Goal: Transaction & Acquisition: Purchase product/service

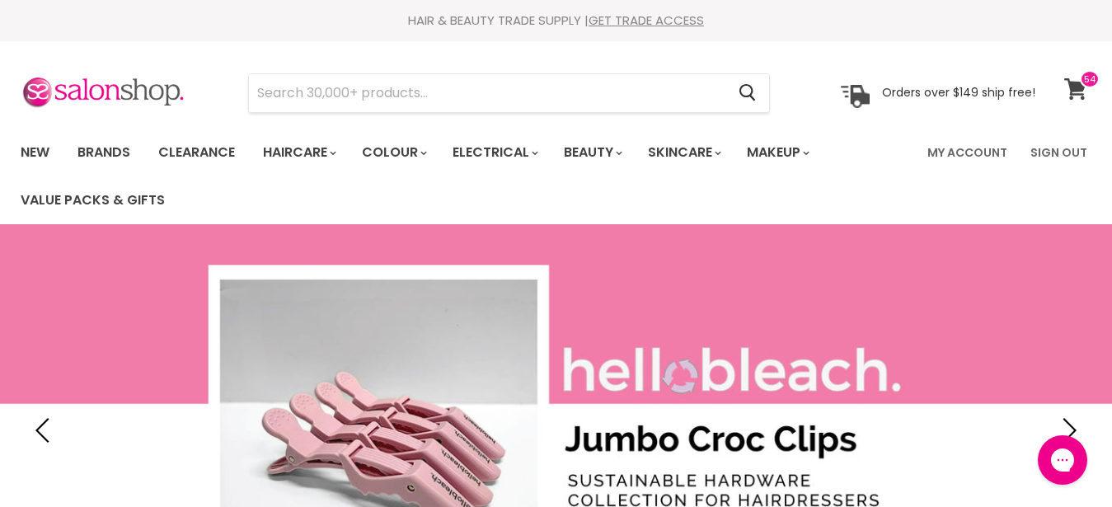
click at [1072, 82] on icon at bounding box center [1075, 88] width 22 height 21
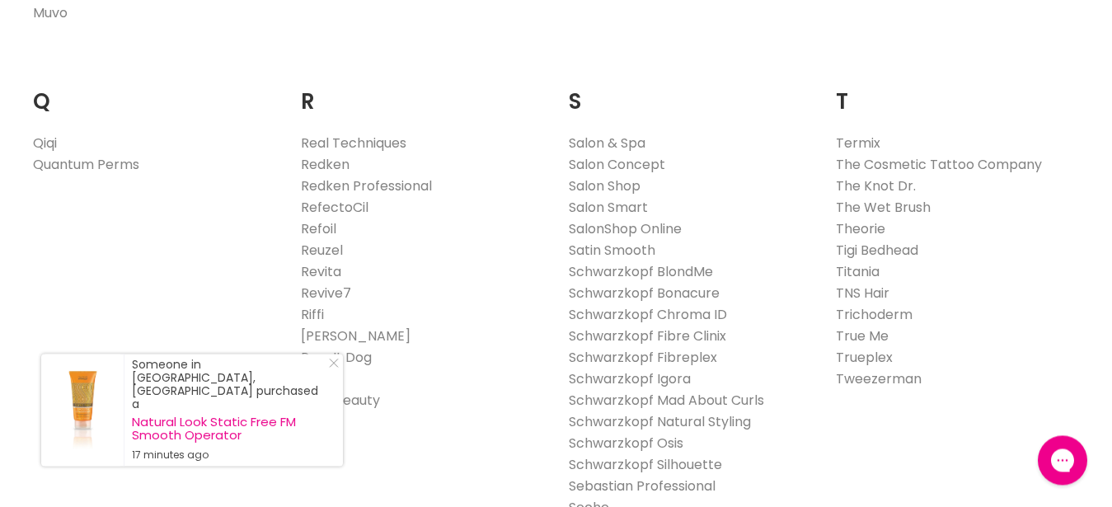
scroll to position [2522, 0]
click at [335, 368] on icon "Close Icon" at bounding box center [334, 363] width 10 height 10
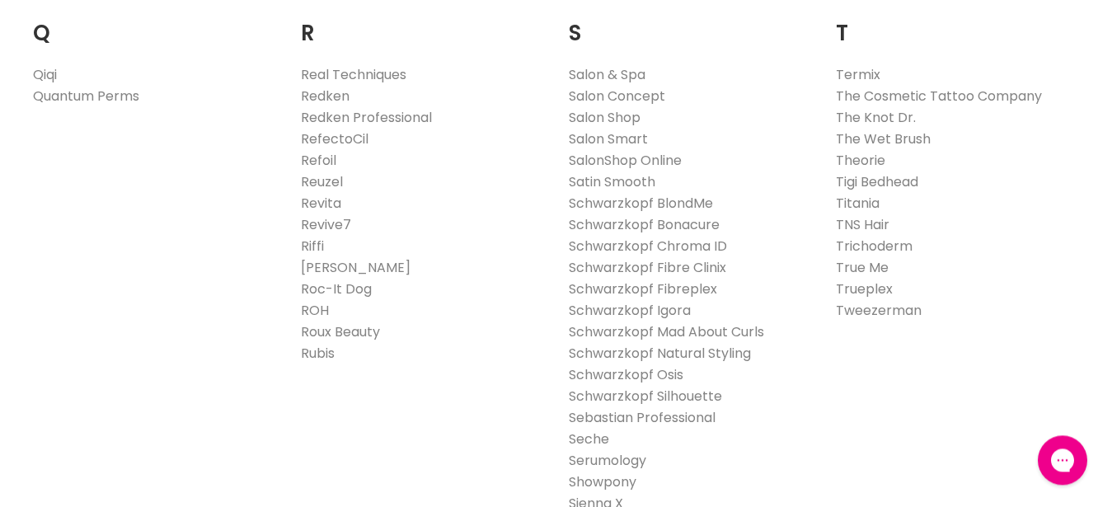
scroll to position [2691, 0]
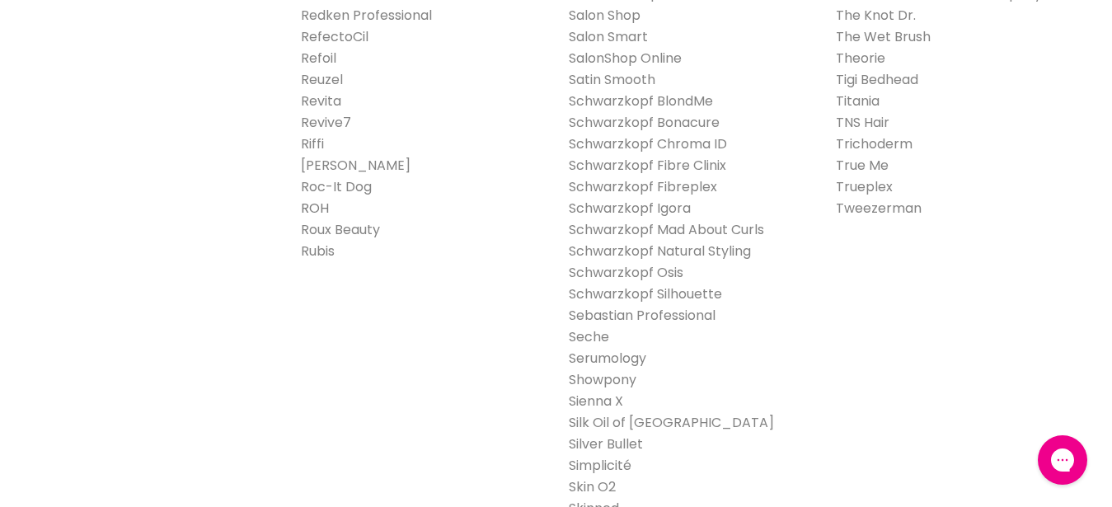
click at [314, 199] on link "ROH" at bounding box center [315, 208] width 28 height 19
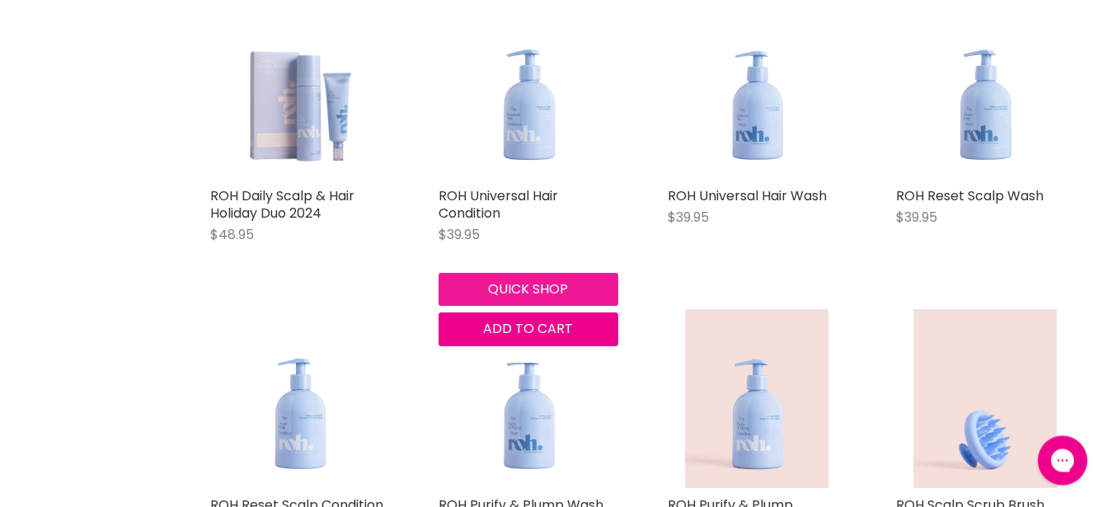
scroll to position [673, 0]
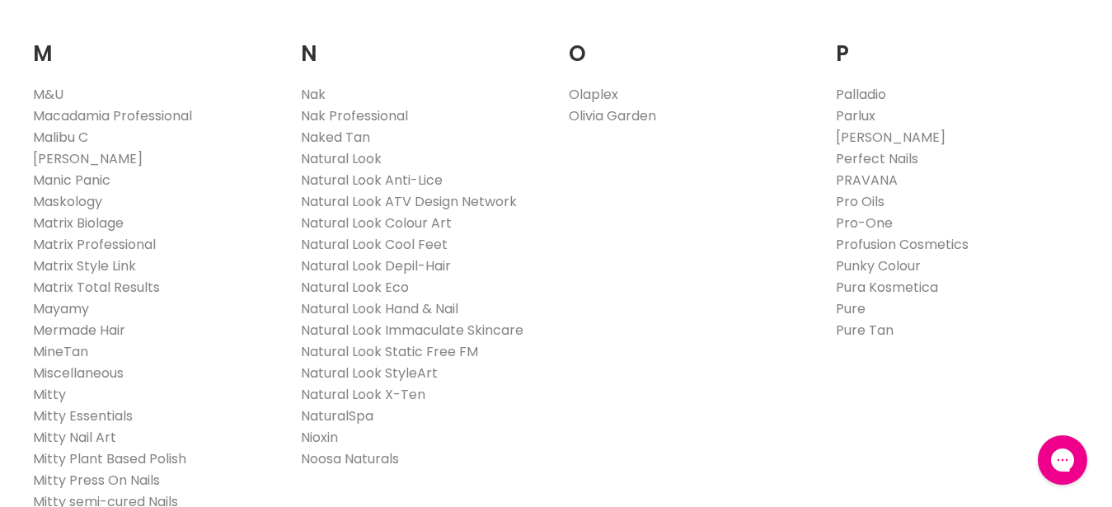
scroll to position [1851, 0]
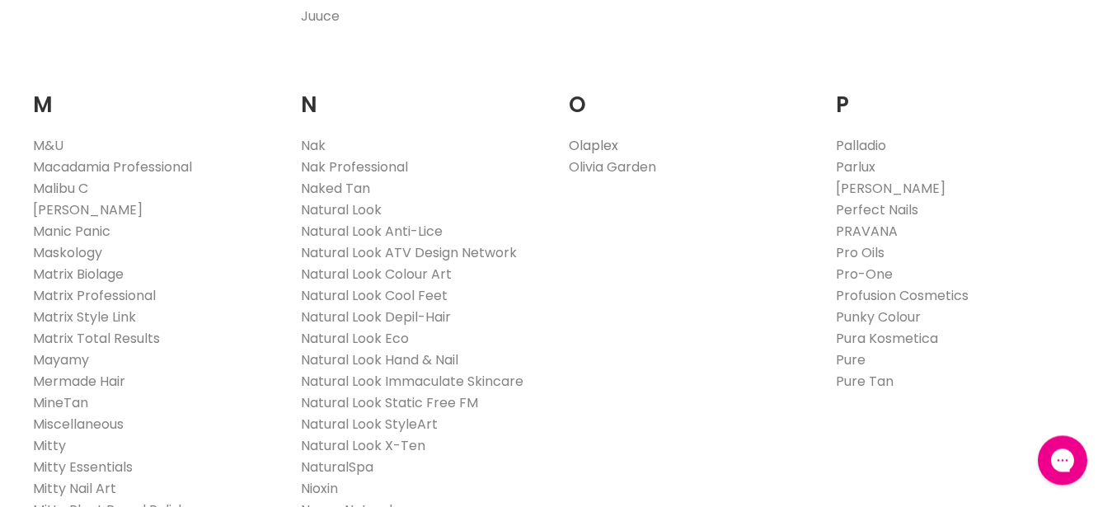
click at [594, 136] on link "Olaplex" at bounding box center [593, 145] width 49 height 19
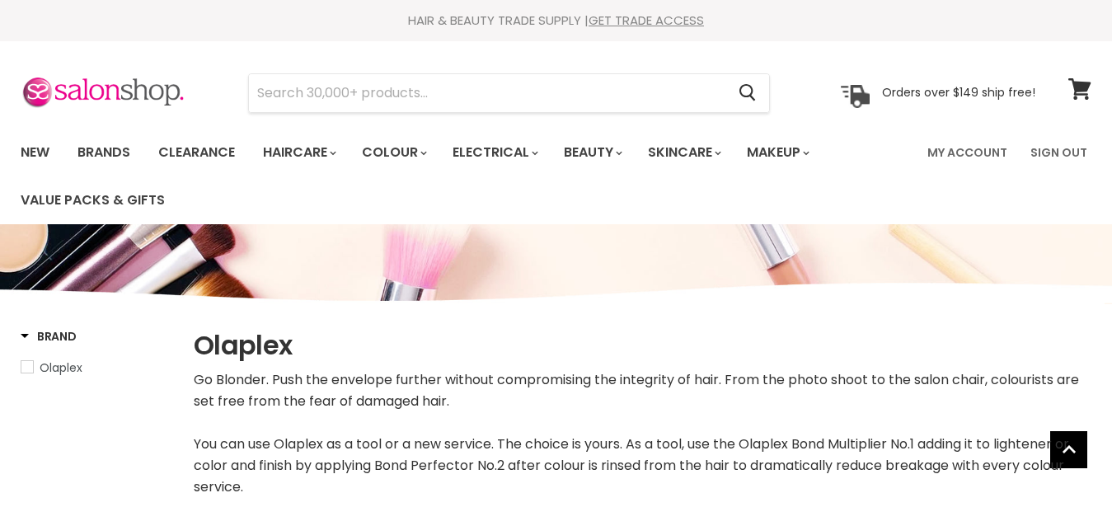
select select "manual"
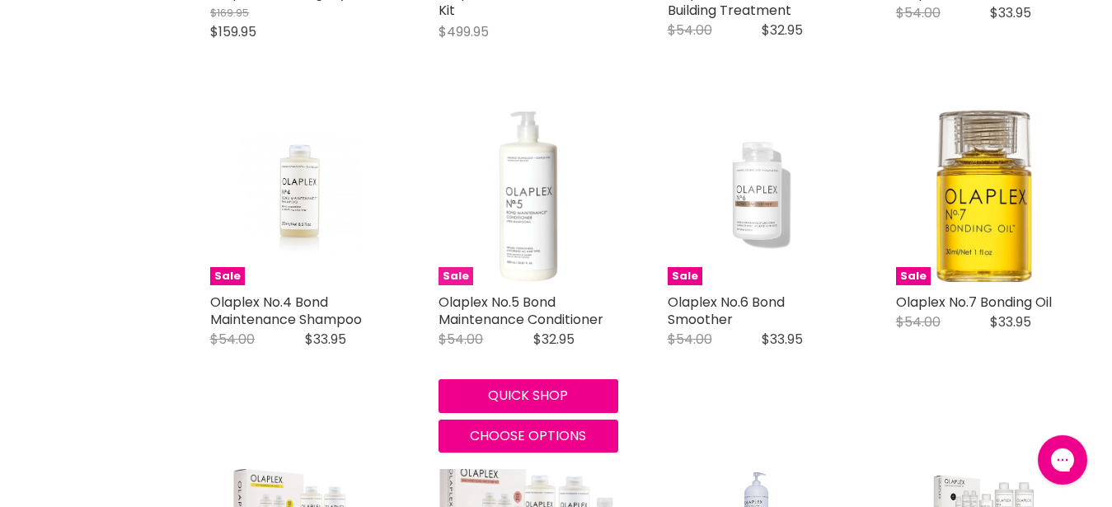
scroll to position [925, 0]
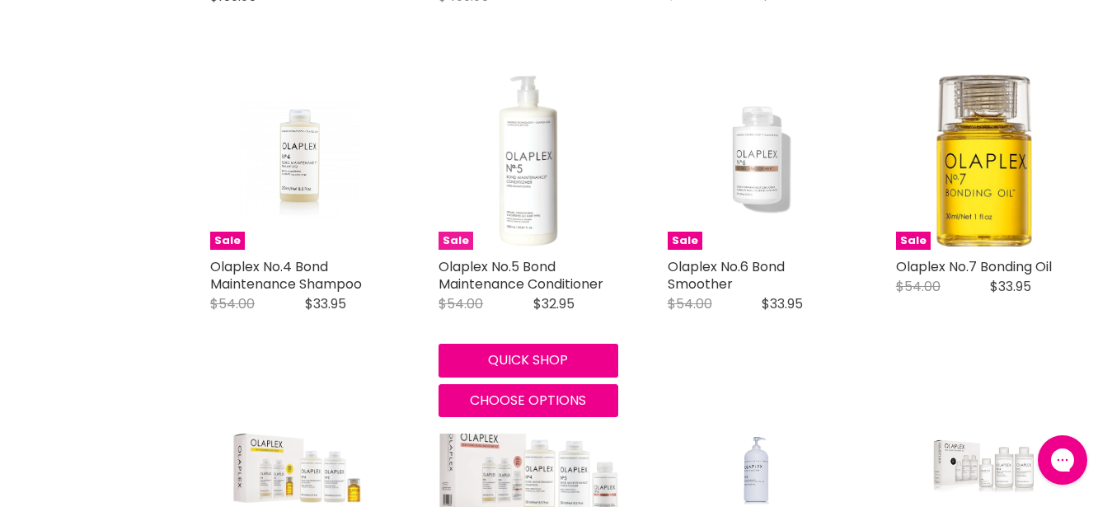
click at [547, 240] on img "Main content" at bounding box center [528, 160] width 179 height 179
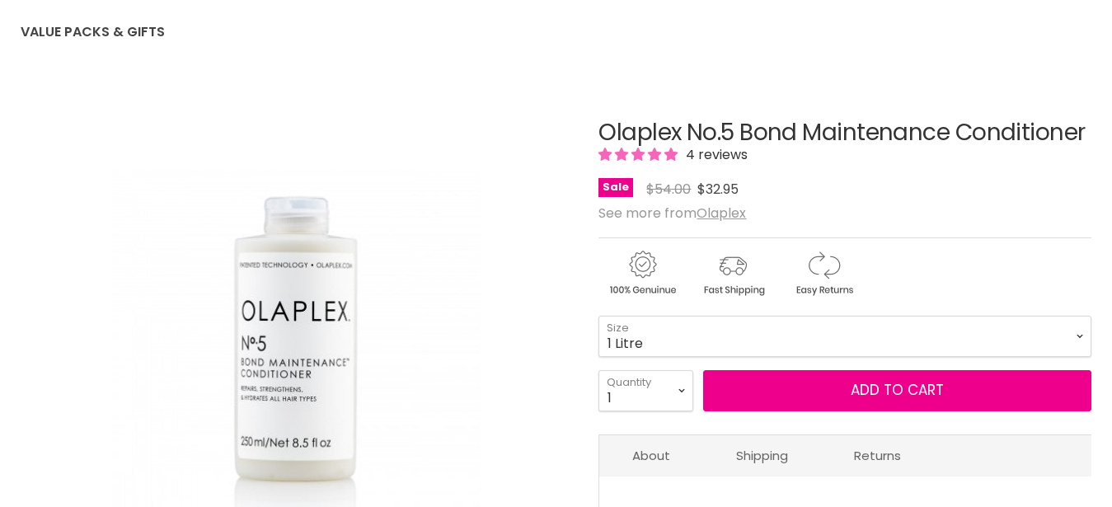
click option "1 Litre" at bounding box center [0, 0] width 0 height 0
select select "1 Litre"
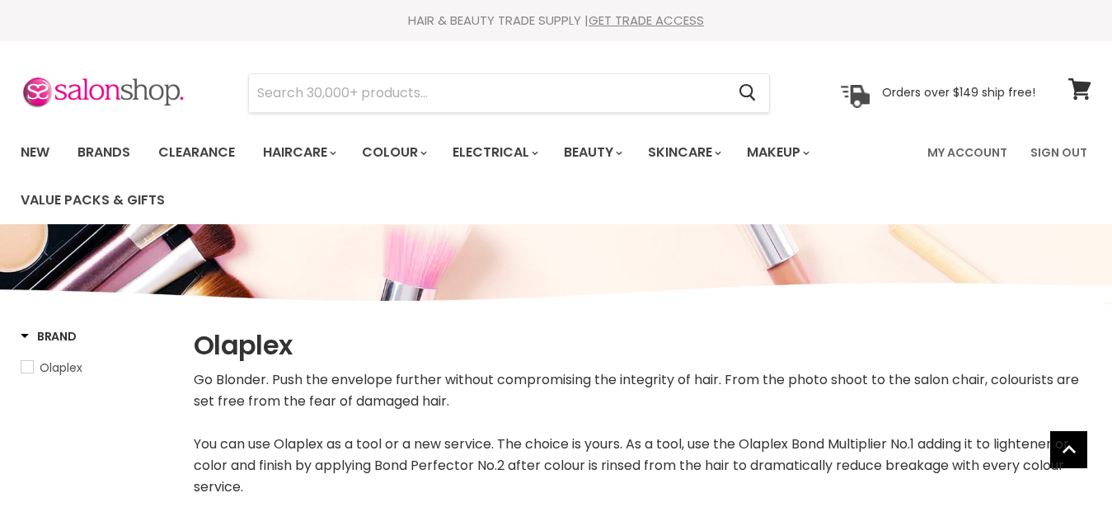
select select "manual"
click at [110, 155] on link "Brands" at bounding box center [103, 152] width 77 height 35
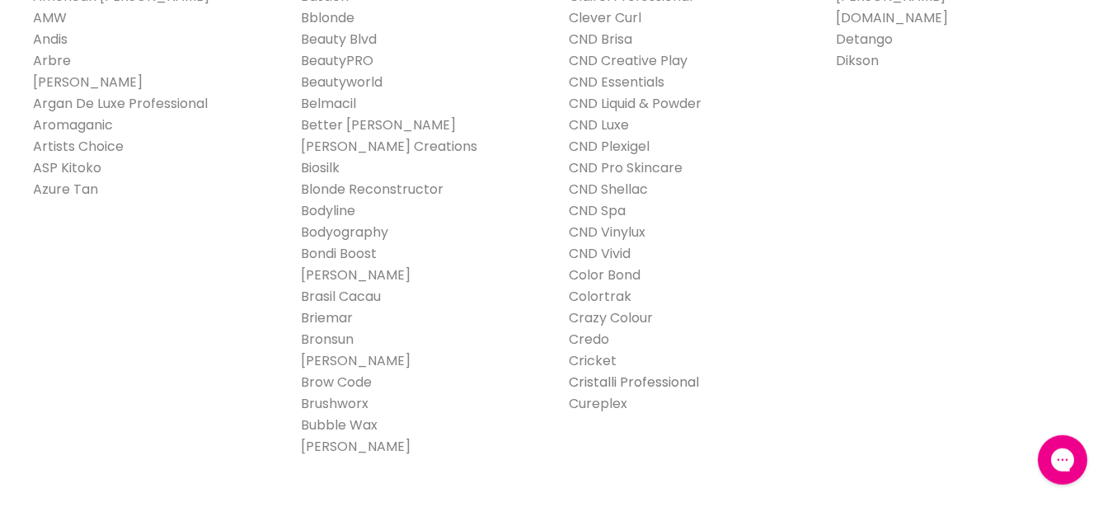
scroll to position [589, 0]
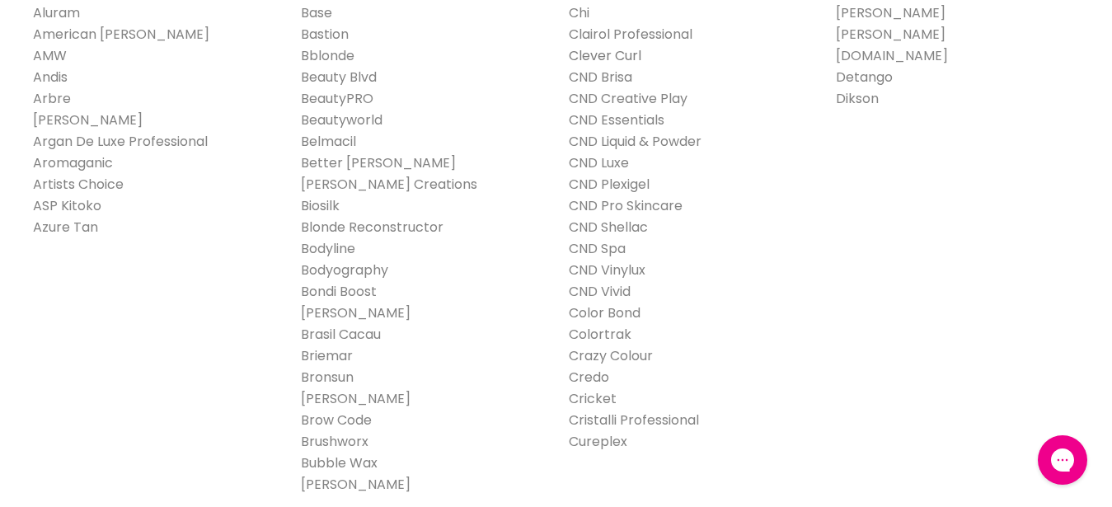
click at [629, 53] on link "Clever Curl" at bounding box center [605, 55] width 73 height 19
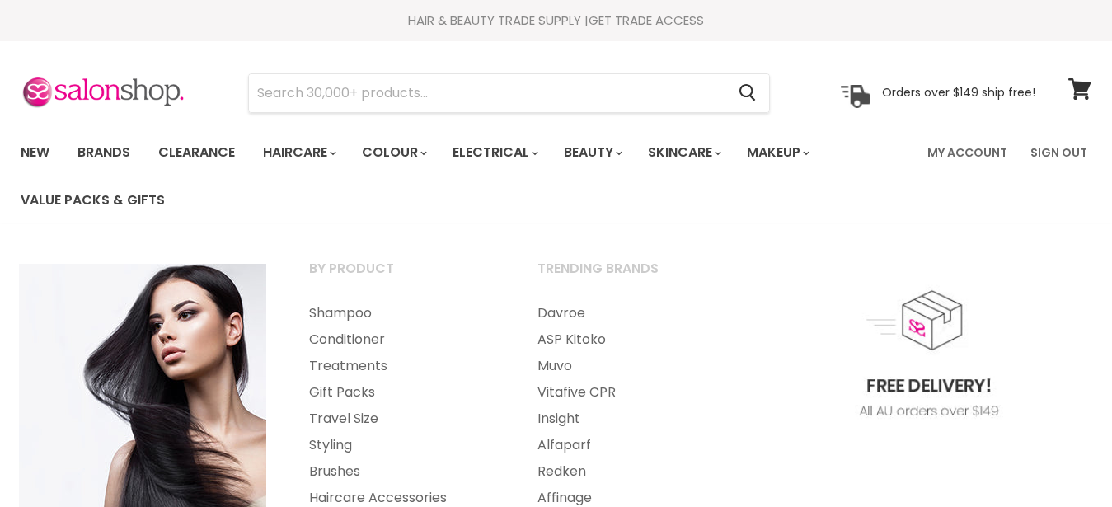
select select "manual"
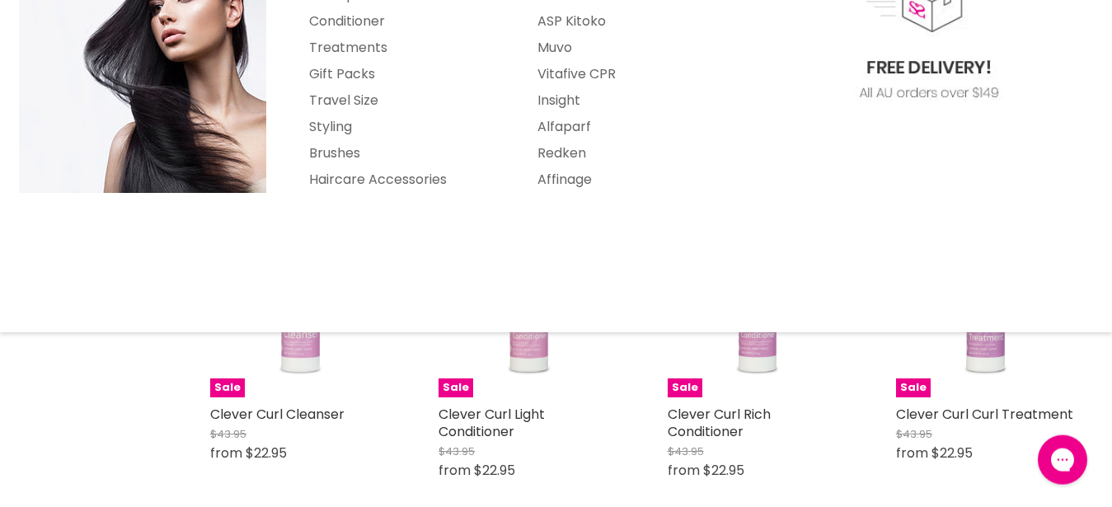
scroll to position [420, 0]
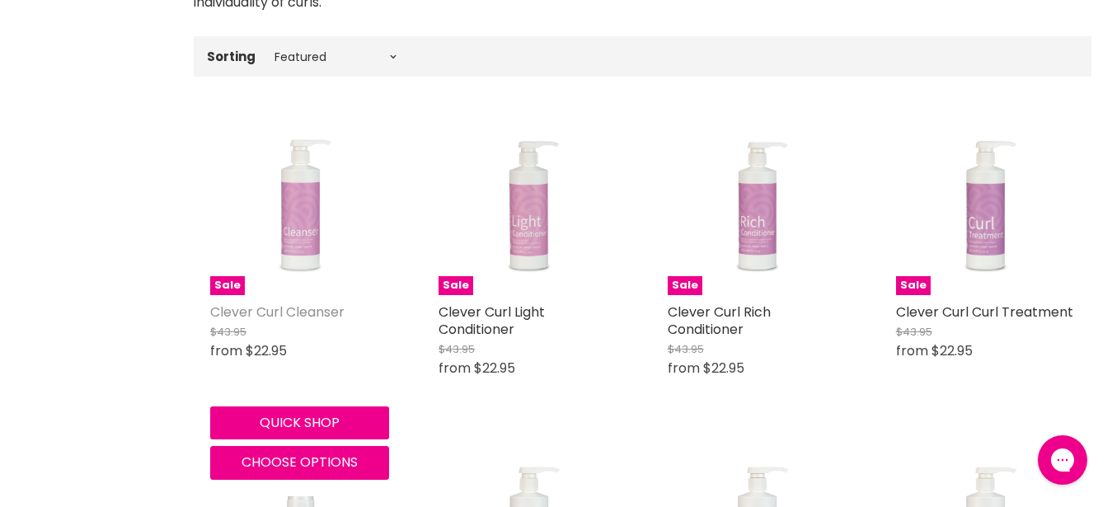
click at [338, 316] on link "Clever Curl Cleanser" at bounding box center [277, 312] width 134 height 19
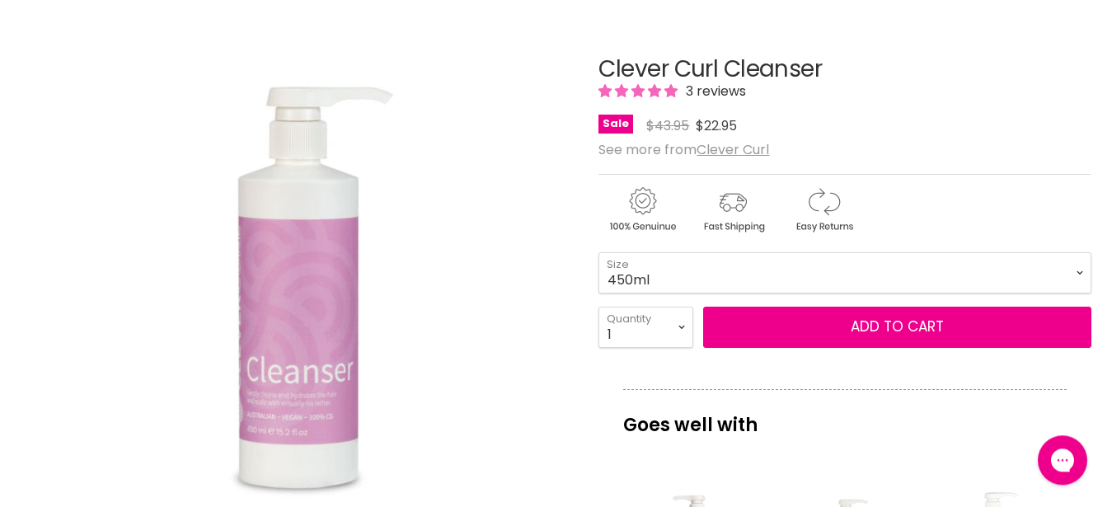
scroll to position [252, 0]
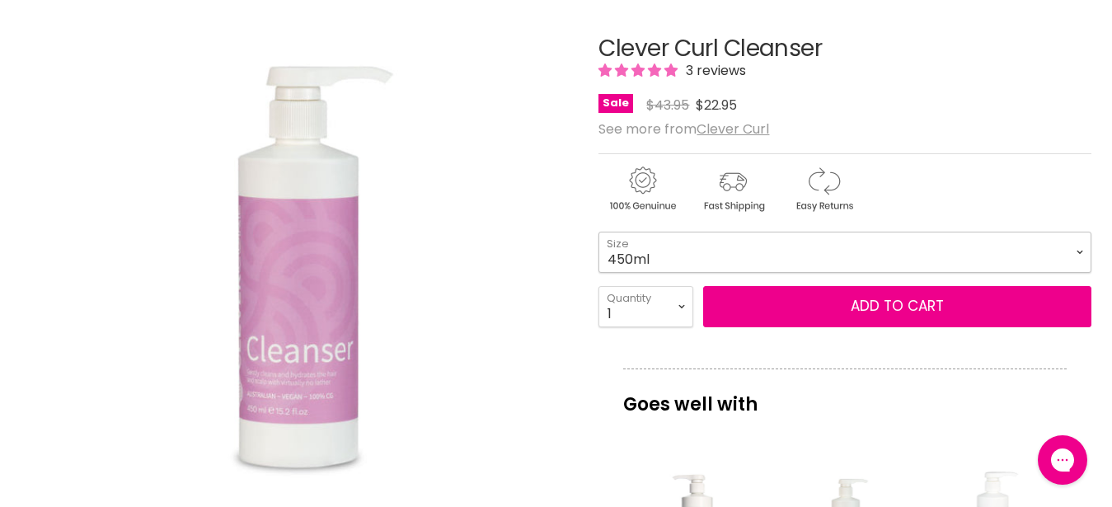
click at [598, 232] on select "450ml 1L 130ml" at bounding box center [844, 252] width 493 height 41
click option "1L" at bounding box center [0, 0] width 0 height 0
select select "1L"
click at [598, 286] on select "1 2 3 4 5 6 7 8 9 10+" at bounding box center [645, 306] width 95 height 41
select select "4"
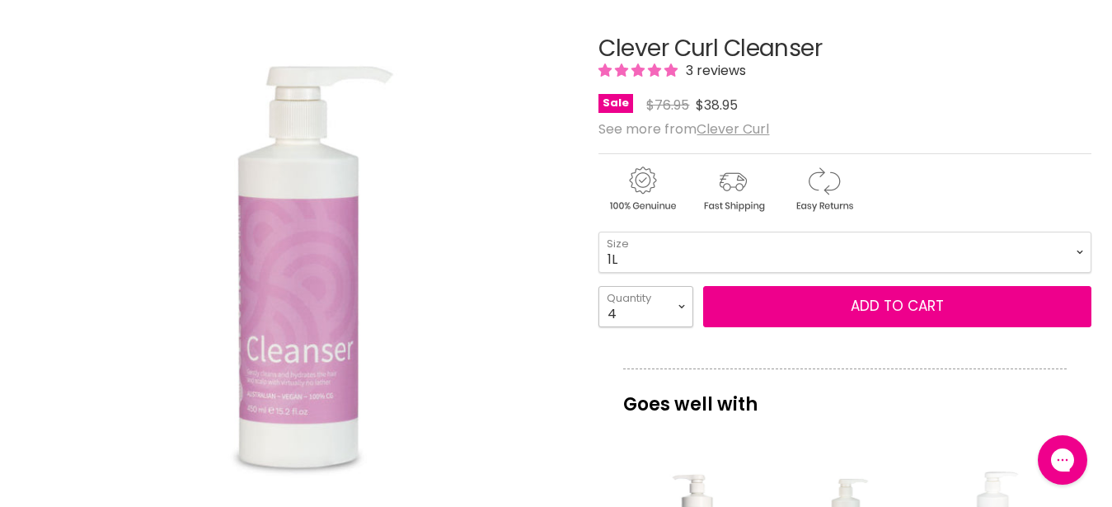
click option "4" at bounding box center [0, 0] width 0 height 0
type input "4"
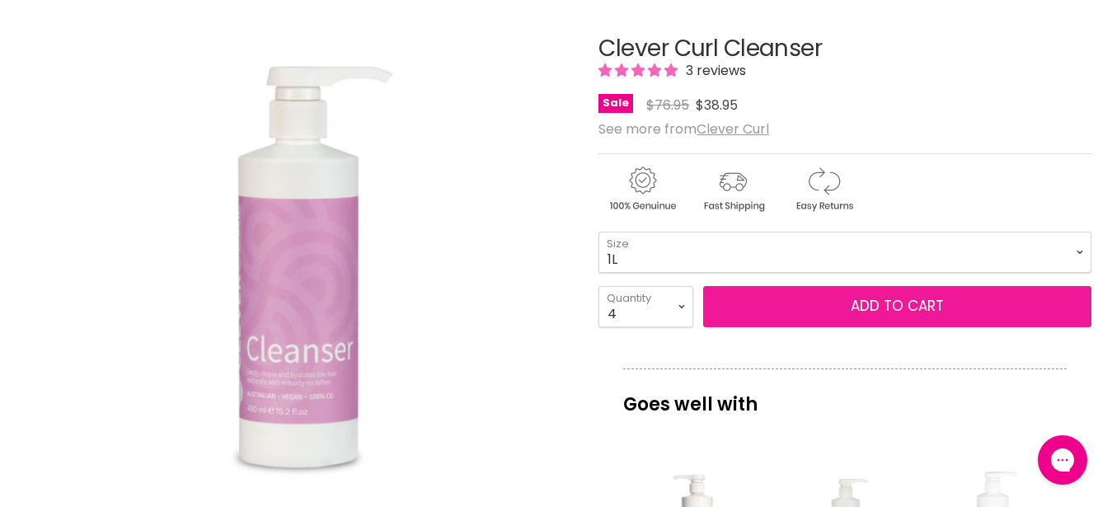
click at [736, 300] on button "Add to cart" at bounding box center [897, 306] width 388 height 41
click at [892, 317] on button "Add to cart" at bounding box center [897, 306] width 388 height 41
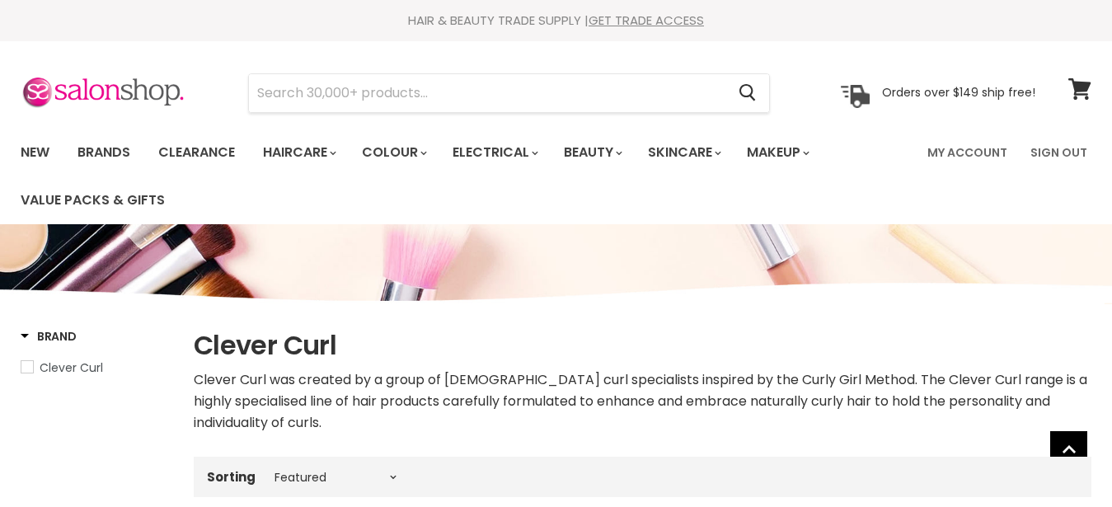
select select "manual"
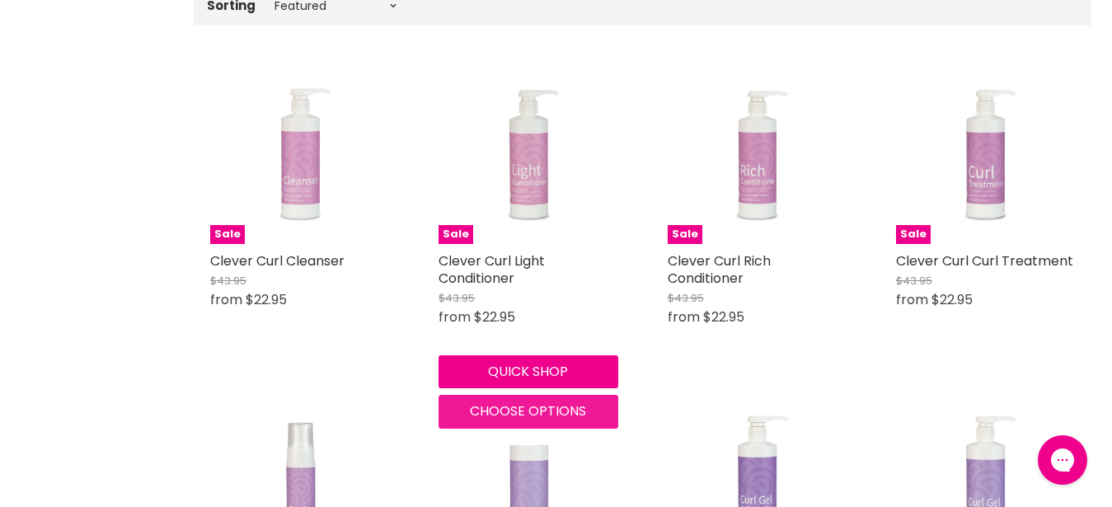
click at [501, 406] on span "Choose options" at bounding box center [528, 410] width 116 height 19
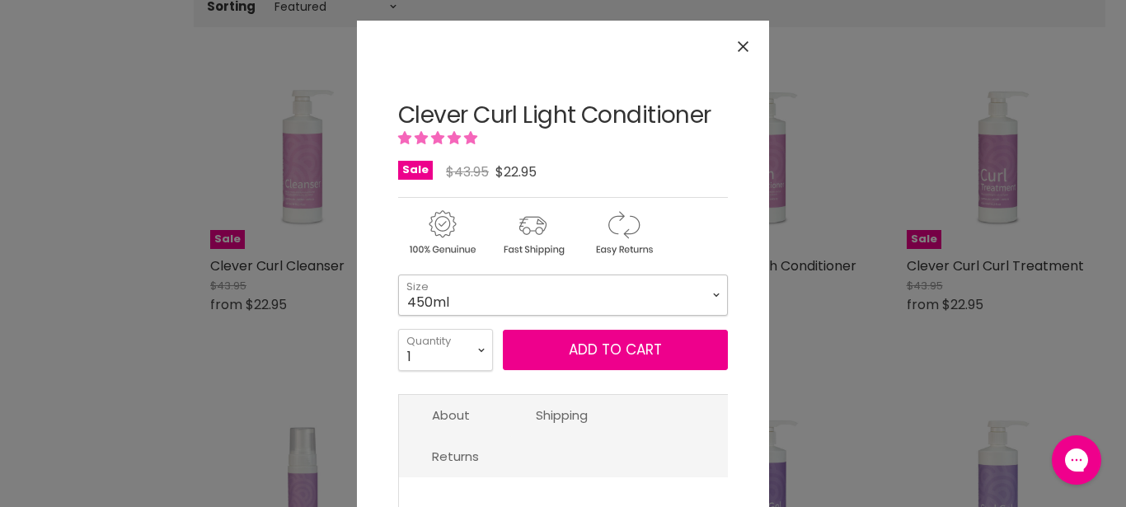
click at [398, 274] on select "450ml 1L 130ml" at bounding box center [563, 294] width 330 height 41
click option "1L" at bounding box center [0, 0] width 0 height 0
select select "1L"
click at [398, 329] on select "1 2 3 4 5 6 7 8 9 10+" at bounding box center [445, 349] width 95 height 41
select select "3"
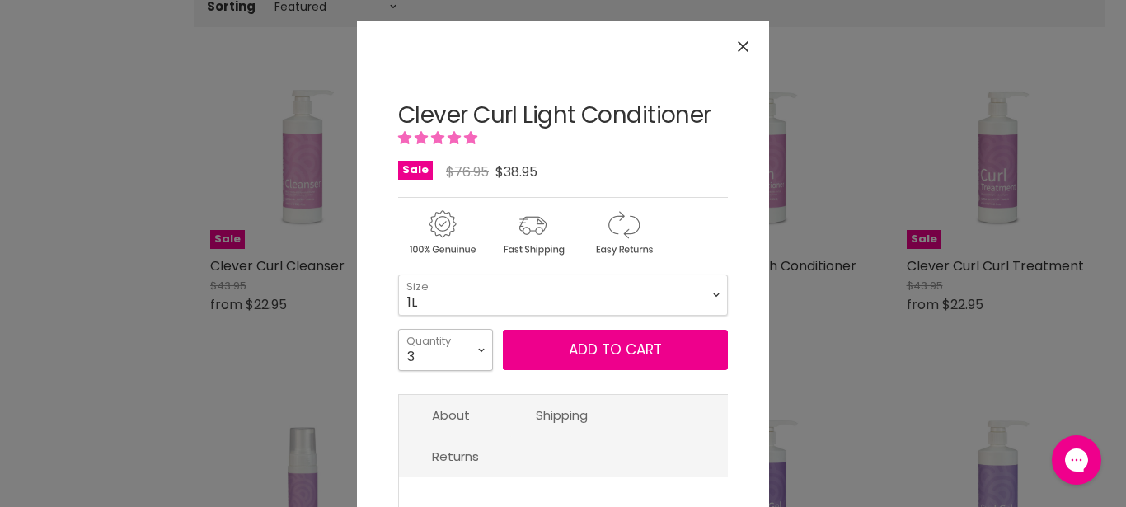
click option "3" at bounding box center [0, 0] width 0 height 0
type input "3"
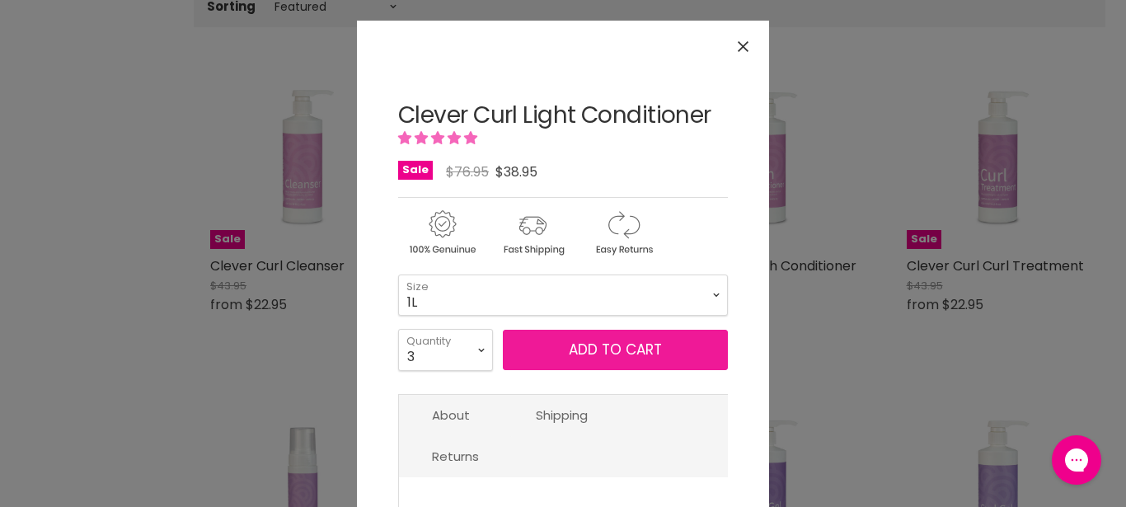
click at [568, 356] on button "Add to cart" at bounding box center [615, 350] width 225 height 41
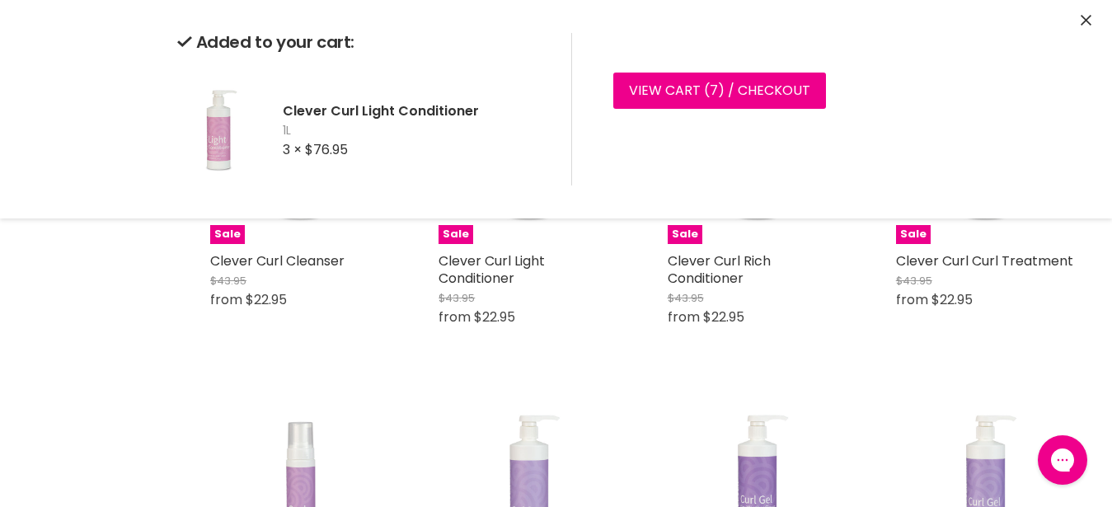
click at [1082, 21] on icon "Close" at bounding box center [1086, 20] width 11 height 11
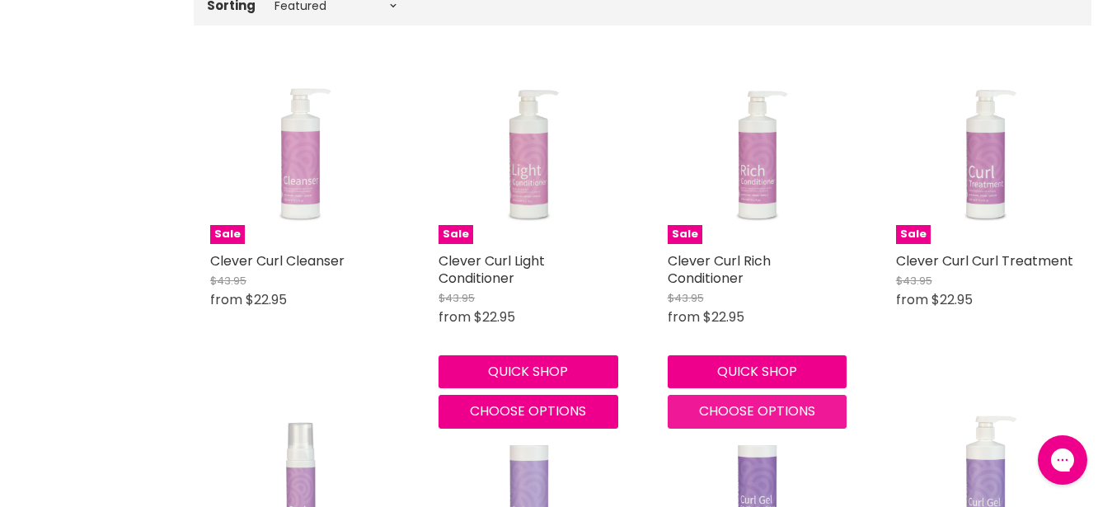
click at [720, 409] on span "Choose options" at bounding box center [757, 410] width 116 height 19
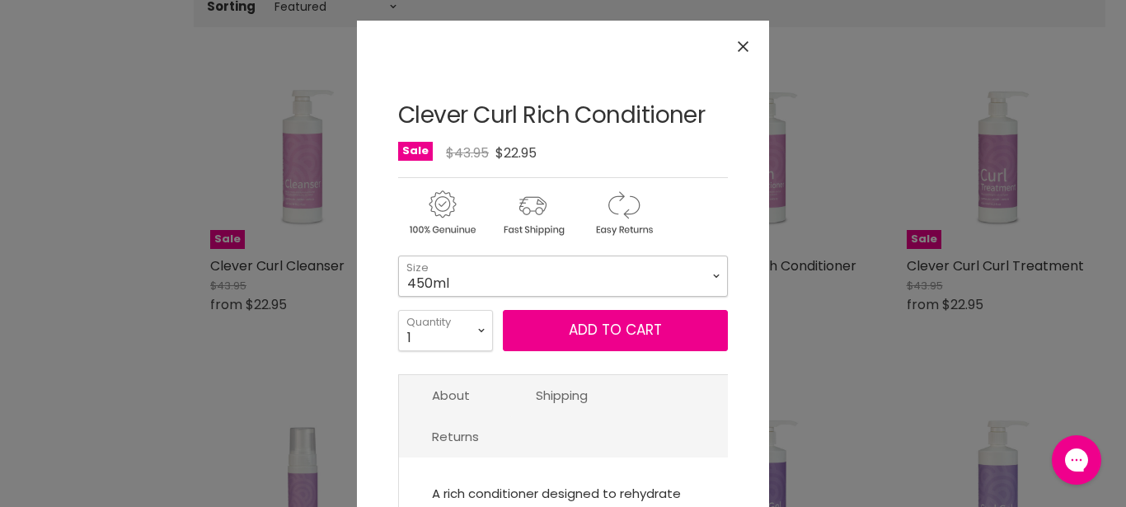
click at [398, 256] on select "450ml 1L 130ml" at bounding box center [563, 276] width 330 height 41
click option "1L" at bounding box center [0, 0] width 0 height 0
select select "1L"
click at [398, 310] on select "1 2 3 4 5 6 7 8 9 10+" at bounding box center [445, 330] width 95 height 41
select select "4"
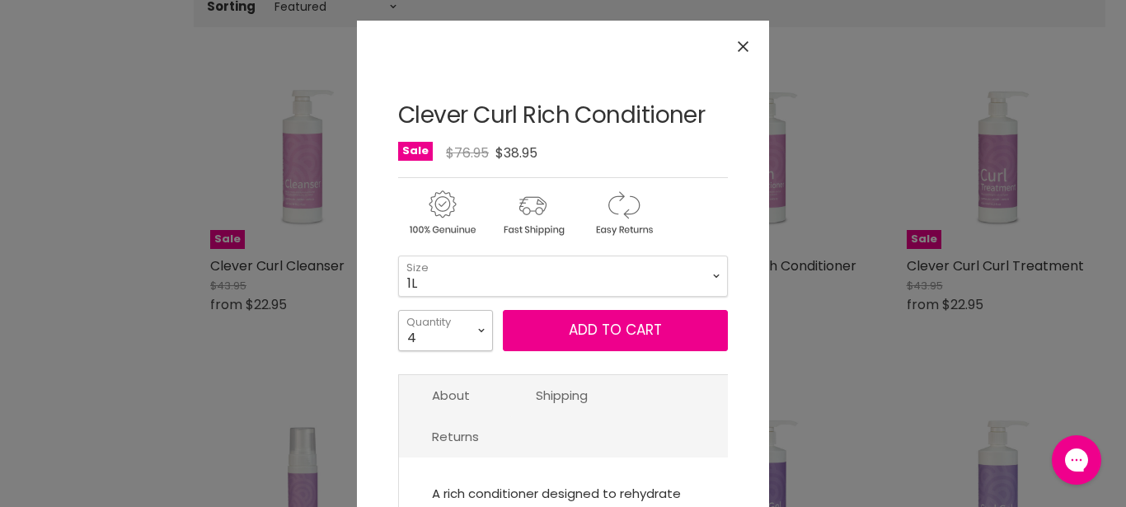
click option "4" at bounding box center [0, 0] width 0 height 0
type input "4"
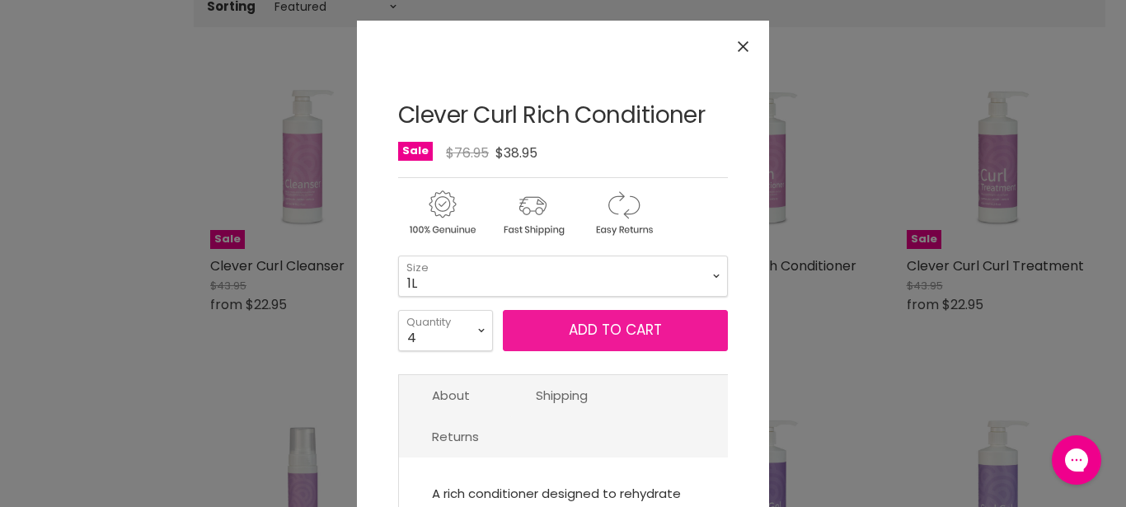
click at [609, 334] on button "Add to cart" at bounding box center [615, 330] width 225 height 41
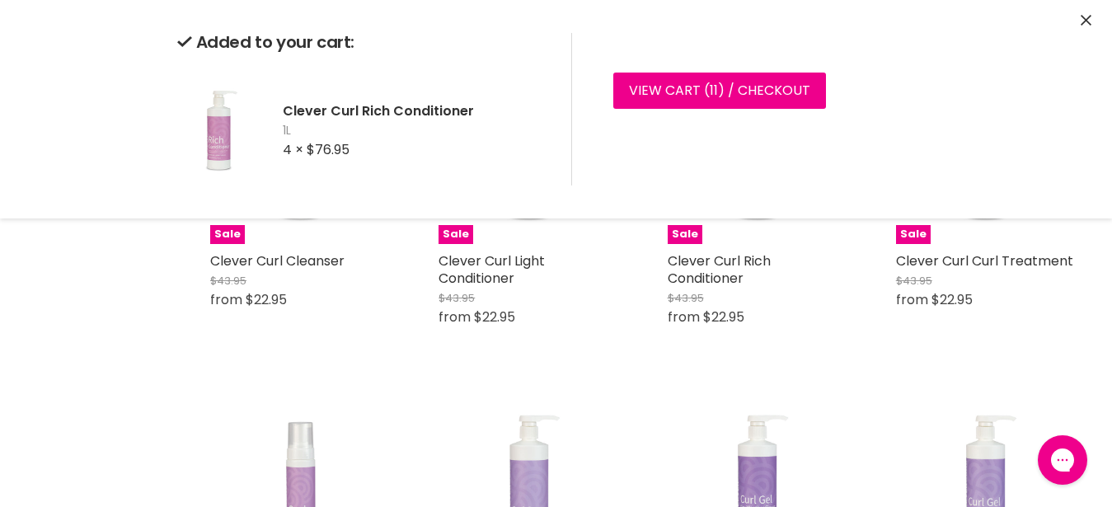
click at [1086, 23] on icon "Close" at bounding box center [1086, 20] width 11 height 11
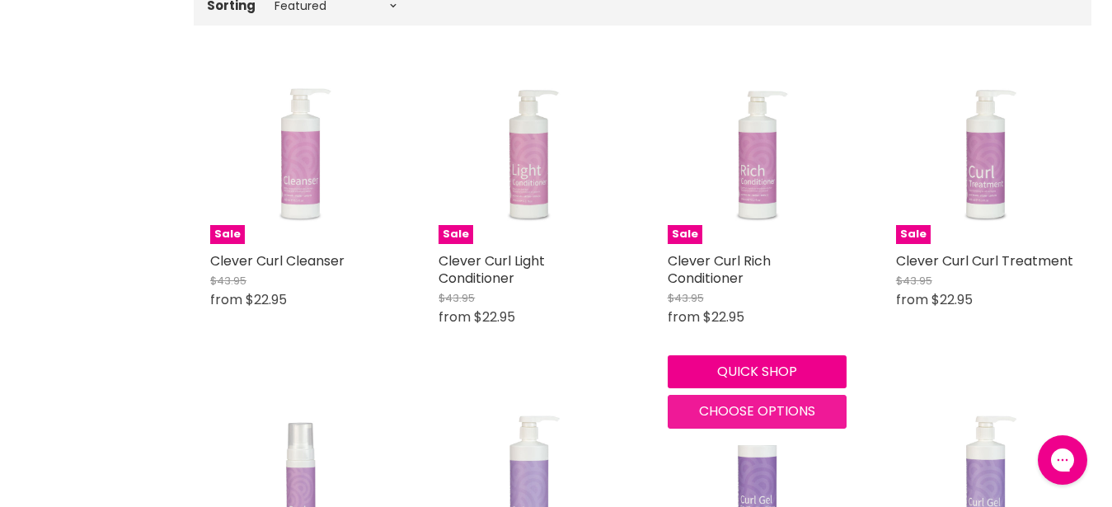
click at [727, 406] on span "Choose options" at bounding box center [757, 410] width 116 height 19
select select "1L"
select select "4"
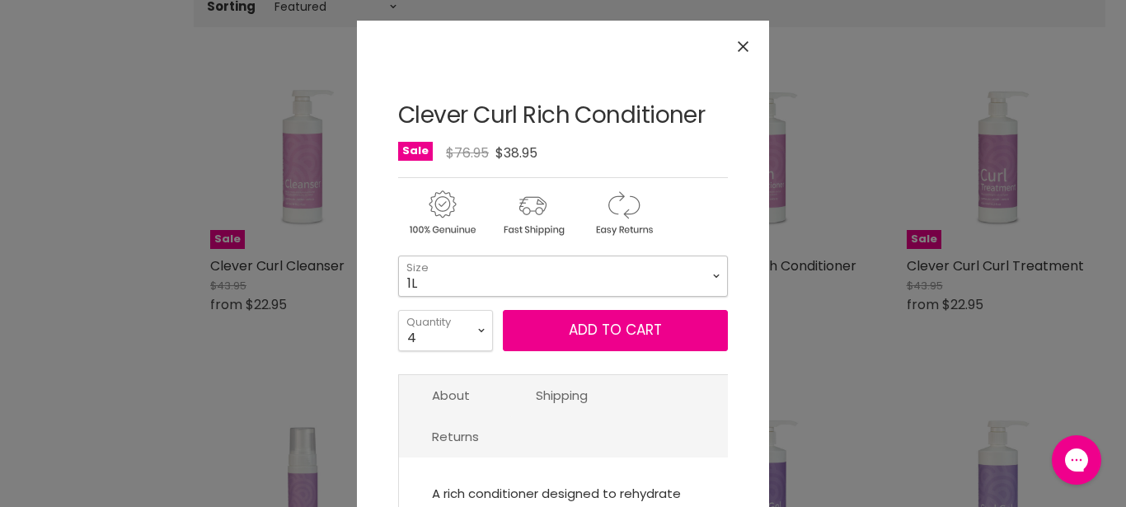
click at [398, 256] on select "450ml 1L 130ml" at bounding box center [563, 276] width 330 height 41
select select "450ml"
click option "450ml" at bounding box center [0, 0] width 0 height 0
click at [398, 310] on select "1 2 3 4 5 6 7 8 9 10+" at bounding box center [445, 330] width 95 height 41
select select "2"
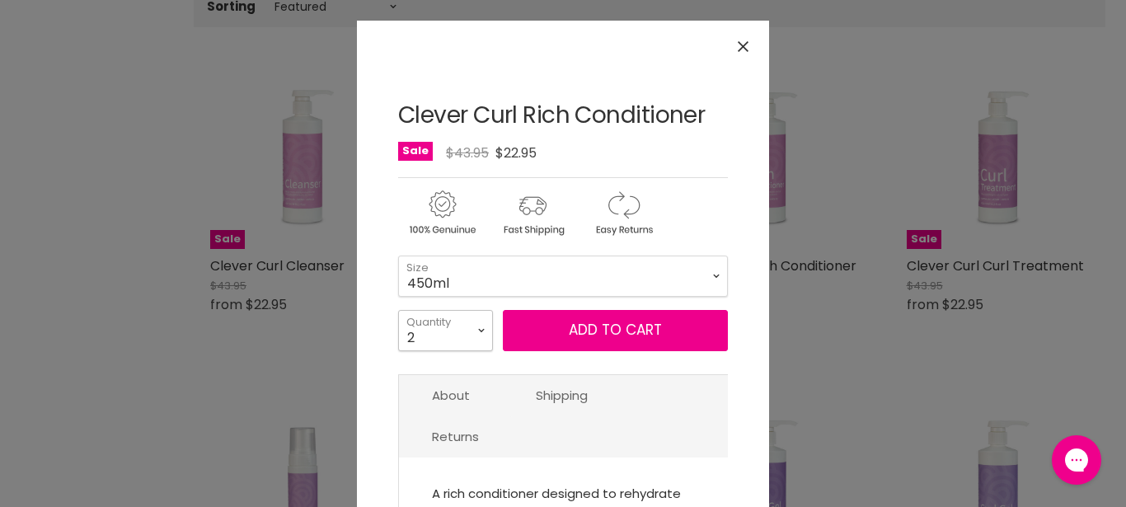
click option "2" at bounding box center [0, 0] width 0 height 0
type input "2"
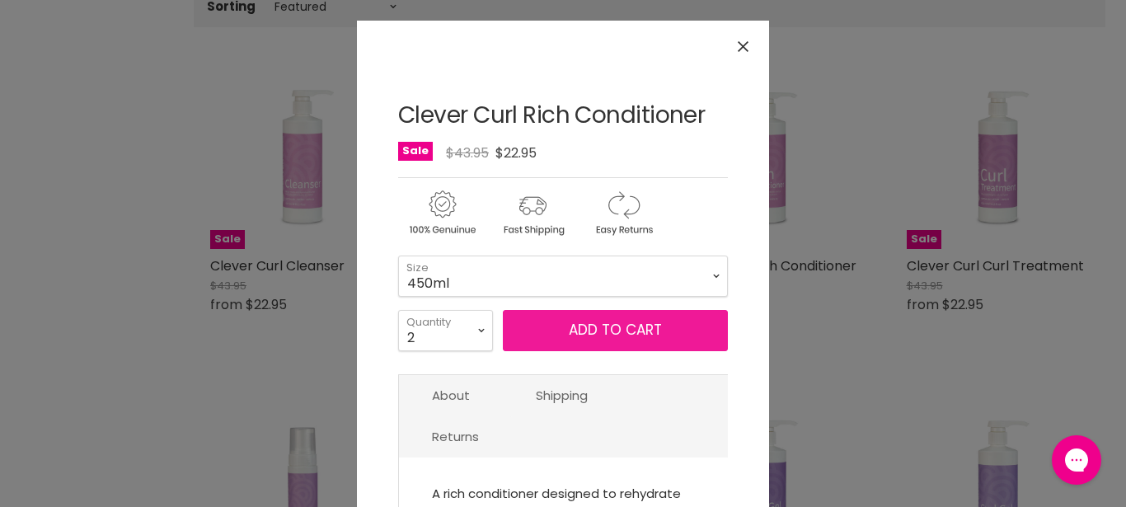
click at [582, 329] on button "Add to cart" at bounding box center [615, 330] width 225 height 41
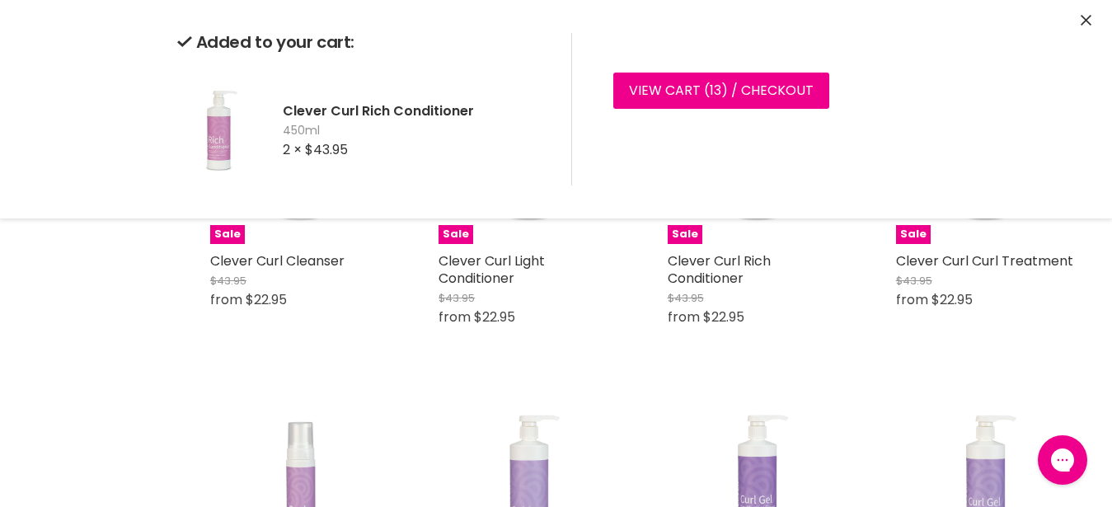
click at [1090, 19] on icon "Close" at bounding box center [1086, 20] width 11 height 11
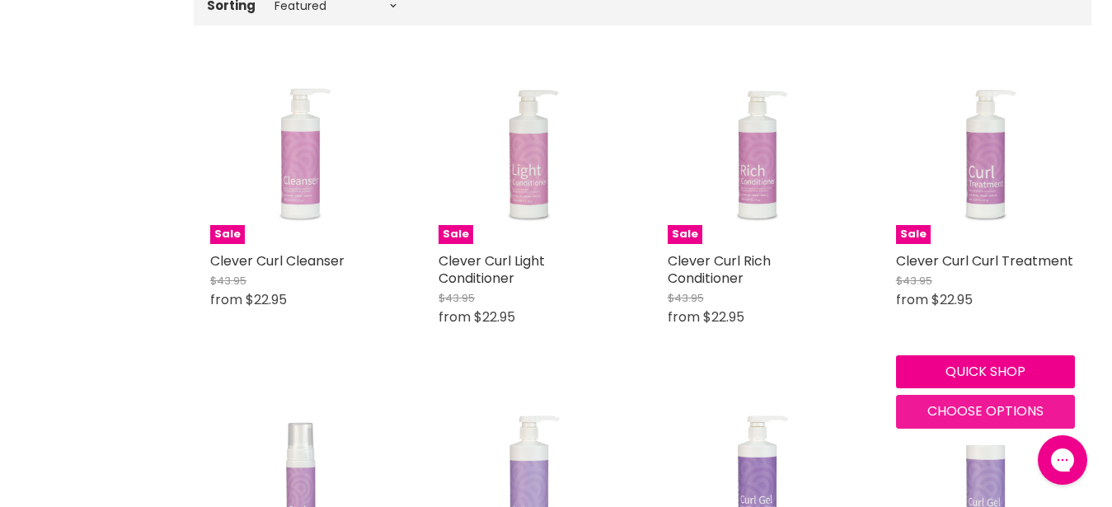
click at [990, 415] on span "Choose options" at bounding box center [985, 410] width 116 height 19
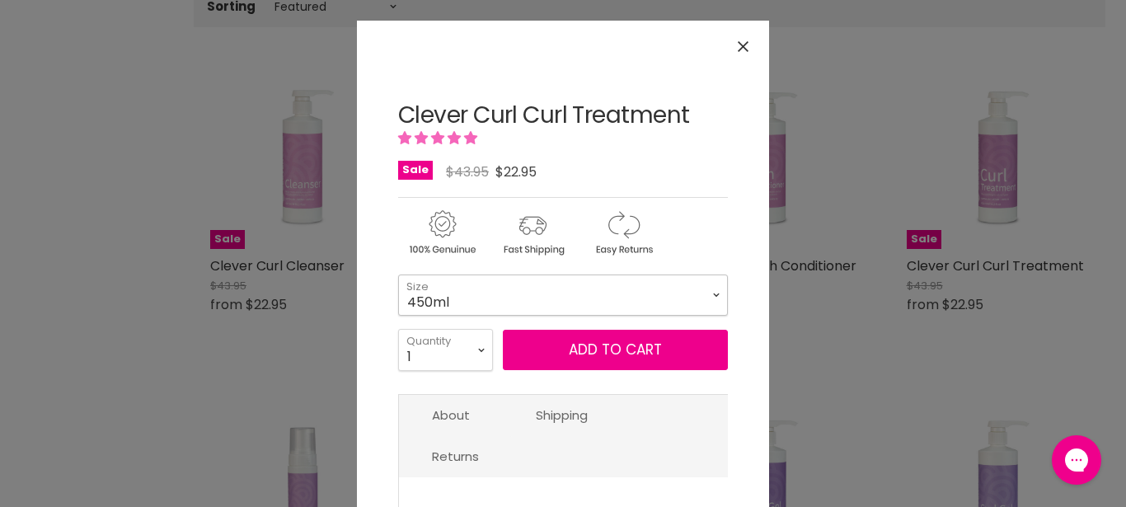
click at [398, 274] on select "450ml 1L 130ml" at bounding box center [563, 294] width 330 height 41
click option "1L" at bounding box center [0, 0] width 0 height 0
select select "1L"
click at [398, 329] on select "1 2 3 4 5 6 7 8 9 10+" at bounding box center [445, 349] width 95 height 41
select select "4"
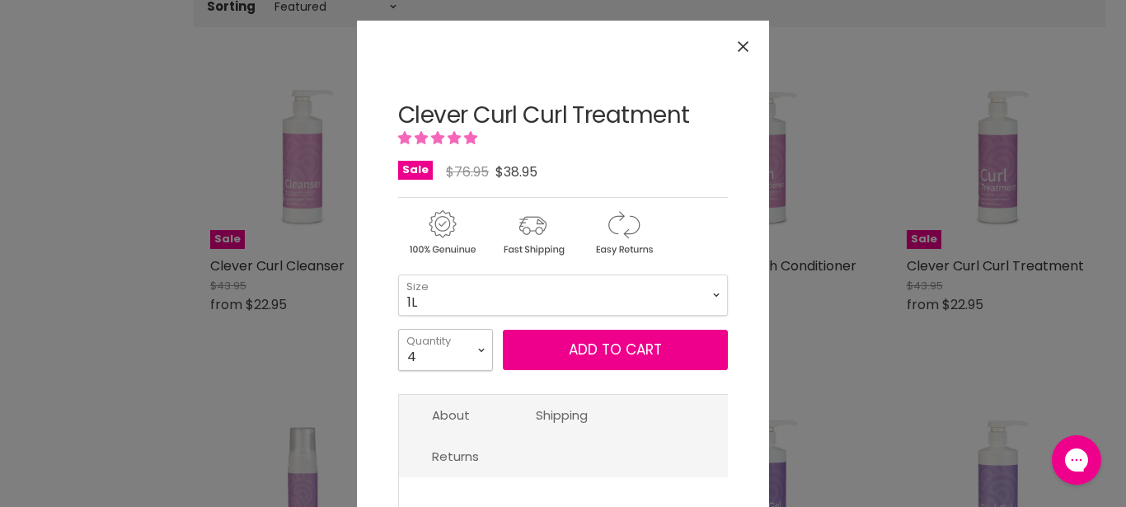
click option "4" at bounding box center [0, 0] width 0 height 0
type input "4"
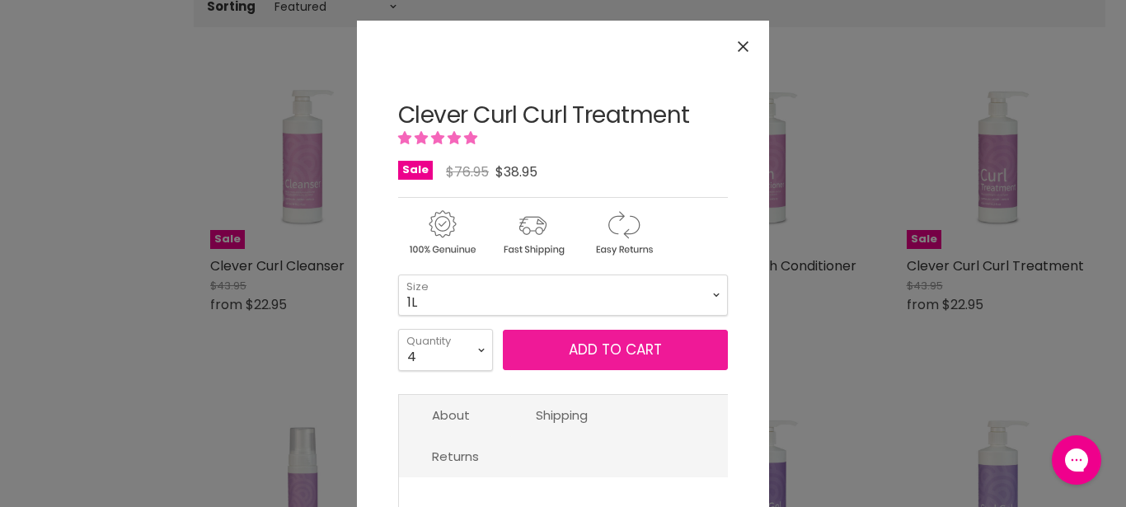
click at [527, 349] on button "Add to cart" at bounding box center [615, 350] width 225 height 41
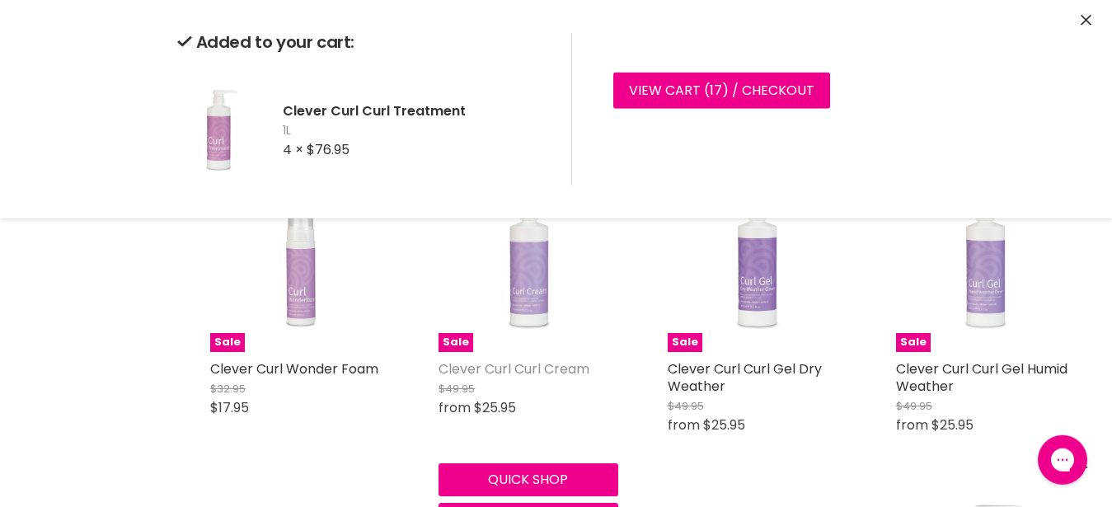
scroll to position [724, 0]
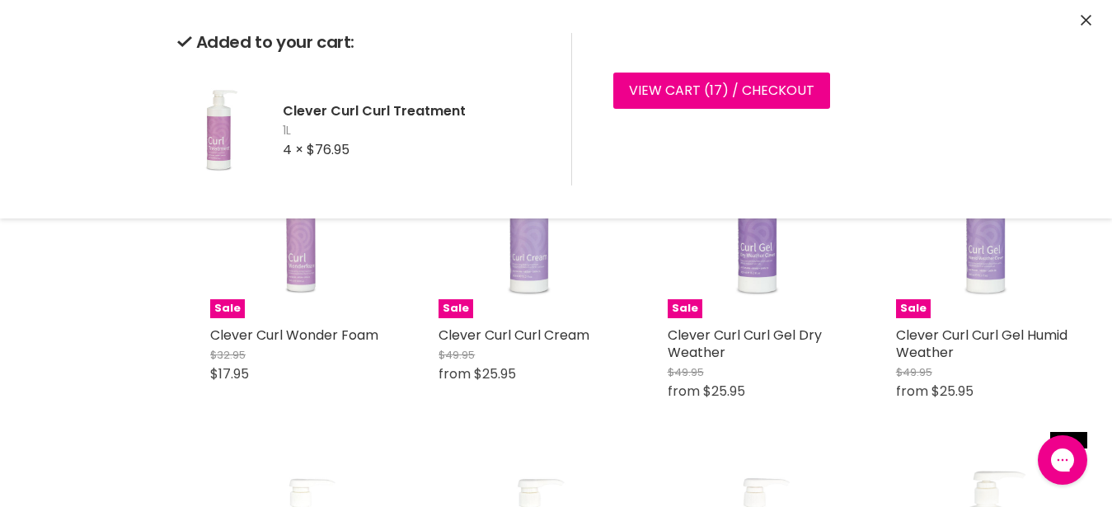
click at [1086, 22] on icon "Close" at bounding box center [1086, 20] width 11 height 11
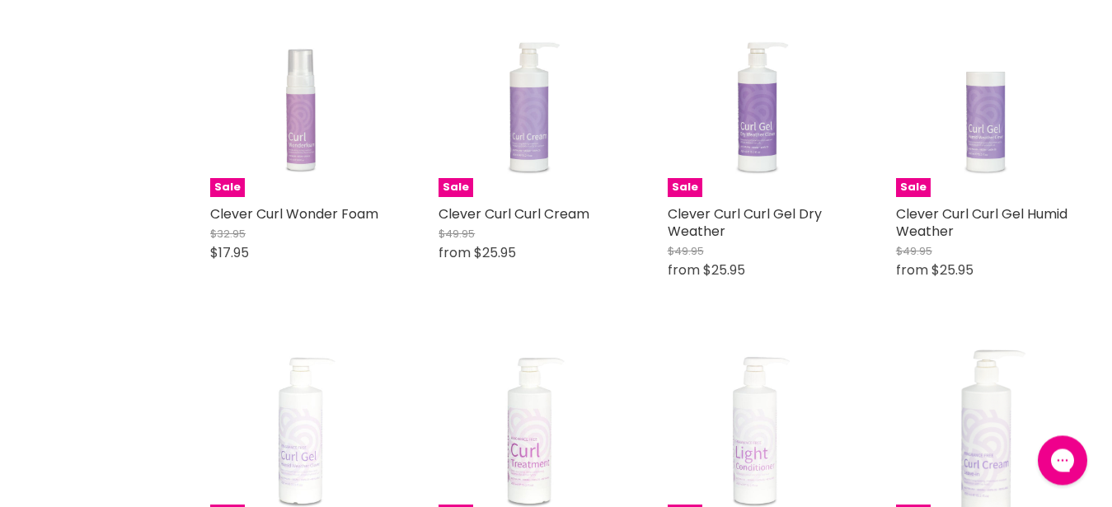
scroll to position [892, 0]
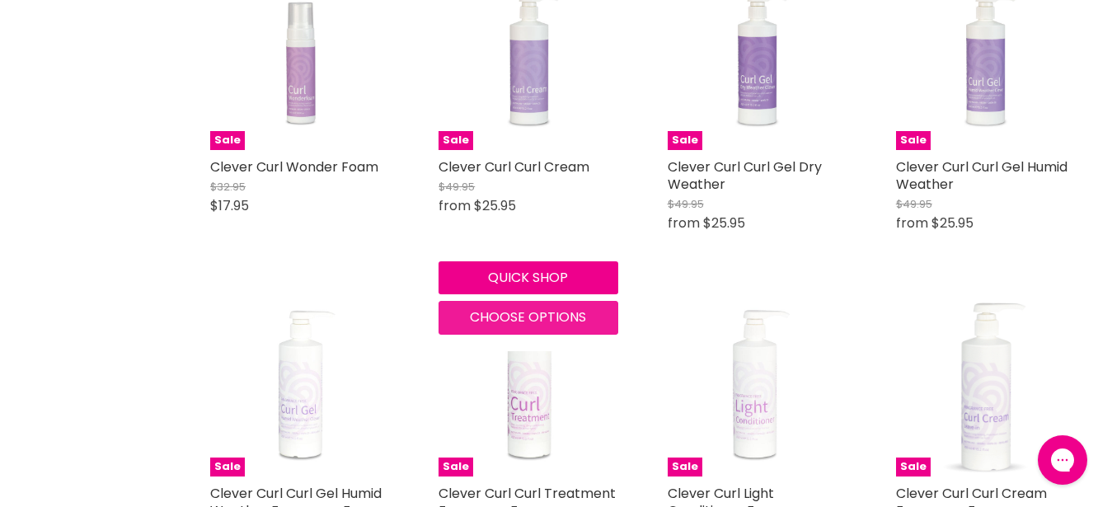
click at [498, 308] on span "Choose options" at bounding box center [528, 316] width 116 height 19
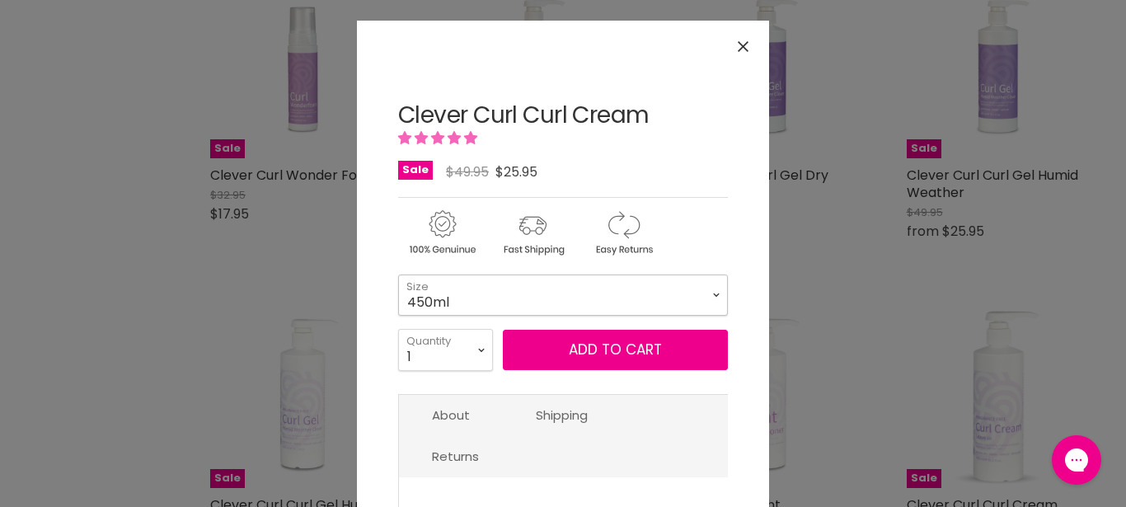
click at [398, 274] on select "450ml 1L 130ml" at bounding box center [563, 294] width 330 height 41
click option "1L" at bounding box center [0, 0] width 0 height 0
select select "1L"
click at [398, 329] on select "1 2 3 4 5 6 7 8 9 10+" at bounding box center [445, 349] width 95 height 41
select select "5"
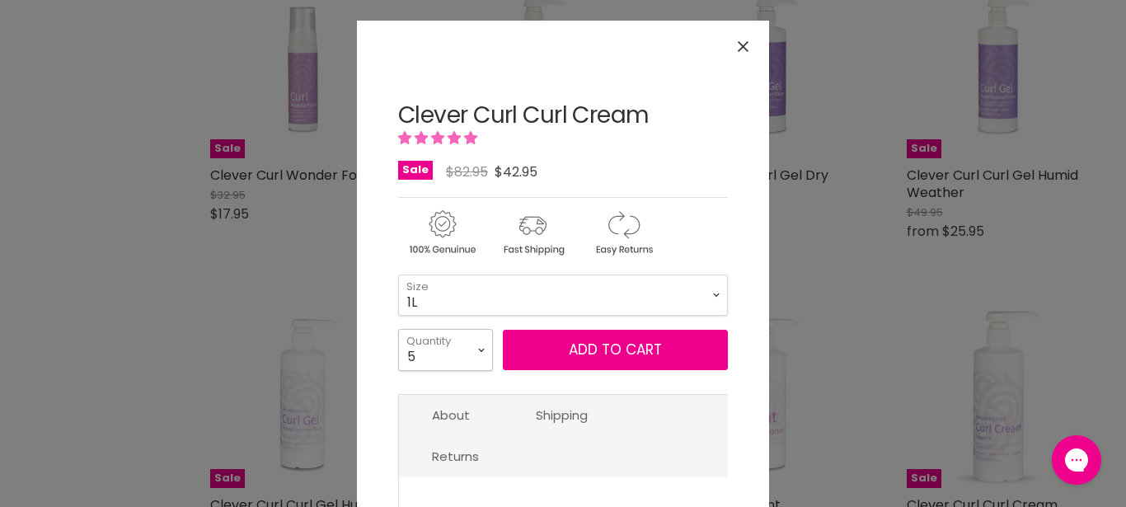
click option "5" at bounding box center [0, 0] width 0 height 0
type input "5"
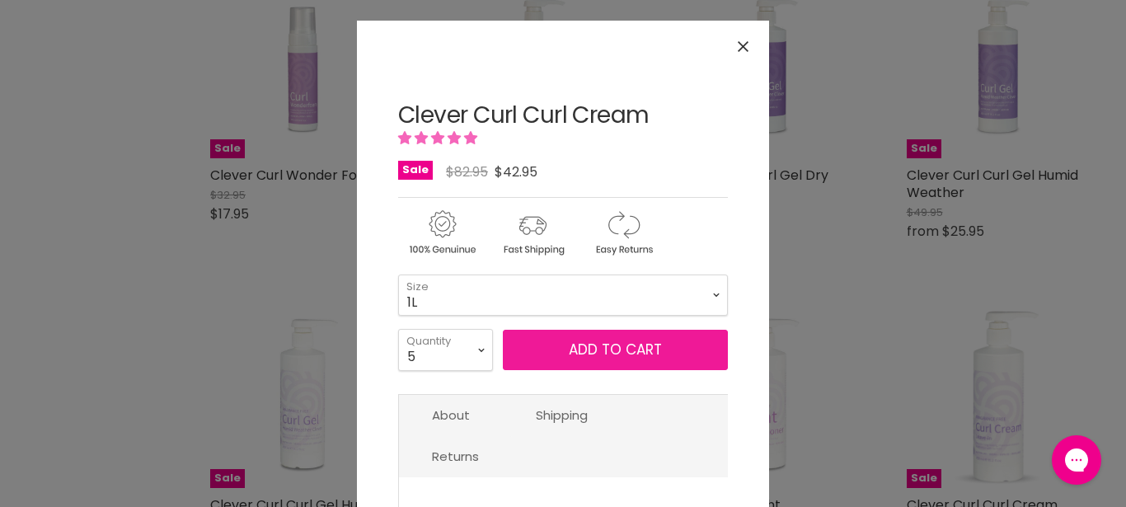
click at [548, 345] on button "Add to cart" at bounding box center [615, 350] width 225 height 41
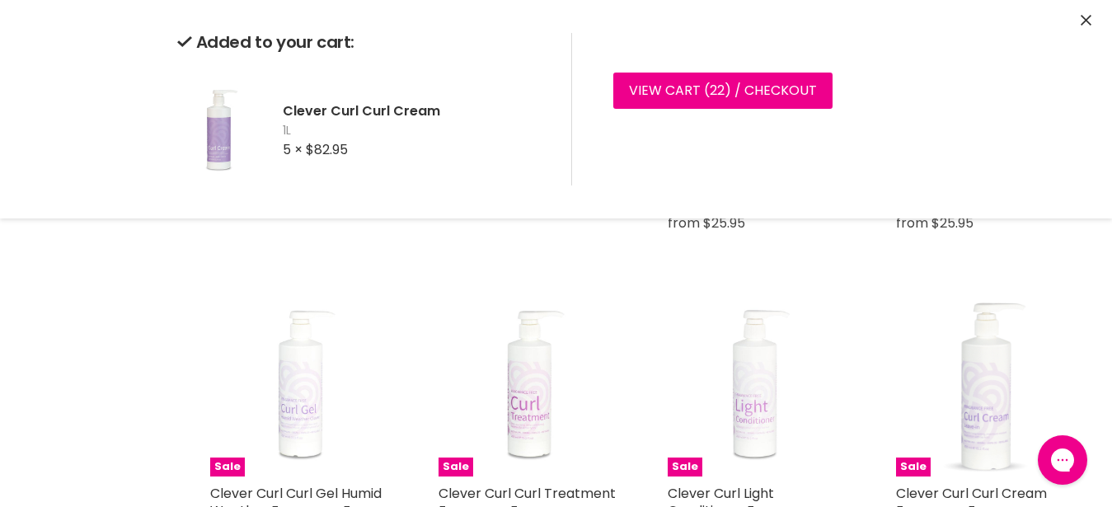
click at [1087, 20] on icon "Close" at bounding box center [1086, 20] width 11 height 11
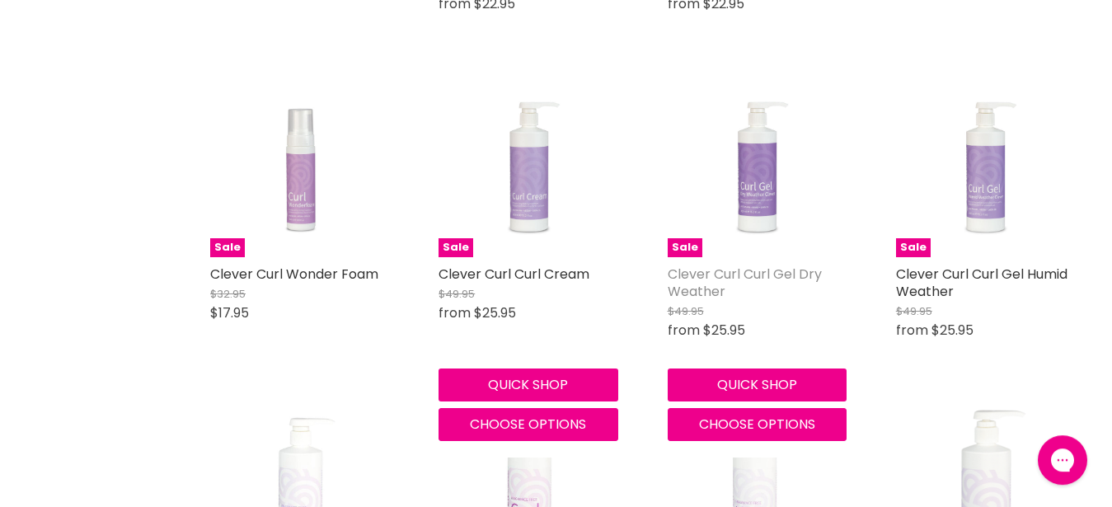
scroll to position [808, 0]
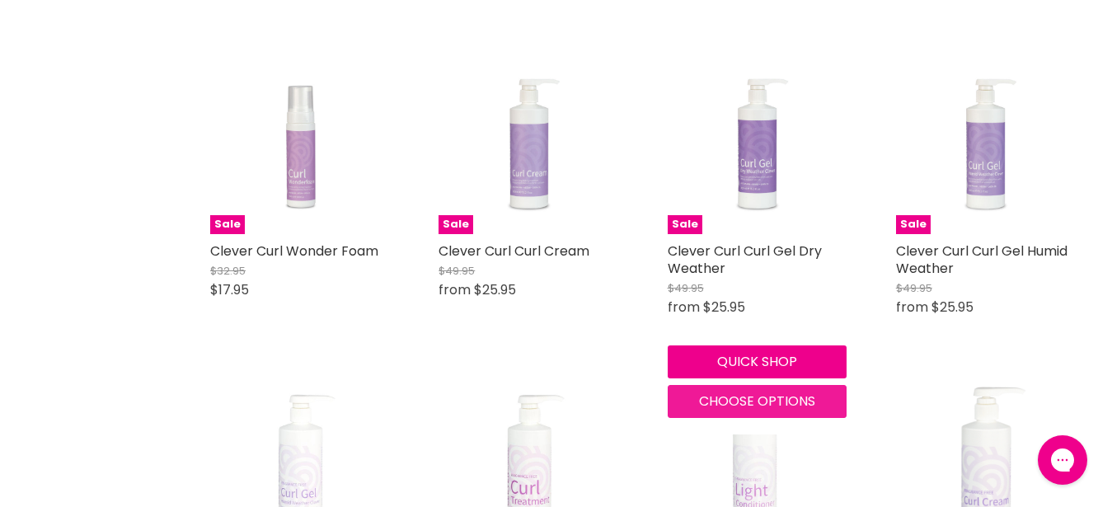
click at [737, 407] on span "Choose options" at bounding box center [757, 401] width 116 height 19
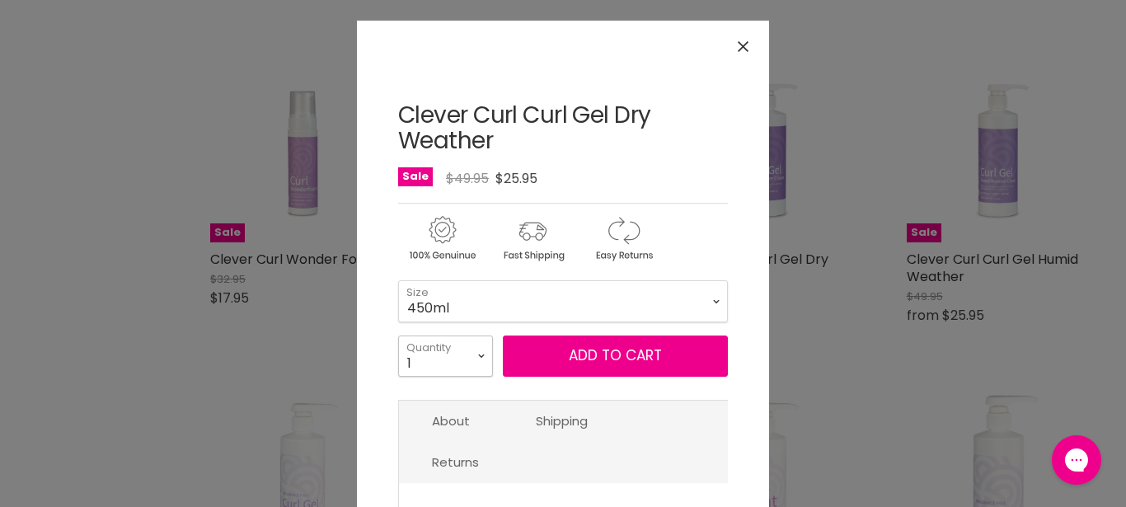
click at [398, 335] on select "1 2 3 4 5 6 7 8 9 10+" at bounding box center [445, 355] width 95 height 41
select select "2"
click option "2" at bounding box center [0, 0] width 0 height 0
type input "2"
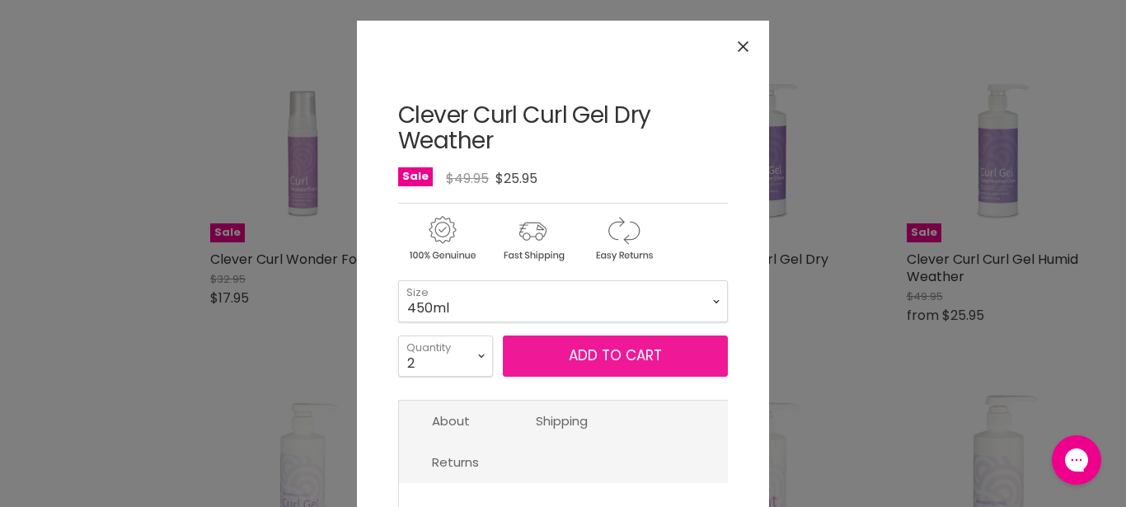
click at [535, 355] on button "Add to cart" at bounding box center [615, 355] width 225 height 41
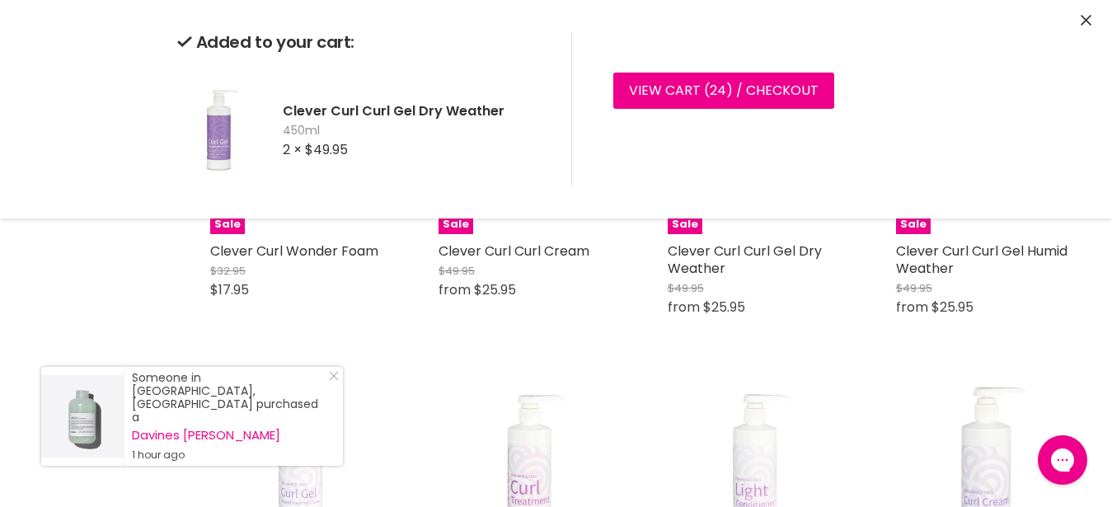
click at [1082, 23] on icon "Close" at bounding box center [1086, 20] width 11 height 11
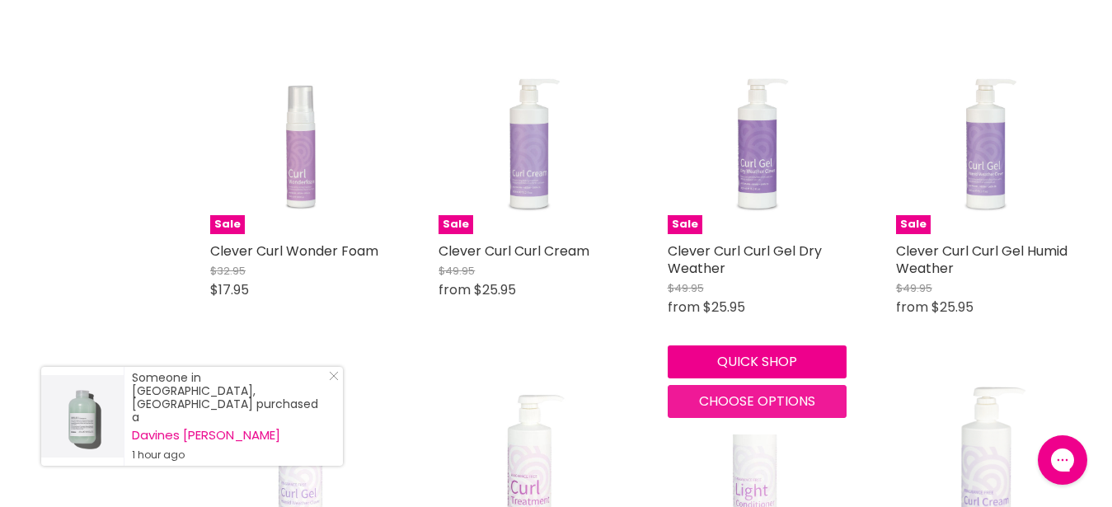
click at [735, 403] on span "Choose options" at bounding box center [757, 401] width 116 height 19
select select "2"
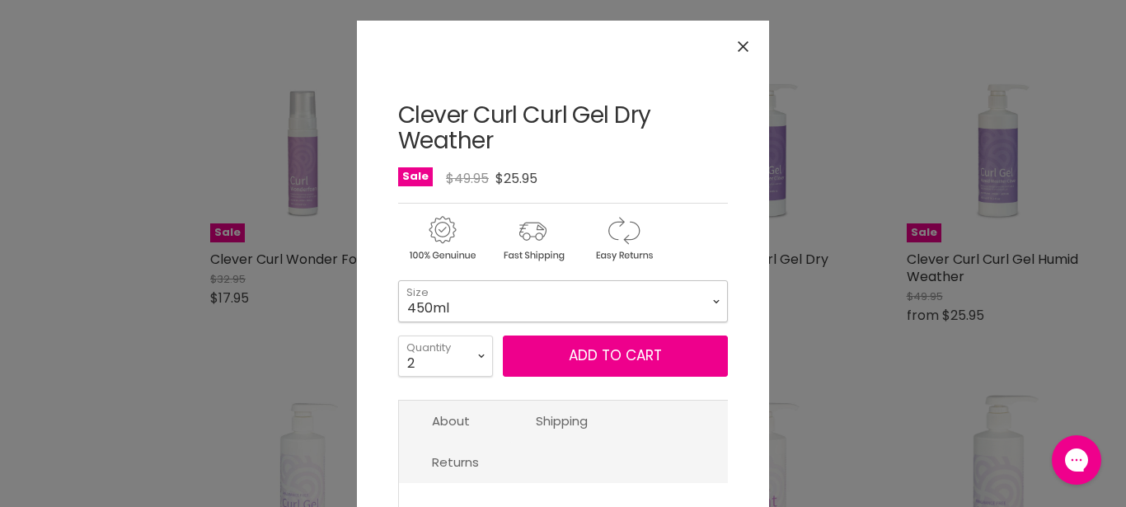
click at [398, 280] on select "450ml 130ml 1 Litre" at bounding box center [563, 300] width 330 height 41
click option "1 Litre" at bounding box center [0, 0] width 0 height 0
select select "1 Litre"
click at [398, 335] on select "1 2 3 4 5 6 7 8 9 10+" at bounding box center [445, 355] width 95 height 41
click at [427, 365] on select "1 2 3 4 5 6 7 8 9 10+" at bounding box center [445, 355] width 95 height 41
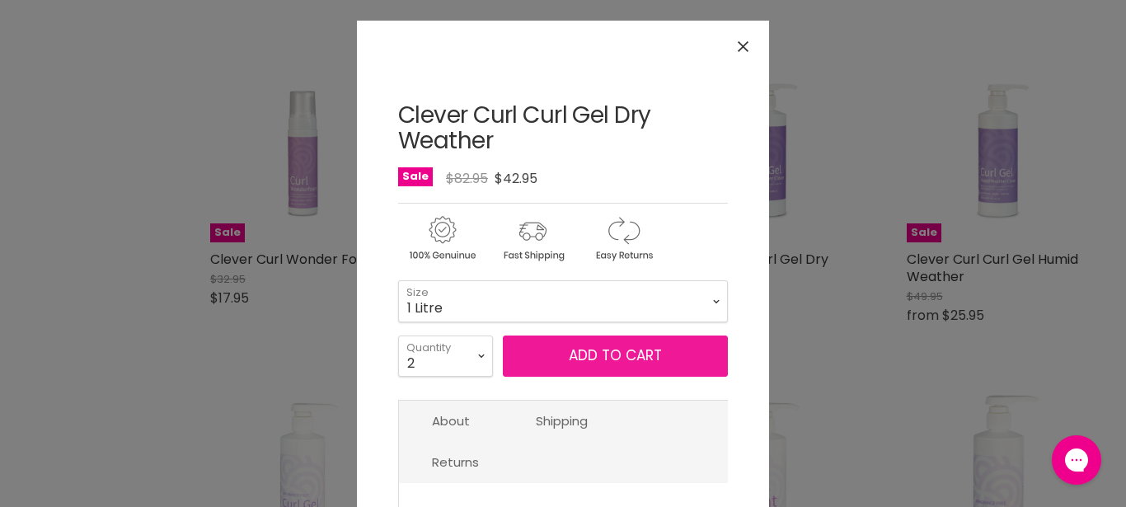
click at [561, 368] on button "Add to cart" at bounding box center [615, 355] width 225 height 41
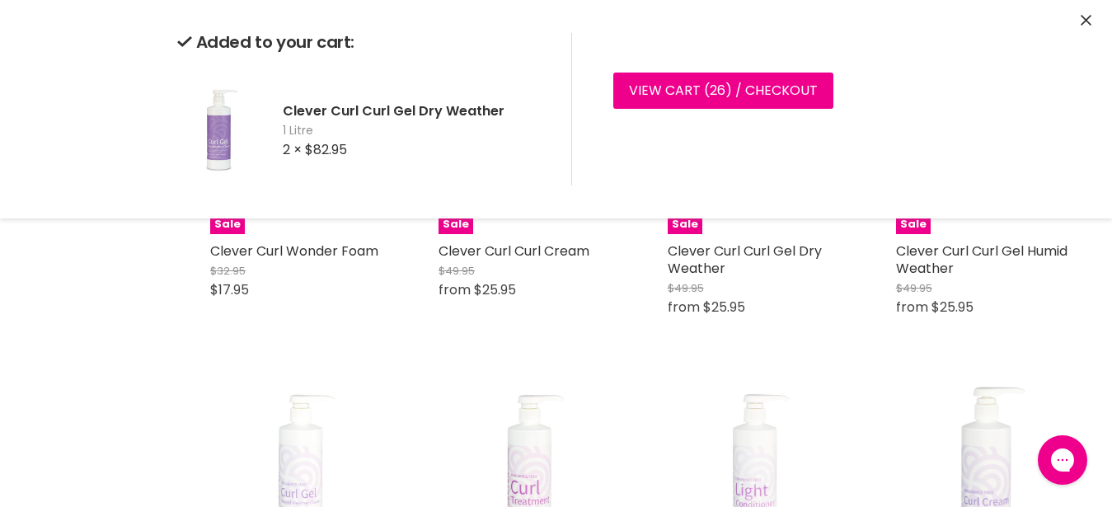
click at [1086, 21] on icon "Close" at bounding box center [1086, 20] width 11 height 11
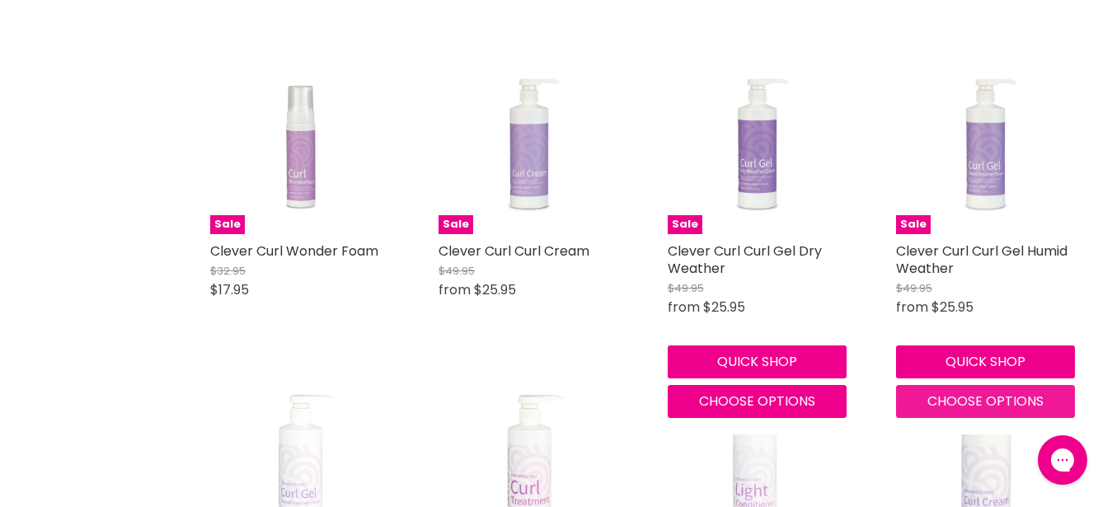
click at [939, 401] on span "Choose options" at bounding box center [985, 401] width 116 height 19
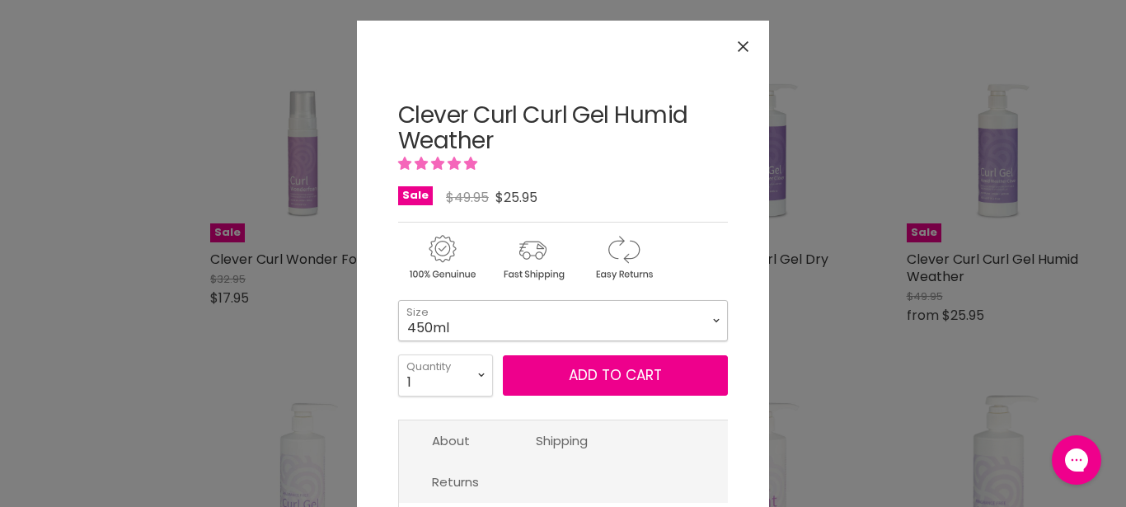
click at [398, 300] on select "450ml 130ml 1 Litre" at bounding box center [563, 320] width 330 height 41
click at [529, 321] on select "450ml 130ml 1 Litre" at bounding box center [563, 320] width 330 height 41
click at [398, 354] on select "1 2 3 4 5 6 7 8 9 10+" at bounding box center [445, 374] width 95 height 41
select select "2"
click option "2" at bounding box center [0, 0] width 0 height 0
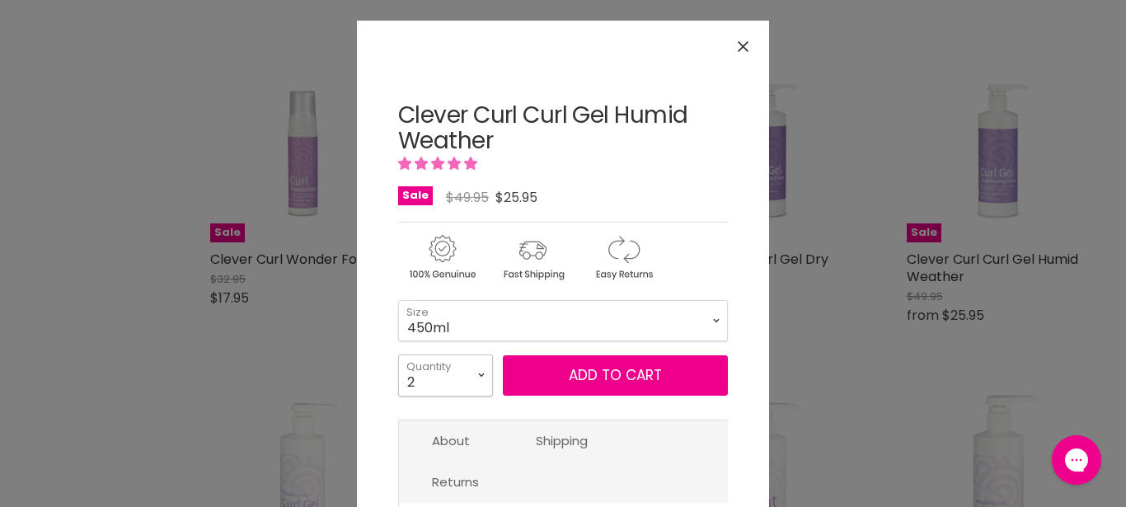
type input "2"
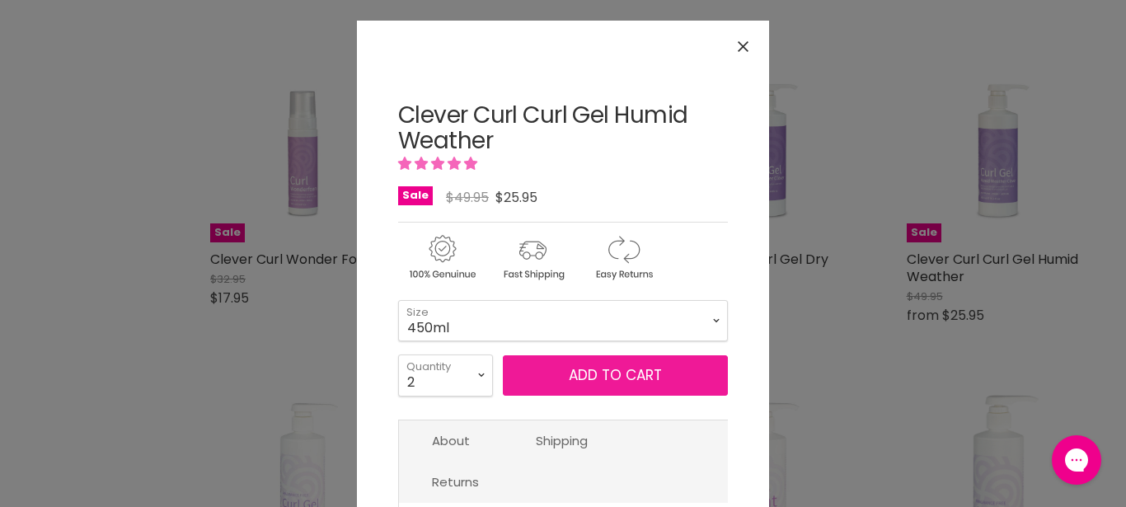
click at [573, 371] on span "Add to cart" at bounding box center [615, 375] width 93 height 20
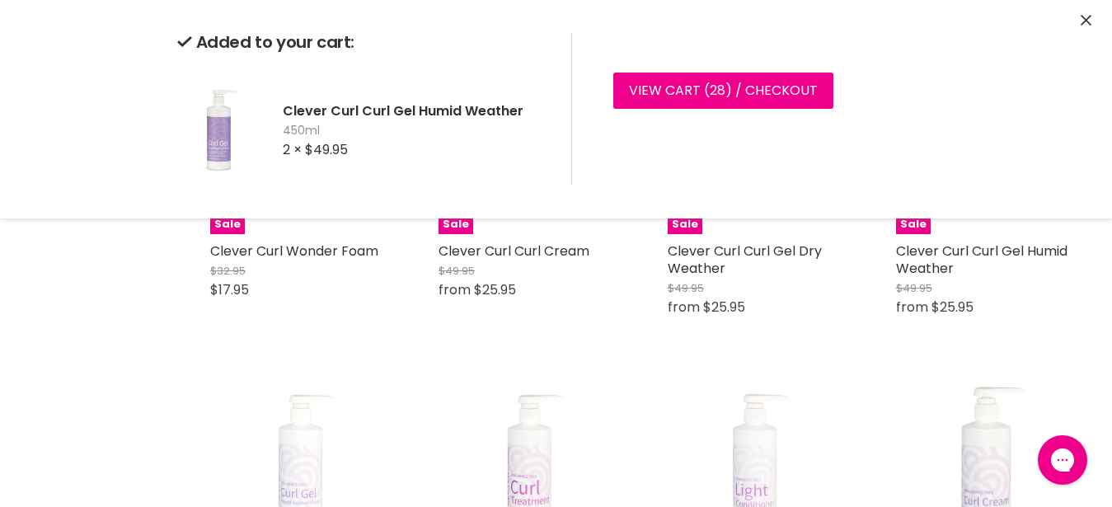
click at [1086, 18] on icon "Close" at bounding box center [1086, 20] width 11 height 11
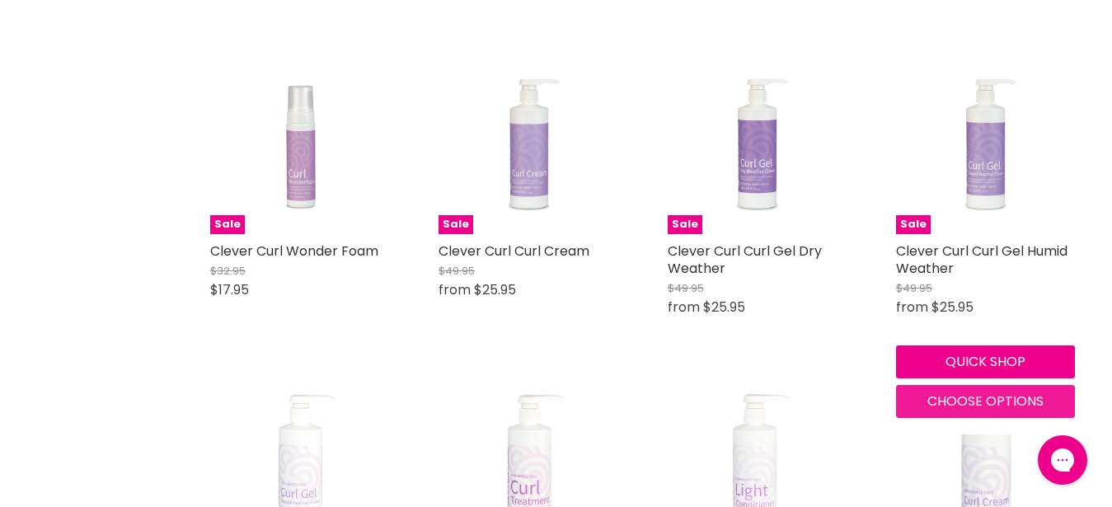
click at [938, 405] on span "Choose options" at bounding box center [985, 401] width 116 height 19
select select "2"
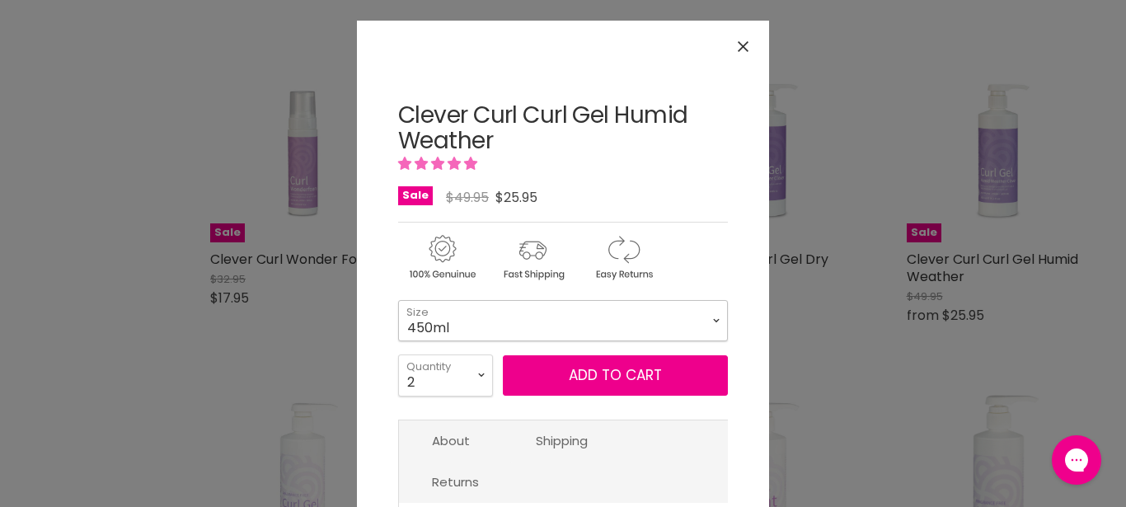
click at [398, 300] on select "450ml 130ml 1 Litre" at bounding box center [563, 320] width 330 height 41
click option "1 Litre" at bounding box center [0, 0] width 0 height 0
select select "1 Litre"
click at [398, 354] on select "1 2 3 4 5 6 7 8 9 10+" at bounding box center [445, 374] width 95 height 41
select select "6"
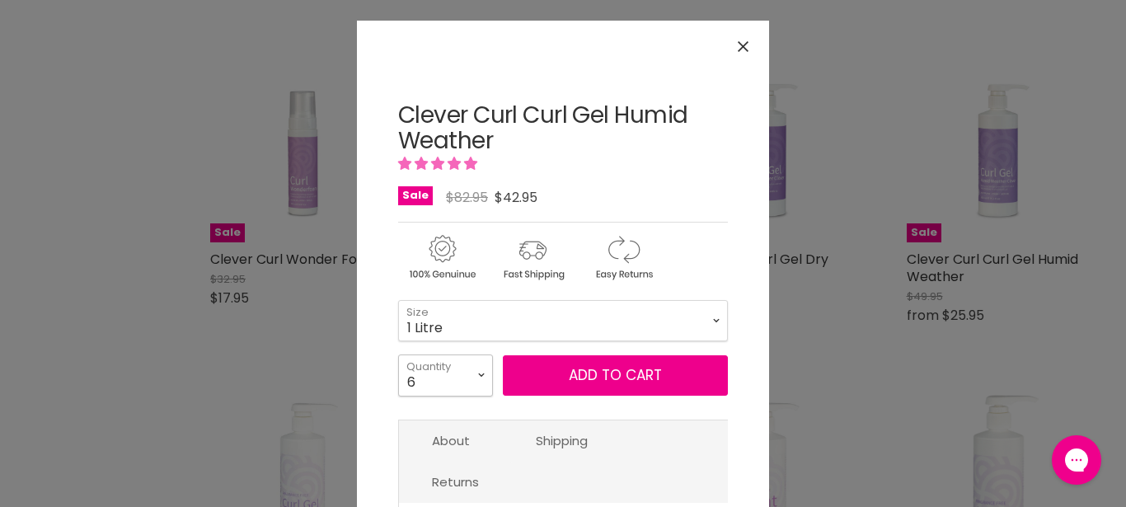
click option "6" at bounding box center [0, 0] width 0 height 0
type input "6"
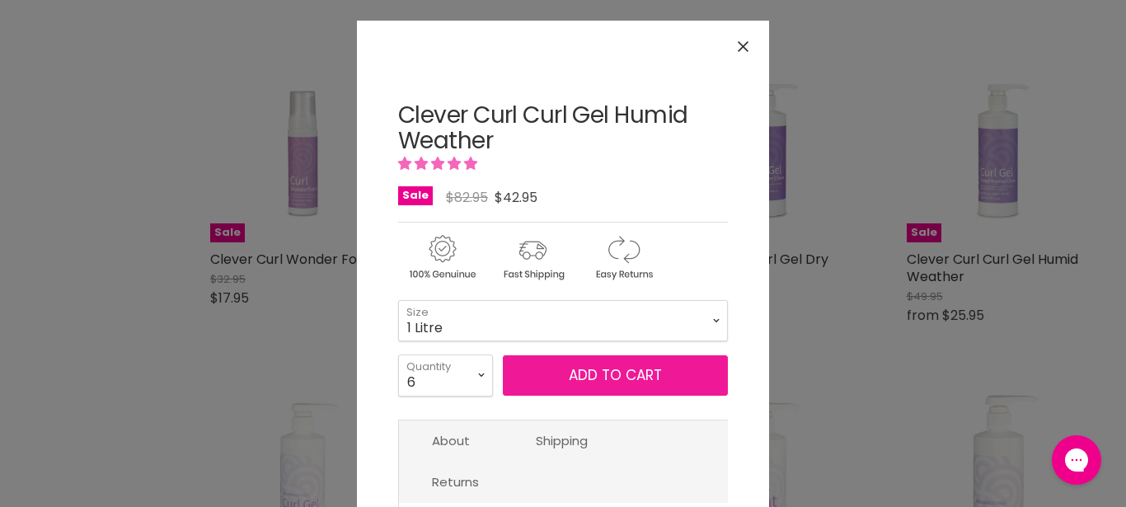
click at [552, 373] on button "Add to cart" at bounding box center [615, 375] width 225 height 41
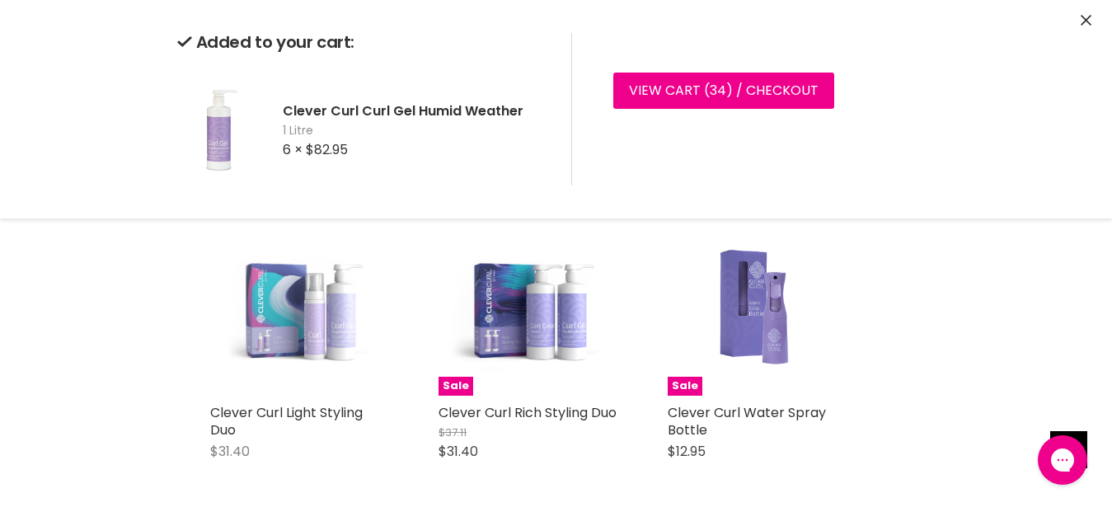
scroll to position [2069, 0]
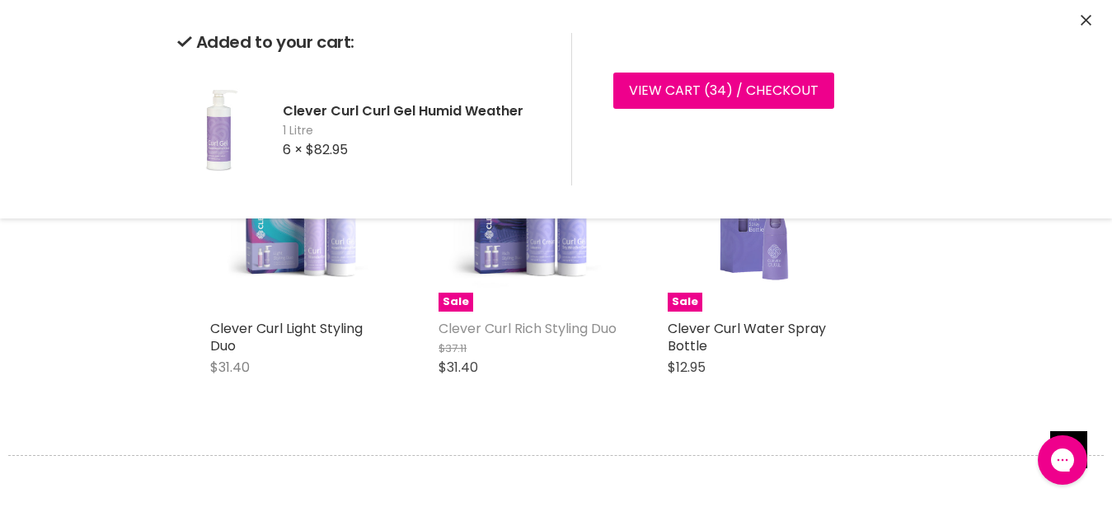
click at [563, 326] on link "Clever Curl Rich Styling Duo" at bounding box center [528, 328] width 178 height 19
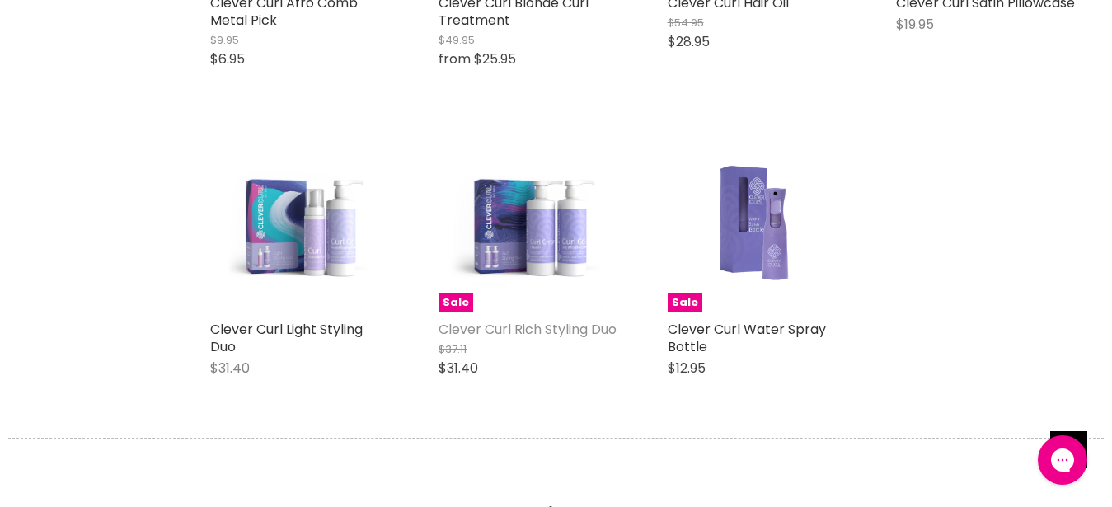
scroll to position [1049, 0]
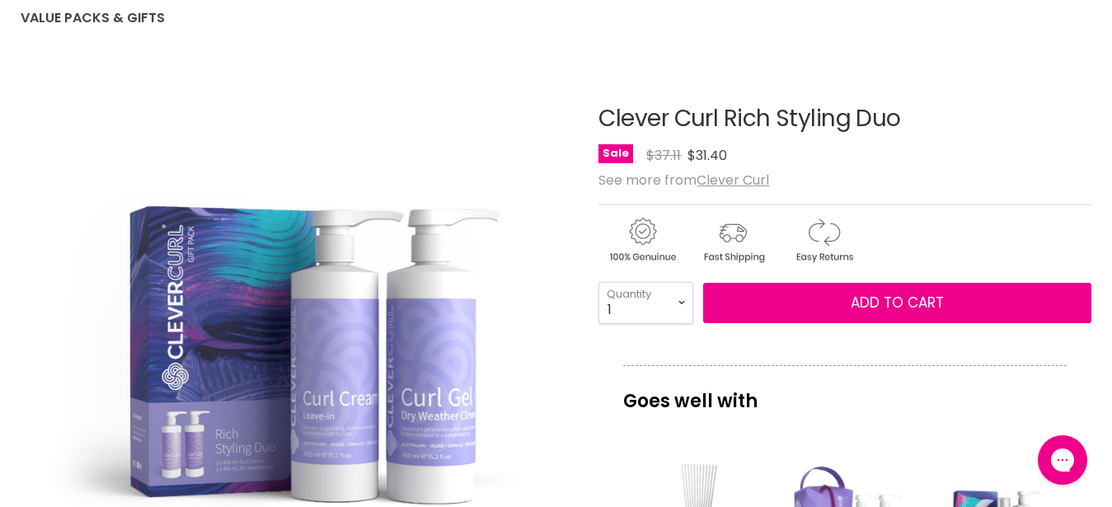
scroll to position [168, 0]
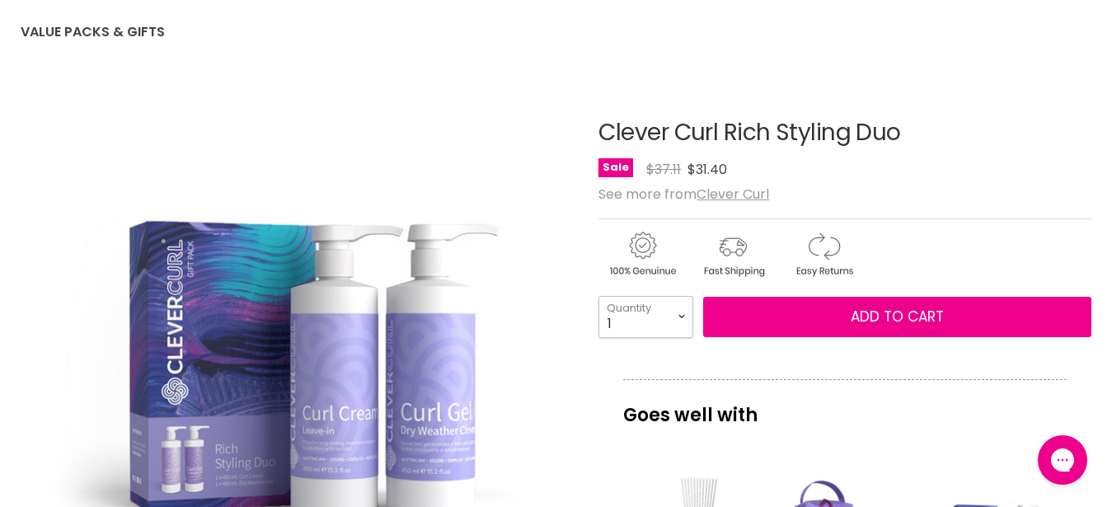
click at [598, 296] on select "1 2 3 4 5 6 7 8 9 10+" at bounding box center [645, 316] width 95 height 41
select select "3"
click option "3" at bounding box center [0, 0] width 0 height 0
type input "3"
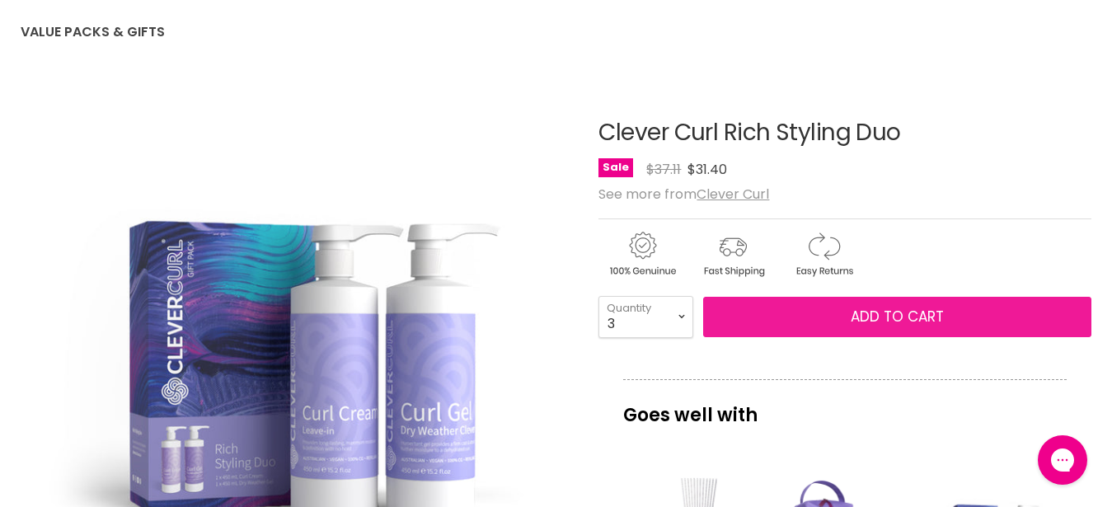
click at [842, 321] on button "Add to cart" at bounding box center [897, 317] width 388 height 41
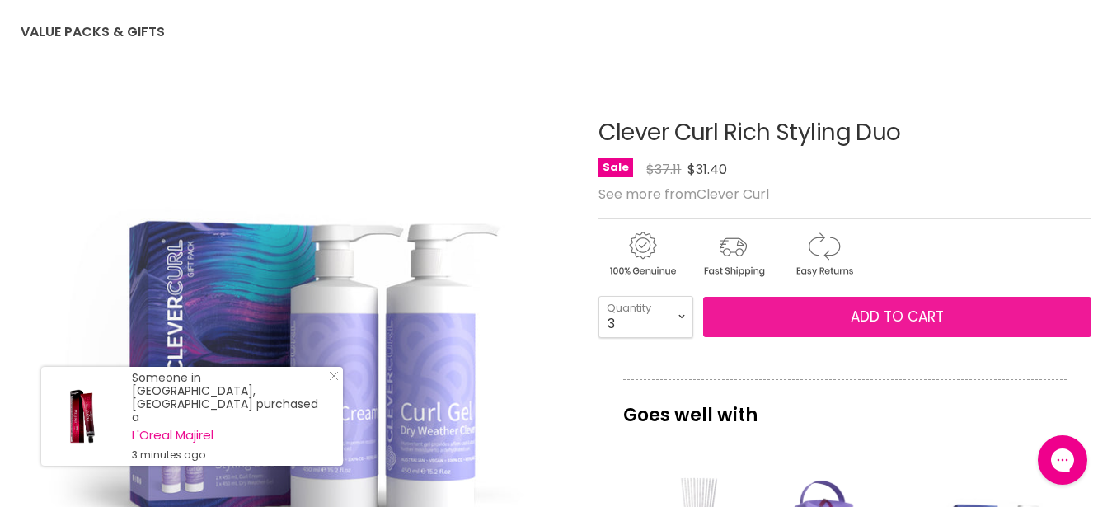
click at [864, 306] on button "Add to cart" at bounding box center [897, 317] width 388 height 41
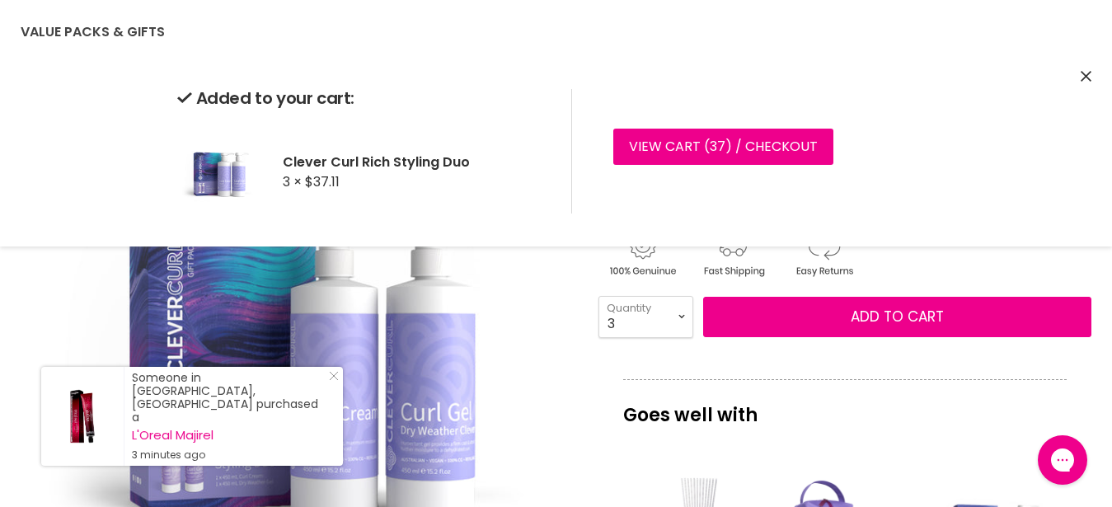
click at [1087, 77] on icon "Close" at bounding box center [1086, 76] width 11 height 11
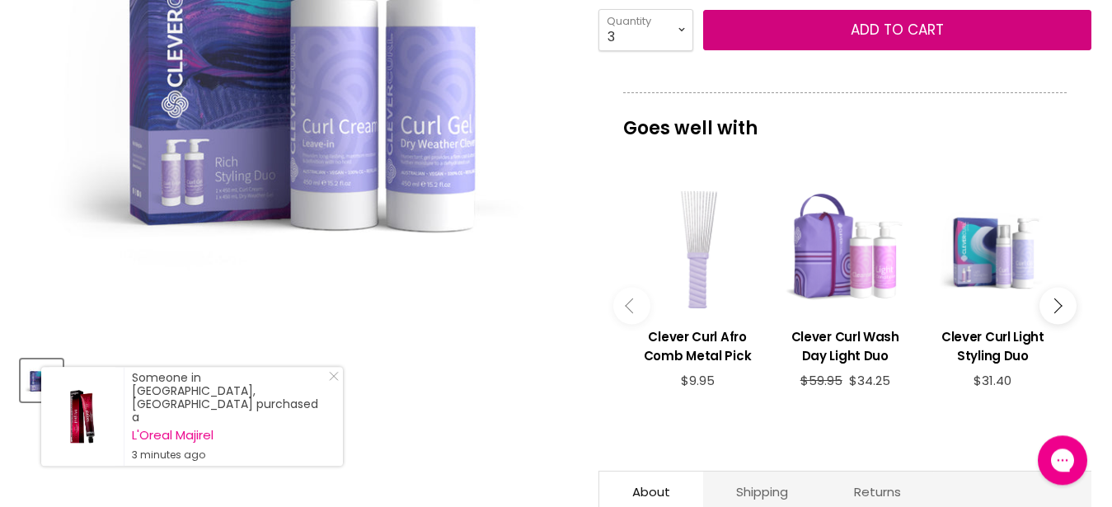
scroll to position [504, 0]
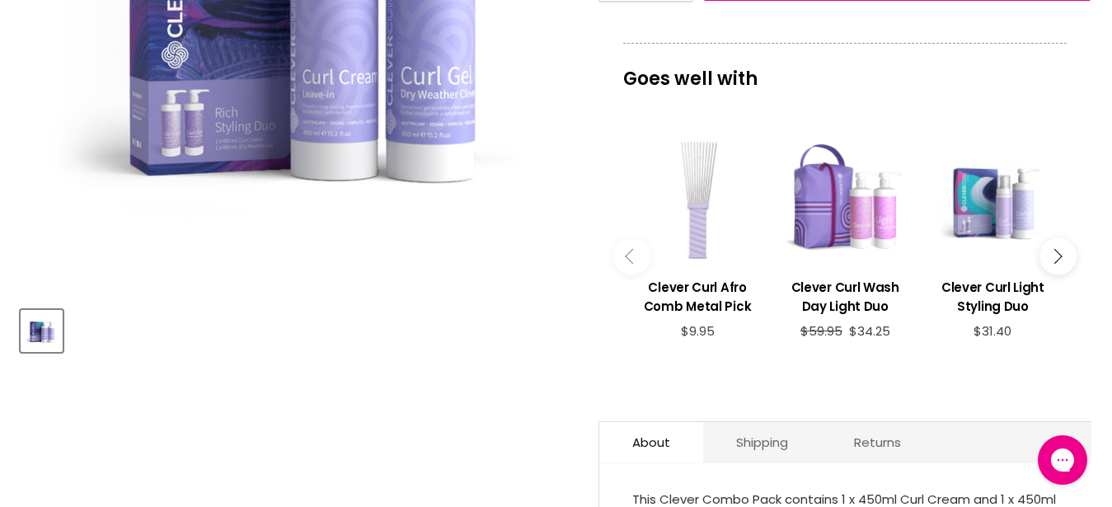
click at [1058, 256] on button "Main content" at bounding box center [1057, 255] width 37 height 37
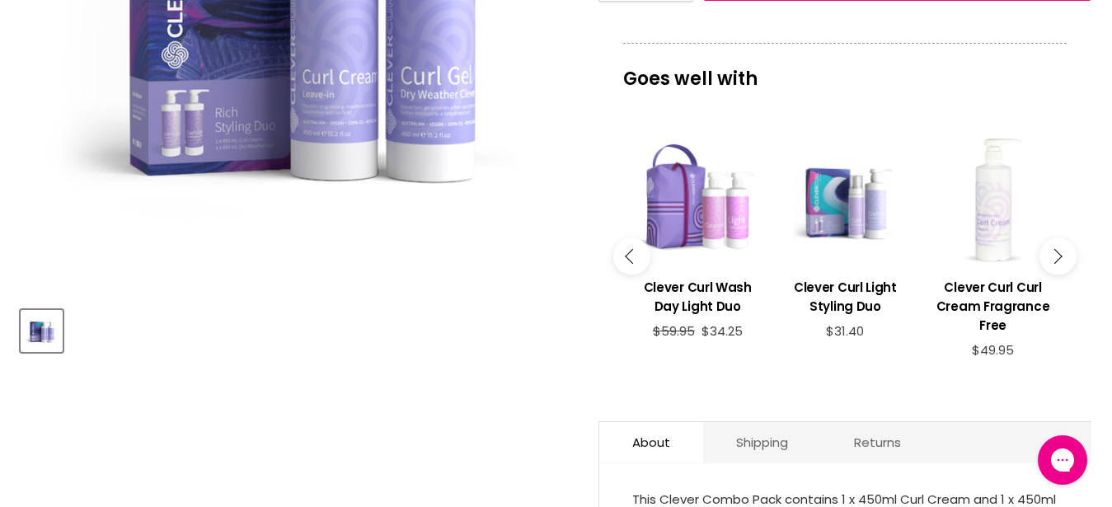
click at [1058, 258] on icon "Main content" at bounding box center [1054, 255] width 15 height 15
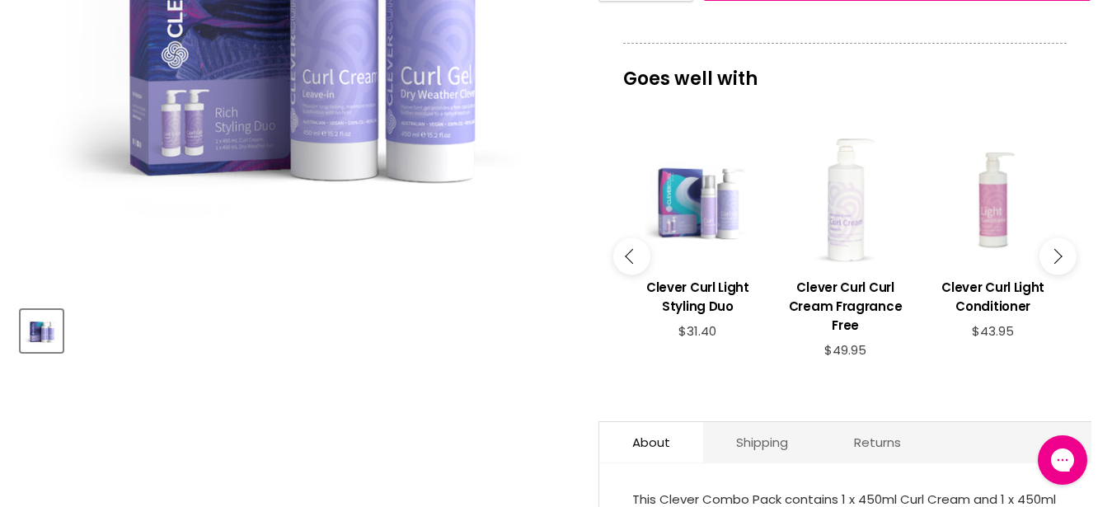
click at [1063, 268] on button "Main content" at bounding box center [1057, 255] width 37 height 37
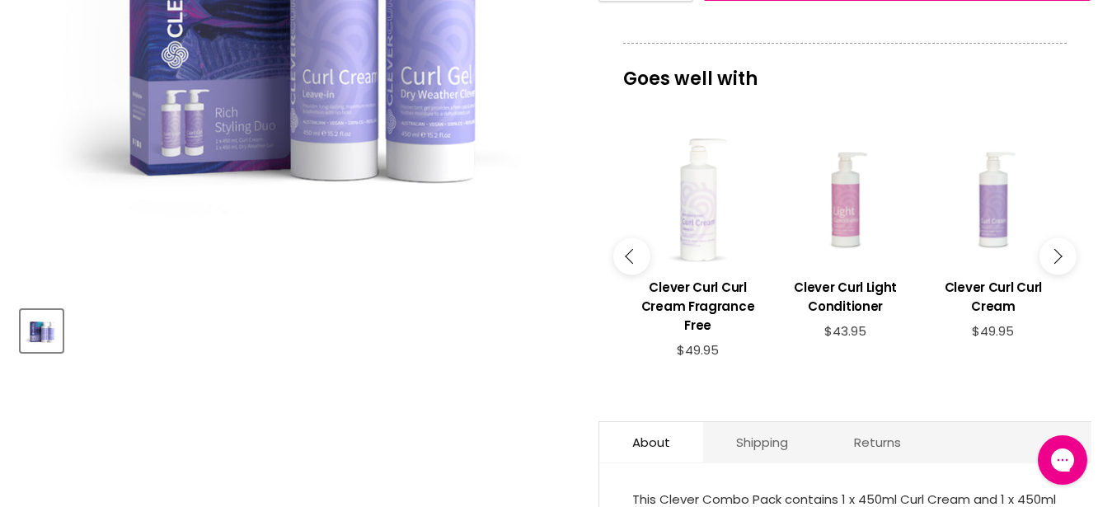
click at [1062, 269] on button "Main content" at bounding box center [1057, 255] width 37 height 37
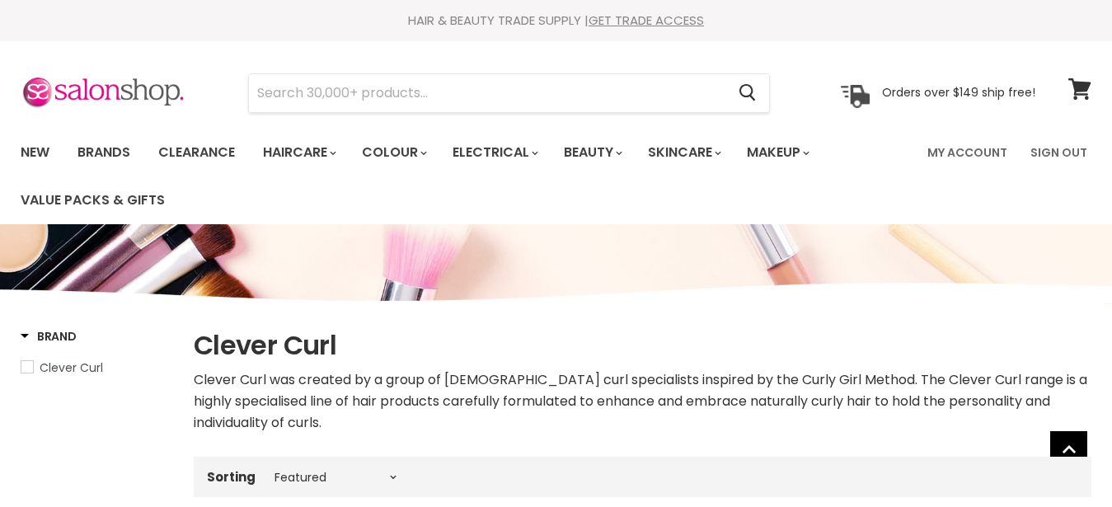
select select "manual"
click at [1078, 86] on icon at bounding box center [1079, 88] width 22 height 21
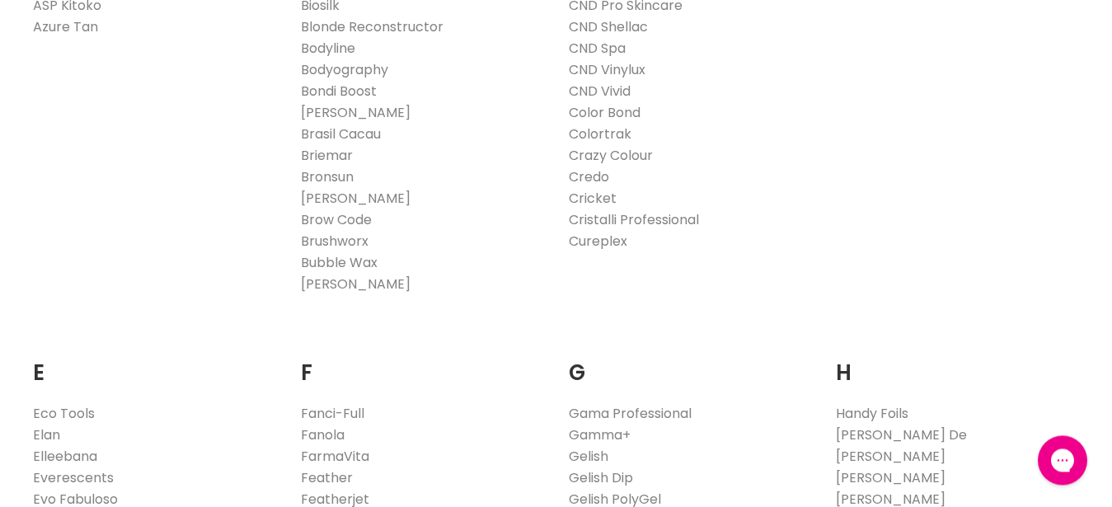
scroll to position [1093, 0]
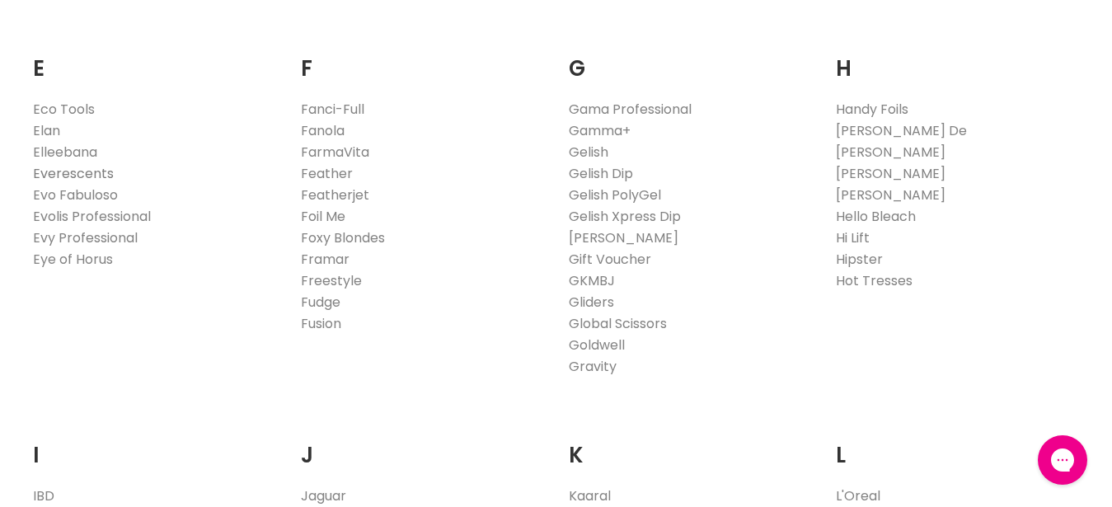
click at [47, 169] on link "Everescents" at bounding box center [73, 173] width 81 height 19
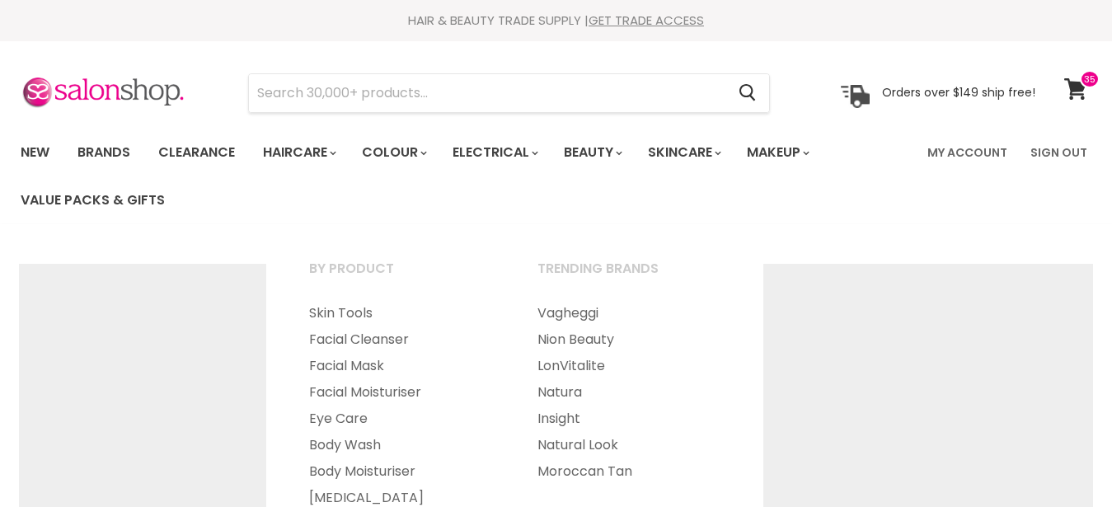
select select "manual"
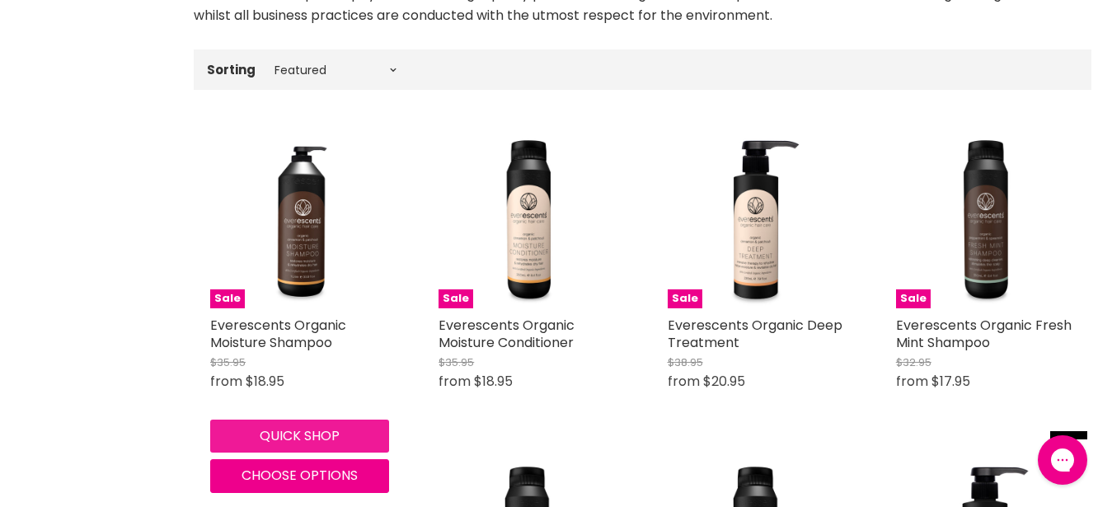
scroll to position [589, 0]
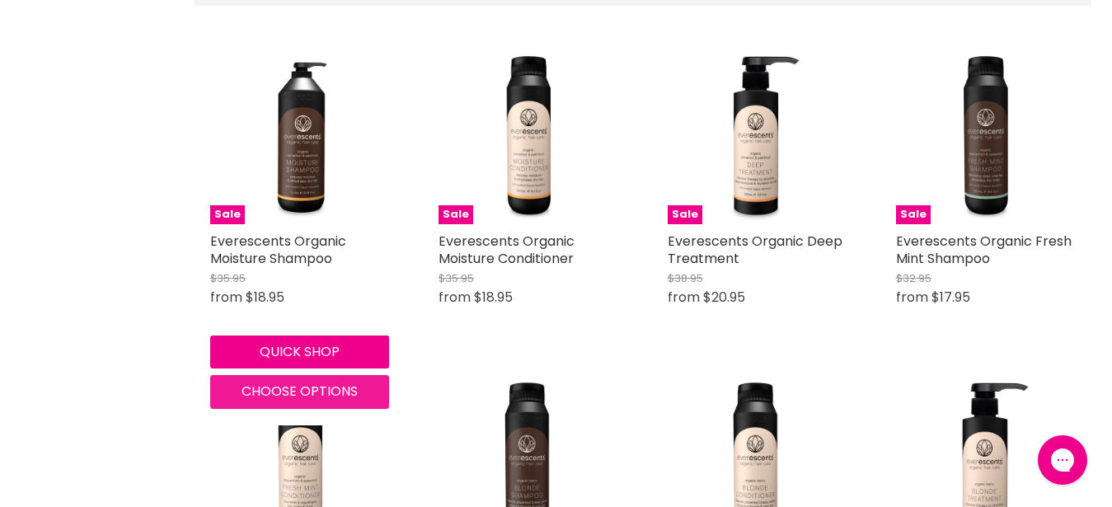
click at [255, 392] on span "Choose options" at bounding box center [300, 391] width 116 height 19
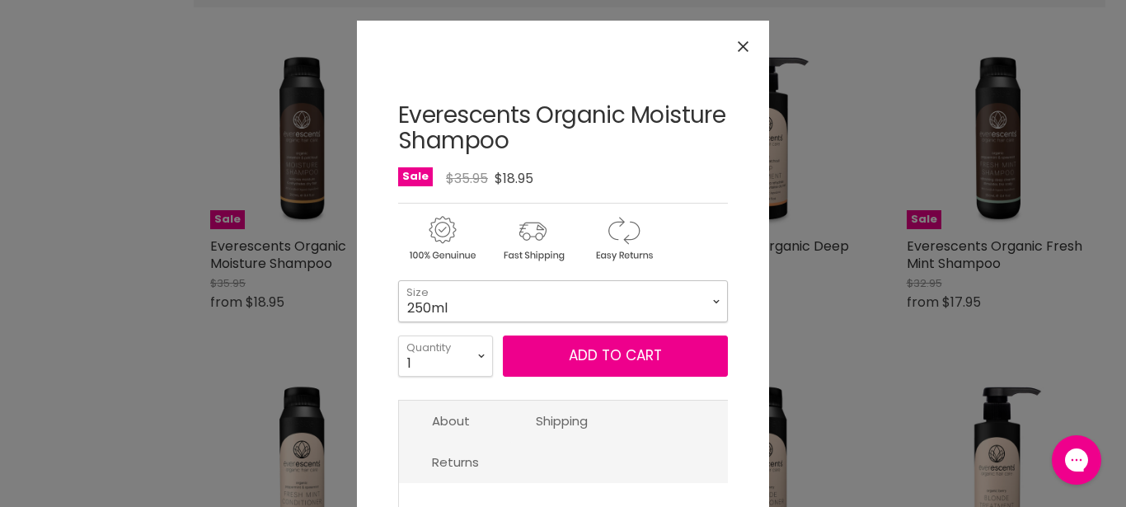
click at [398, 280] on select "250ml 1L" at bounding box center [563, 300] width 330 height 41
click option "1L" at bounding box center [0, 0] width 0 height 0
select select "1L"
click at [398, 335] on select "1 2 3 4 5 6 7 8 9 10+" at bounding box center [445, 355] width 95 height 41
select select "4"
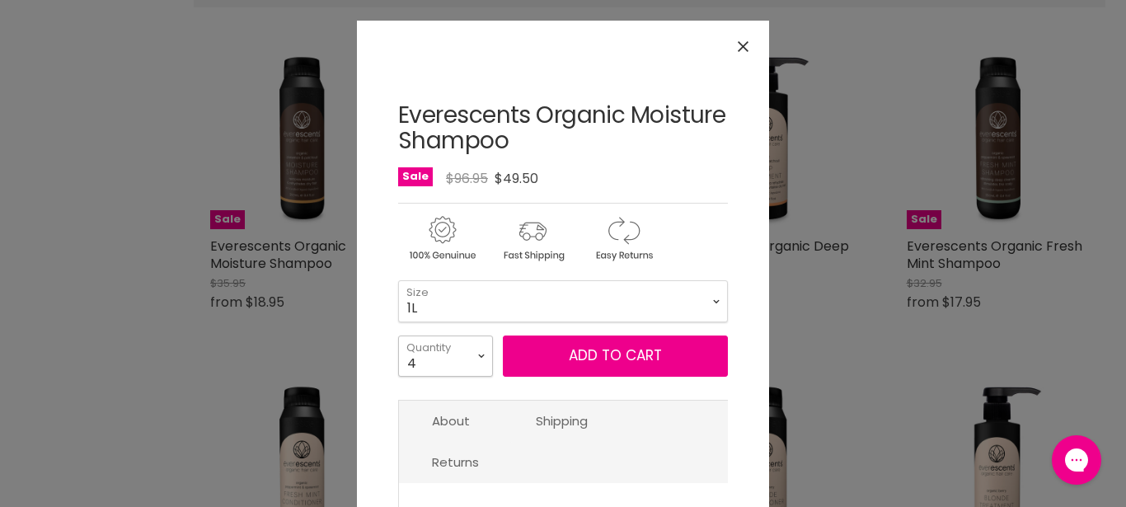
click option "4" at bounding box center [0, 0] width 0 height 0
type input "4"
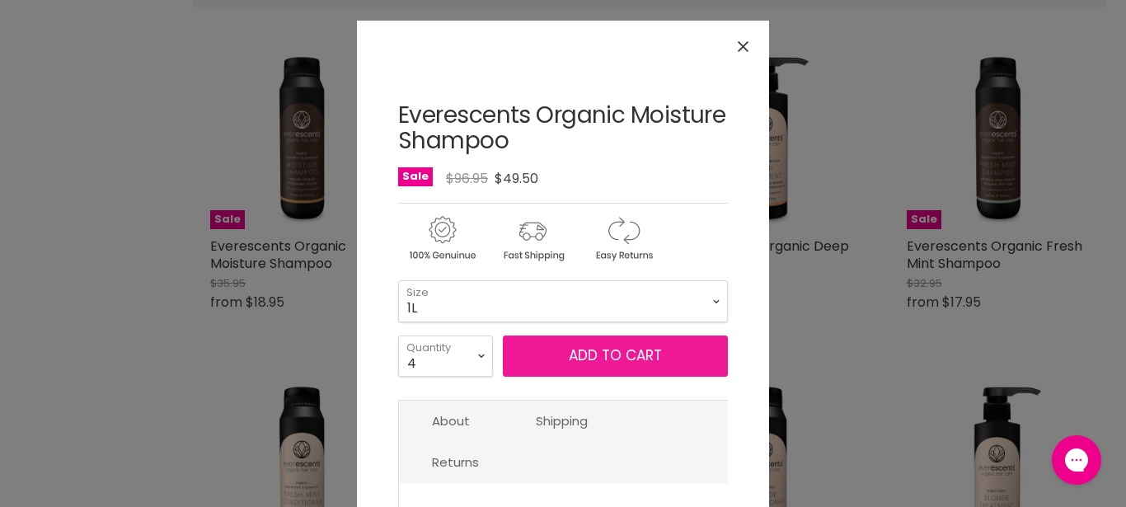
click at [537, 354] on button "Add to cart" at bounding box center [615, 355] width 225 height 41
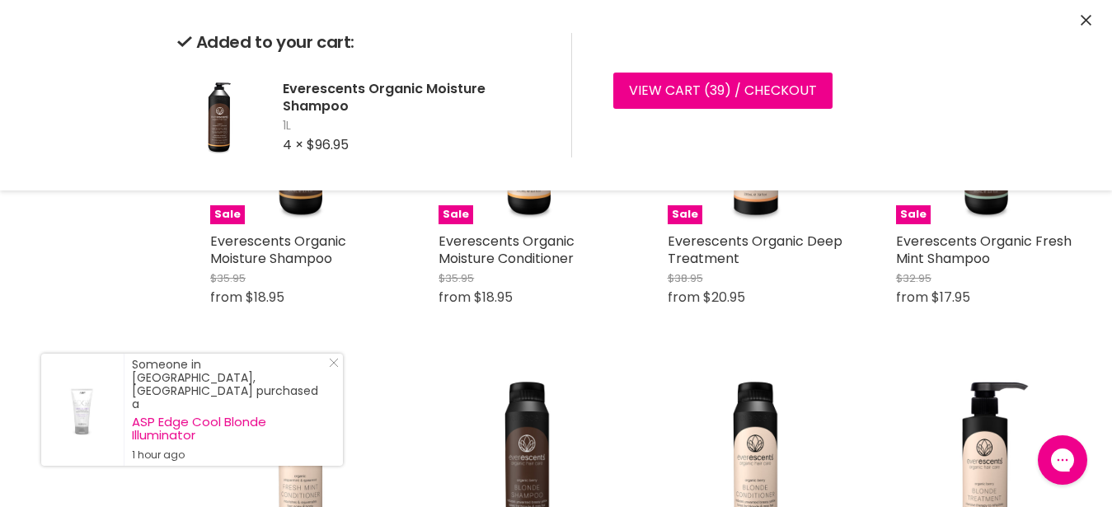
click at [1089, 16] on icon "Close" at bounding box center [1086, 20] width 11 height 11
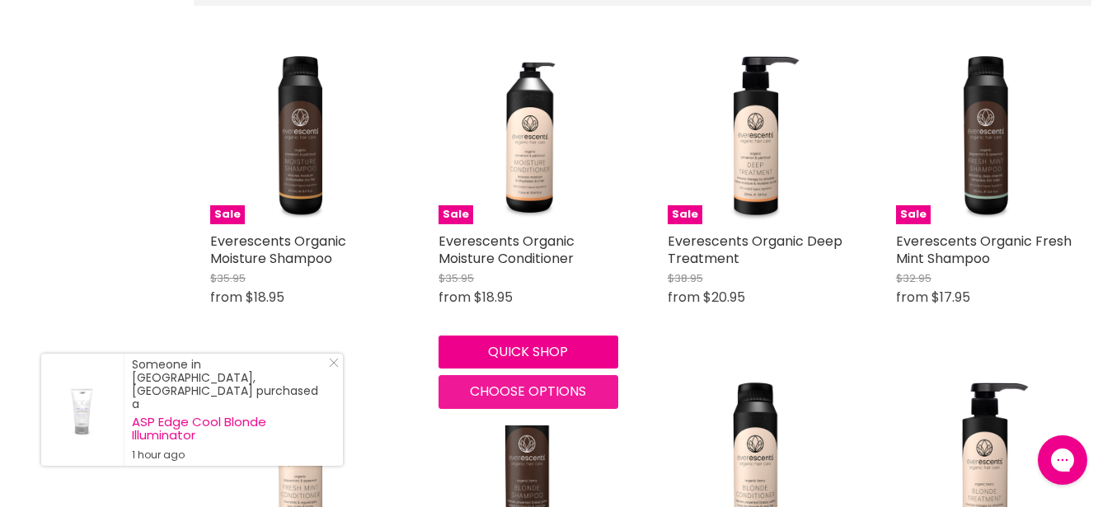
click at [505, 392] on span "Choose options" at bounding box center [528, 391] width 116 height 19
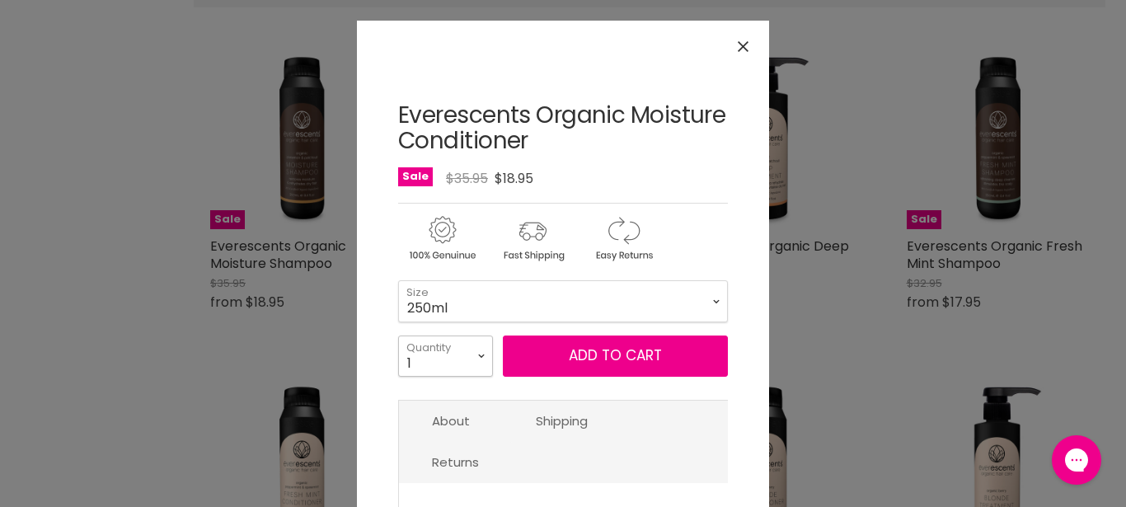
click at [398, 335] on select "1 2 3 4 5 6 7 8 9 10+" at bounding box center [445, 355] width 95 height 41
select select "3"
click option "3" at bounding box center [0, 0] width 0 height 0
type input "3"
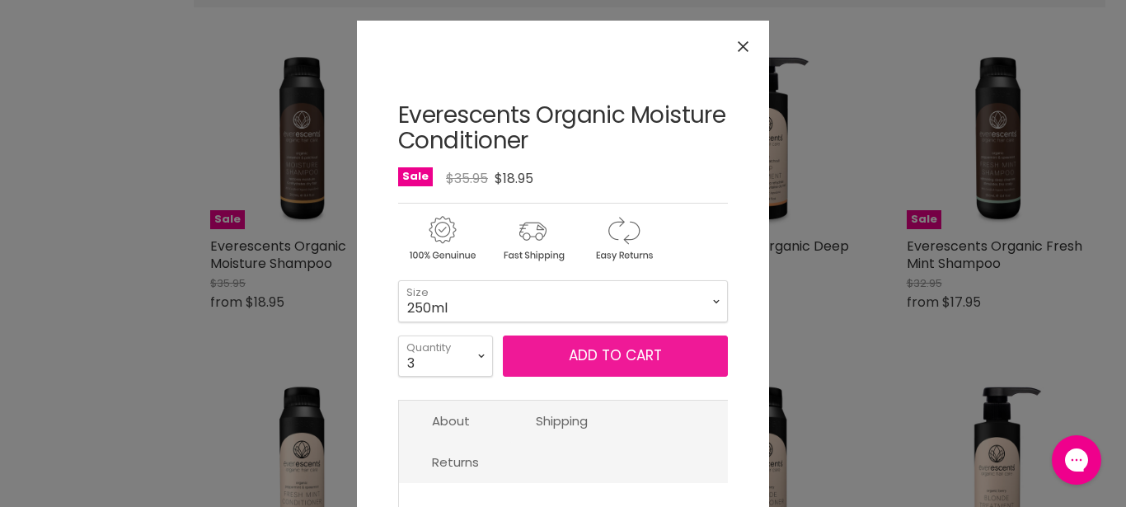
click at [530, 352] on button "Add to cart" at bounding box center [615, 355] width 225 height 41
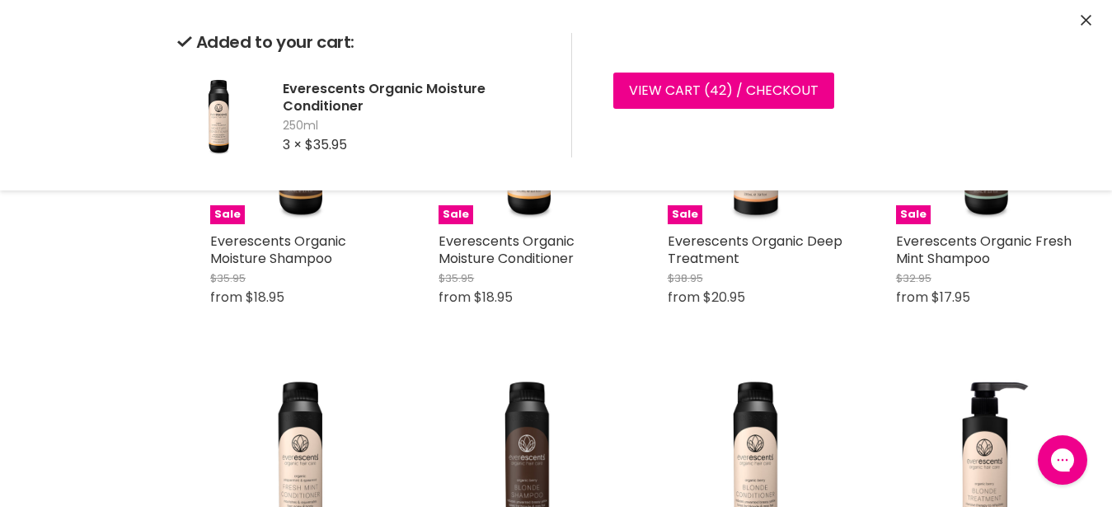
click at [1090, 18] on icon "Close" at bounding box center [1086, 20] width 11 height 11
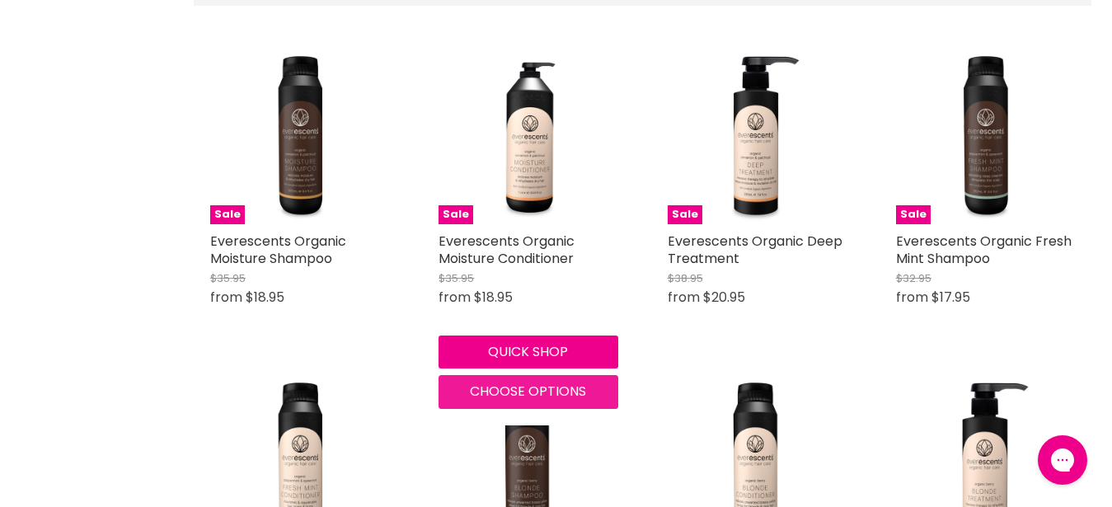
click at [535, 384] on span "Choose options" at bounding box center [528, 391] width 116 height 19
select select "3"
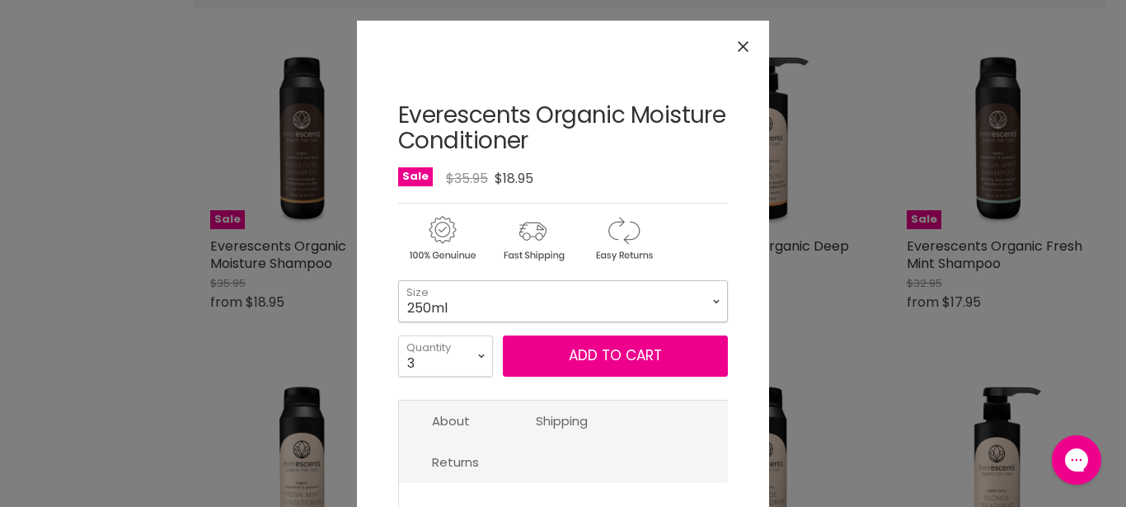
click at [398, 280] on select "250ml 1L" at bounding box center [563, 300] width 330 height 41
click option "1L" at bounding box center [0, 0] width 0 height 0
select select "1L"
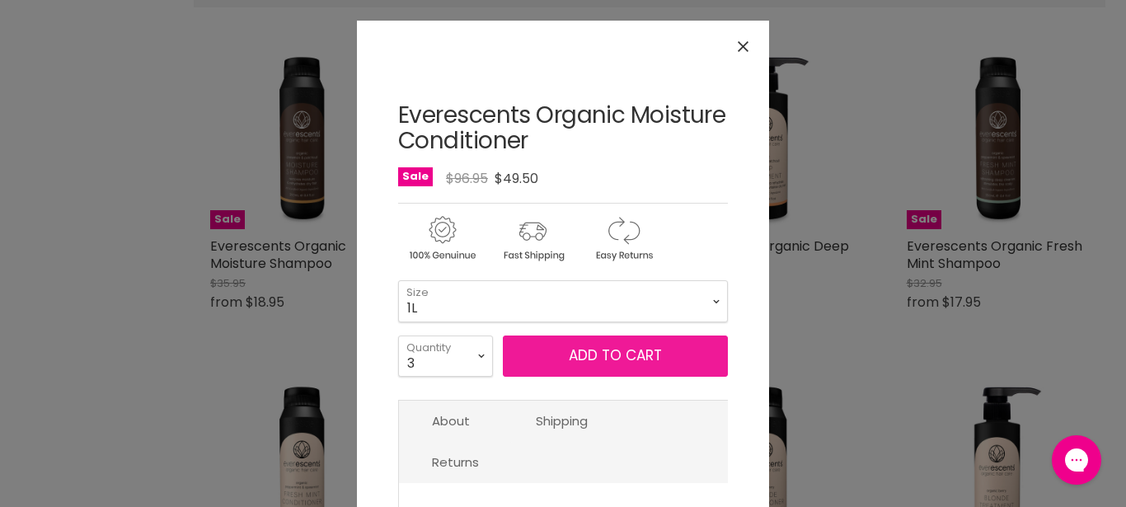
click at [586, 368] on button "Add to cart" at bounding box center [615, 355] width 225 height 41
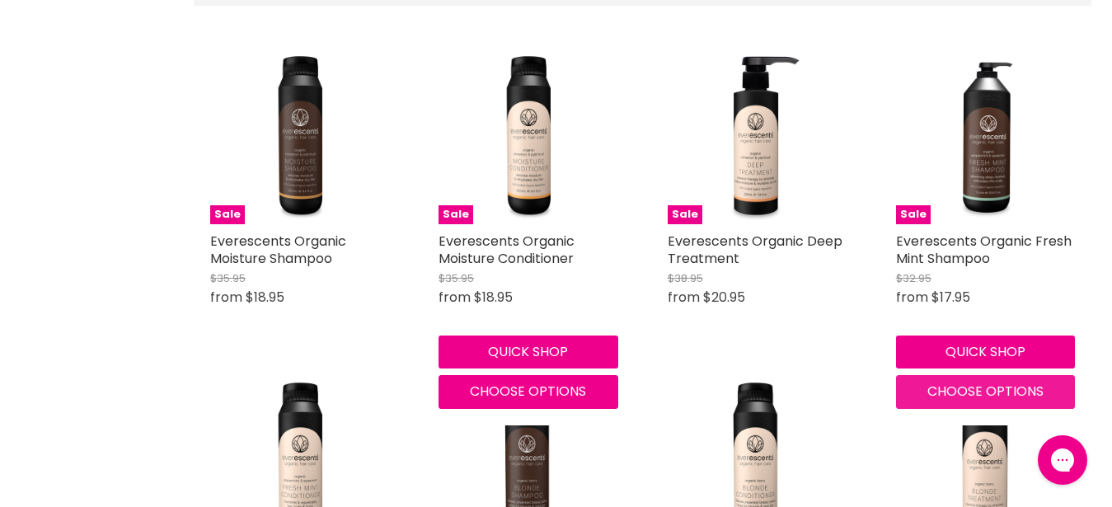
click at [964, 387] on span "Choose options" at bounding box center [985, 391] width 116 height 19
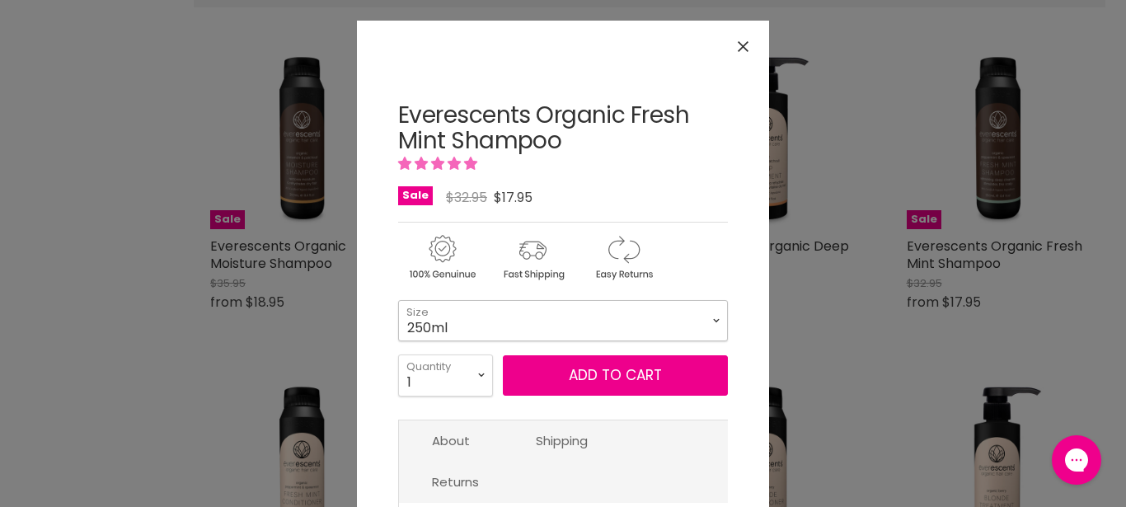
drag, startPoint x: 464, startPoint y: 330, endPoint x: 462, endPoint y: 338, distance: 8.4
click at [398, 300] on select "250ml 1L" at bounding box center [563, 320] width 330 height 41
click option "1L" at bounding box center [0, 0] width 0 height 0
select select "1L"
click at [398, 354] on select "1 2 3 4 5 6 7 8 9 10+" at bounding box center [445, 374] width 95 height 41
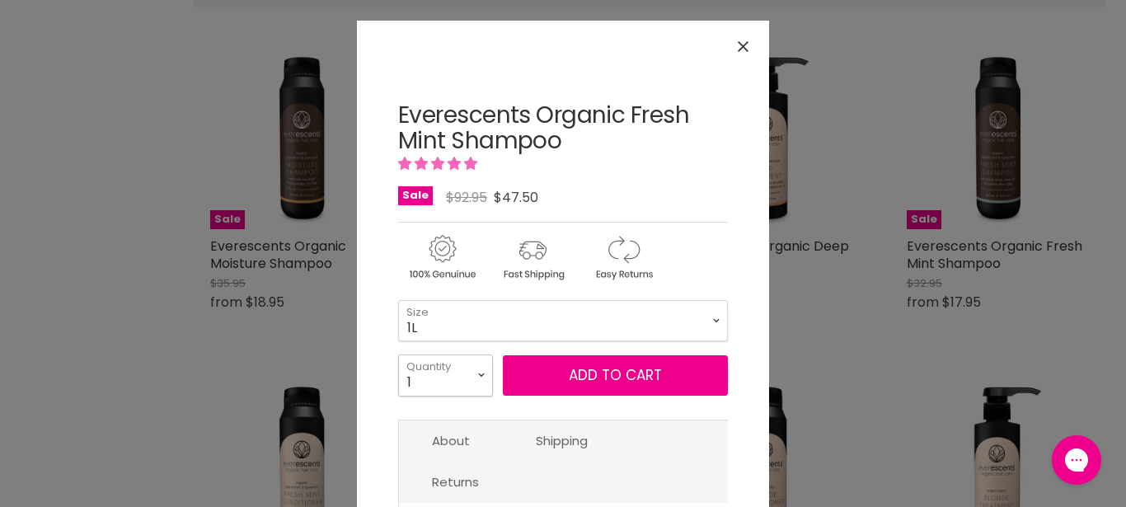
select select "2"
click option "2" at bounding box center [0, 0] width 0 height 0
type input "2"
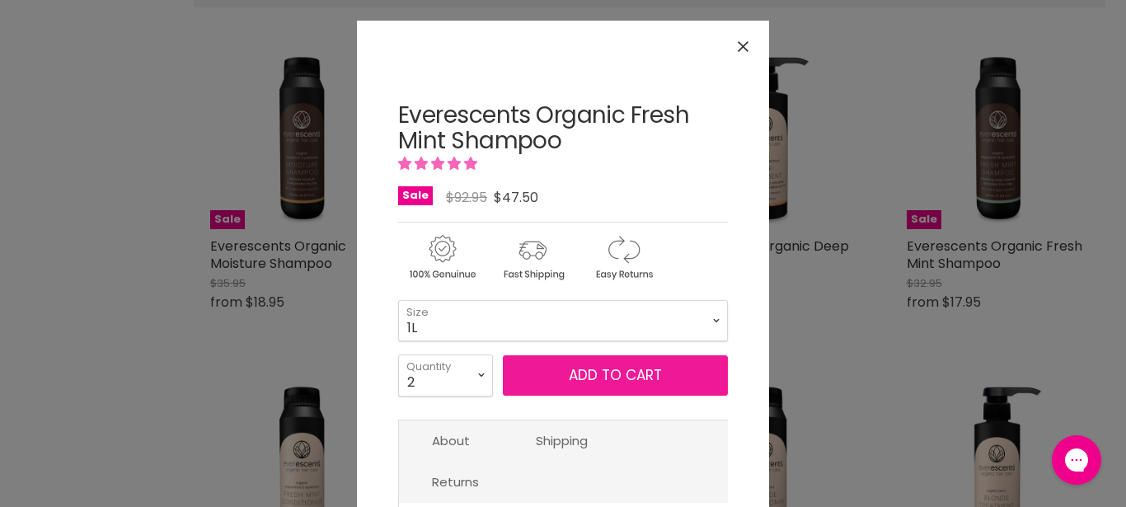
click at [545, 378] on button "Add to cart" at bounding box center [615, 375] width 225 height 41
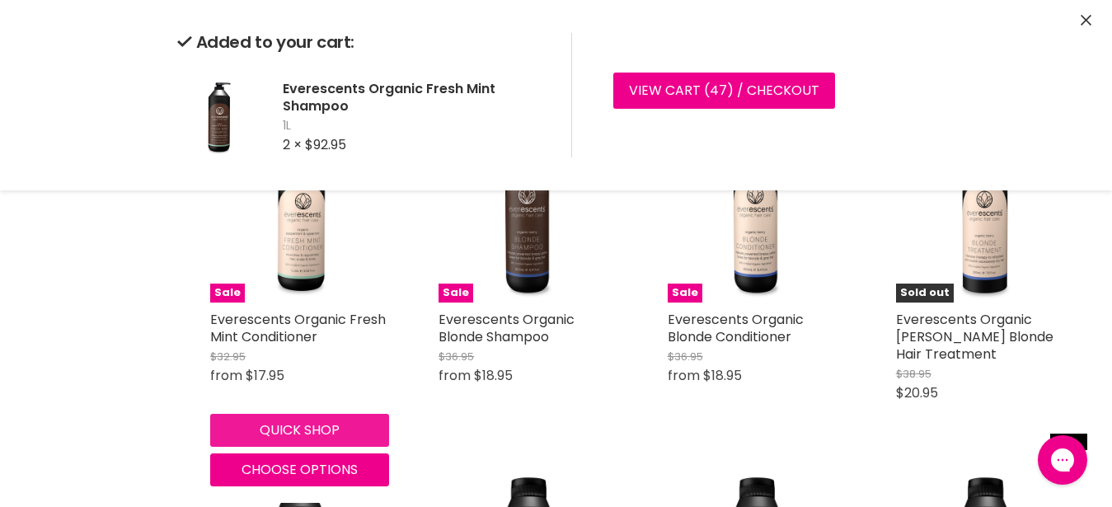
scroll to position [841, 0]
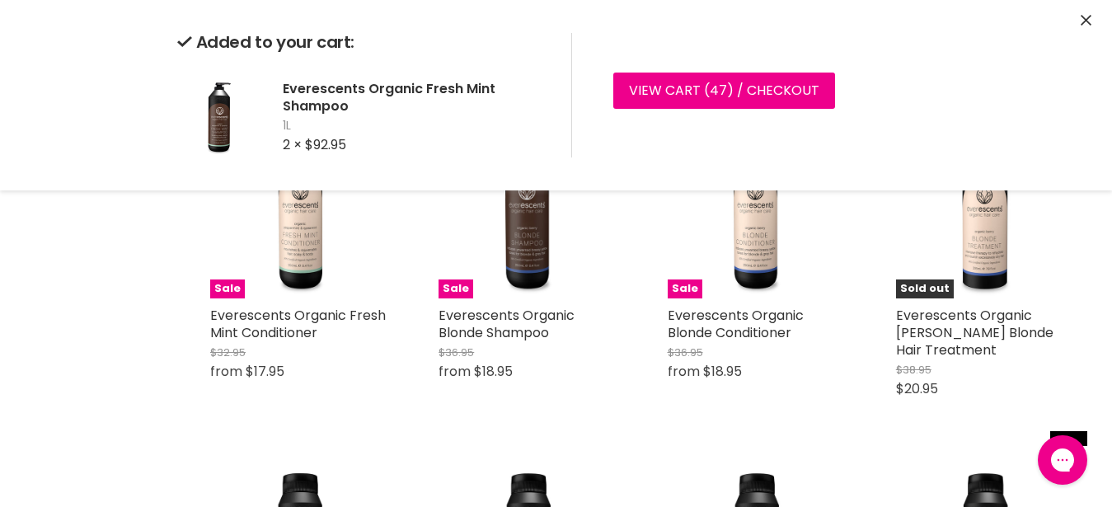
click at [1086, 21] on icon "Close" at bounding box center [1086, 20] width 11 height 11
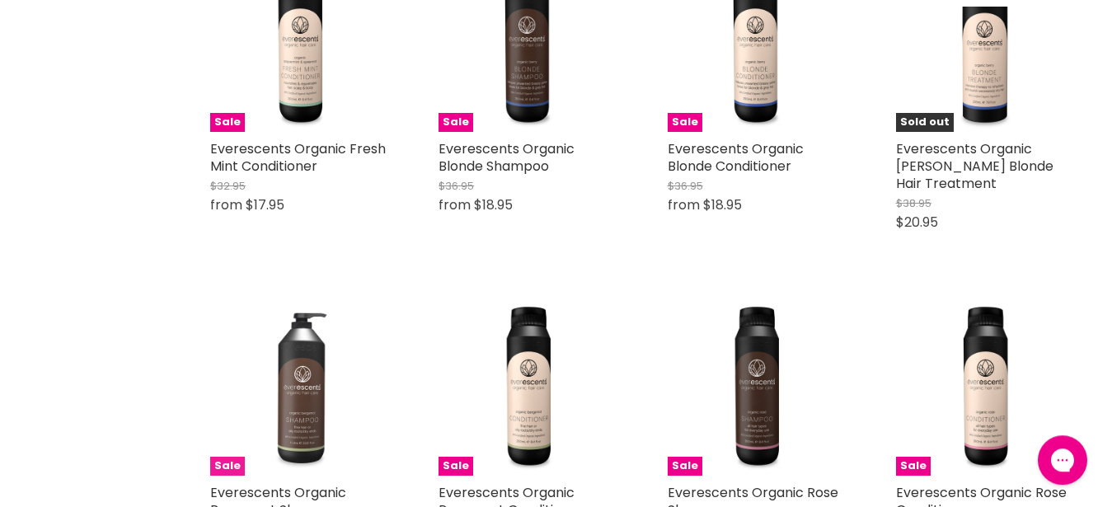
scroll to position [1009, 0]
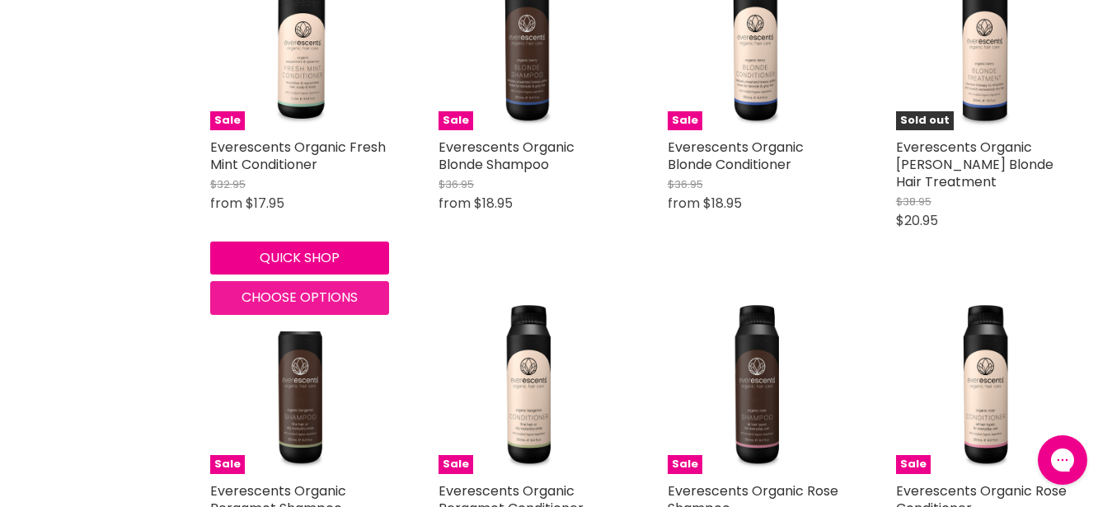
click at [313, 293] on span "Choose options" at bounding box center [300, 297] width 116 height 19
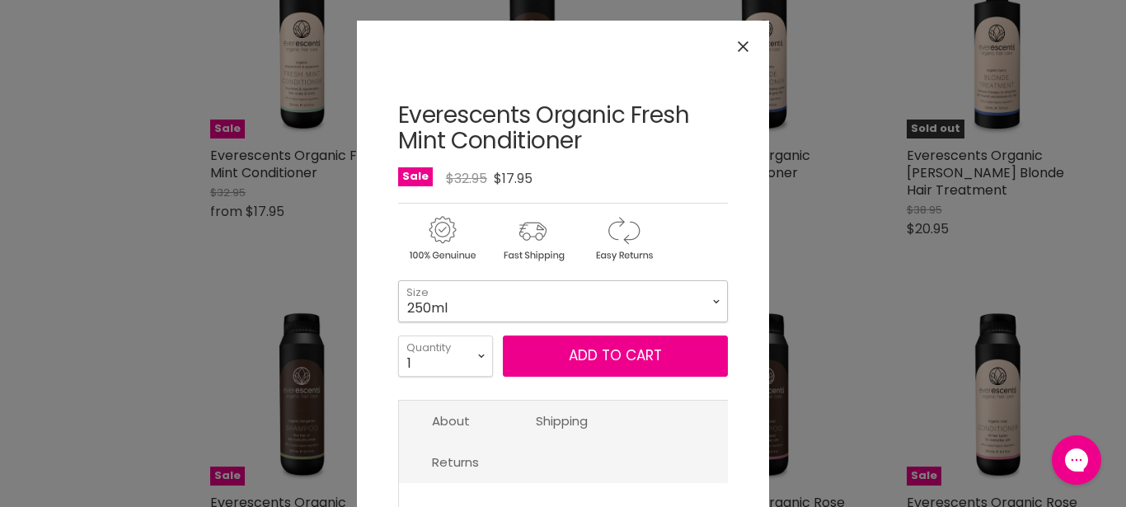
click at [398, 280] on select "250ml 1L" at bounding box center [563, 300] width 330 height 41
click option "1L" at bounding box center [0, 0] width 0 height 0
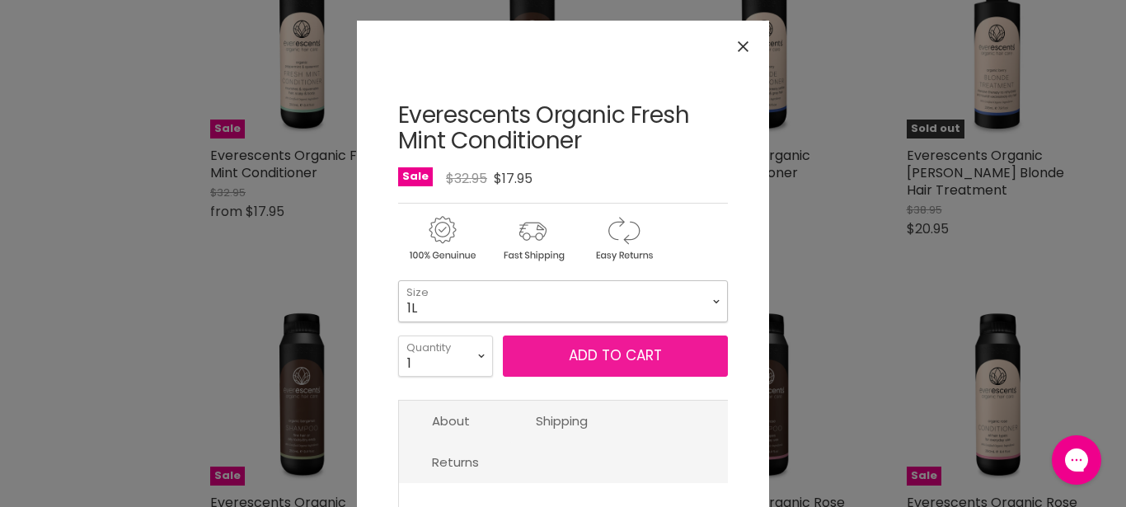
select select "1L"
click at [572, 363] on button "Add to cart" at bounding box center [615, 355] width 225 height 41
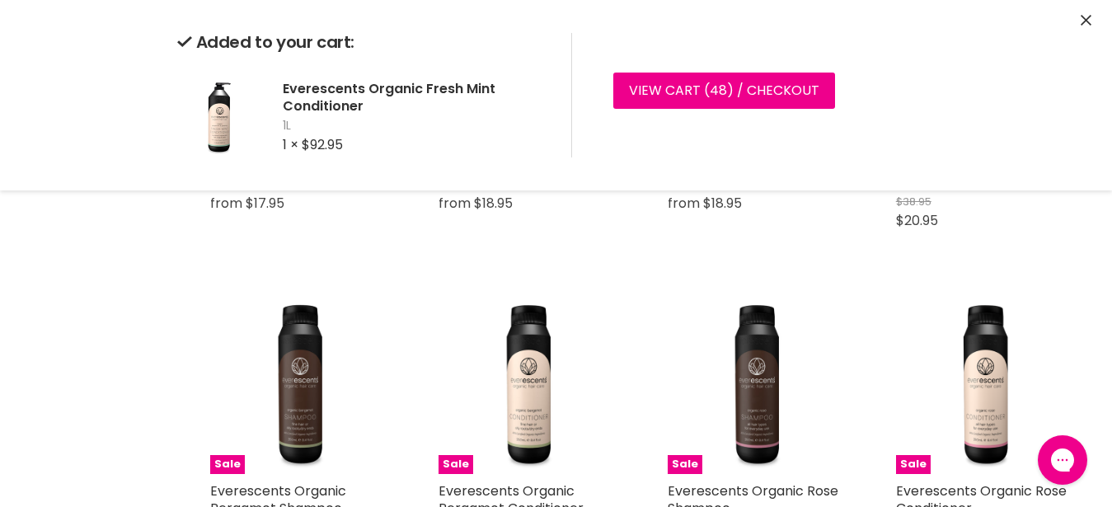
click at [1086, 20] on icon "Close" at bounding box center [1086, 20] width 11 height 11
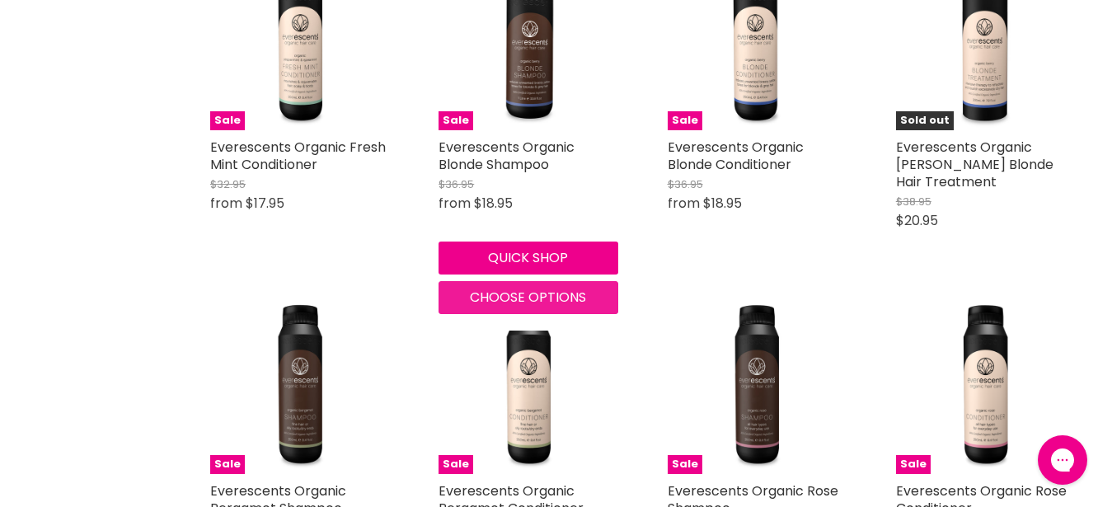
click at [530, 300] on span "Choose options" at bounding box center [528, 297] width 116 height 19
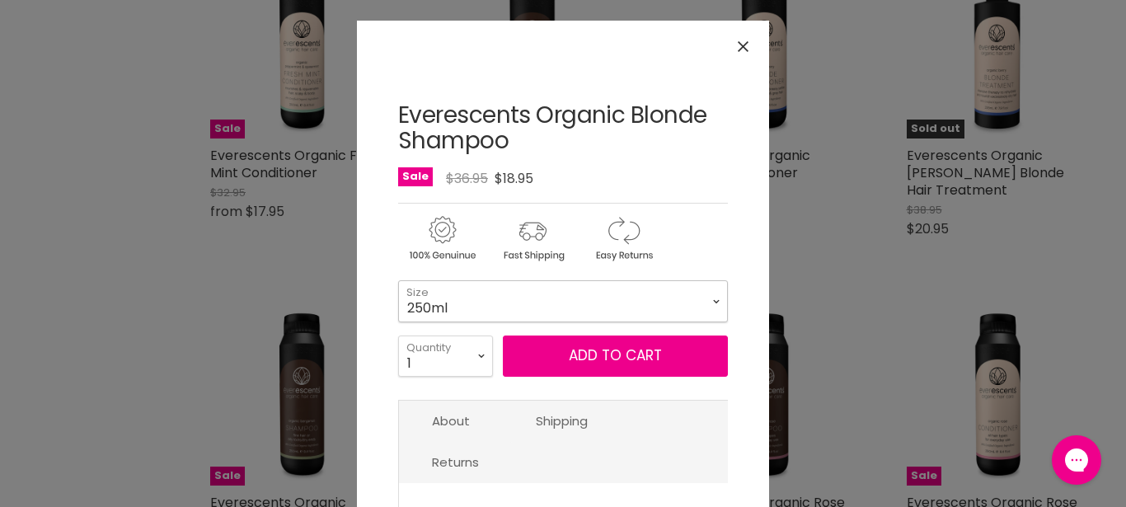
click at [398, 280] on select "250ml 1L" at bounding box center [563, 300] width 330 height 41
click option "1L" at bounding box center [0, 0] width 0 height 0
select select "1L"
click at [398, 335] on select "1 2 3 4 5 6 7 8 9 10+" at bounding box center [445, 355] width 95 height 41
select select "2"
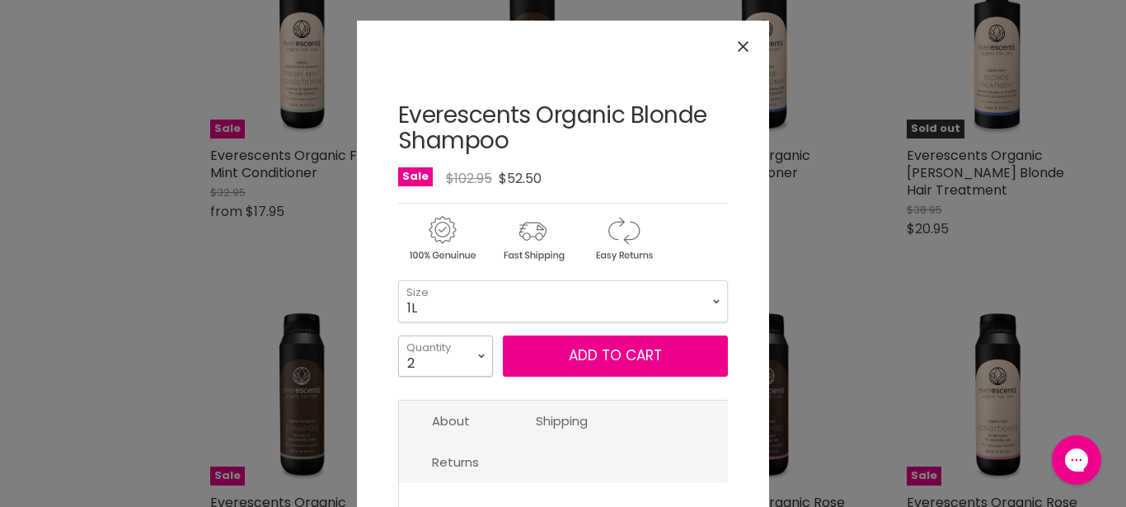
click option "2" at bounding box center [0, 0] width 0 height 0
type input "2"
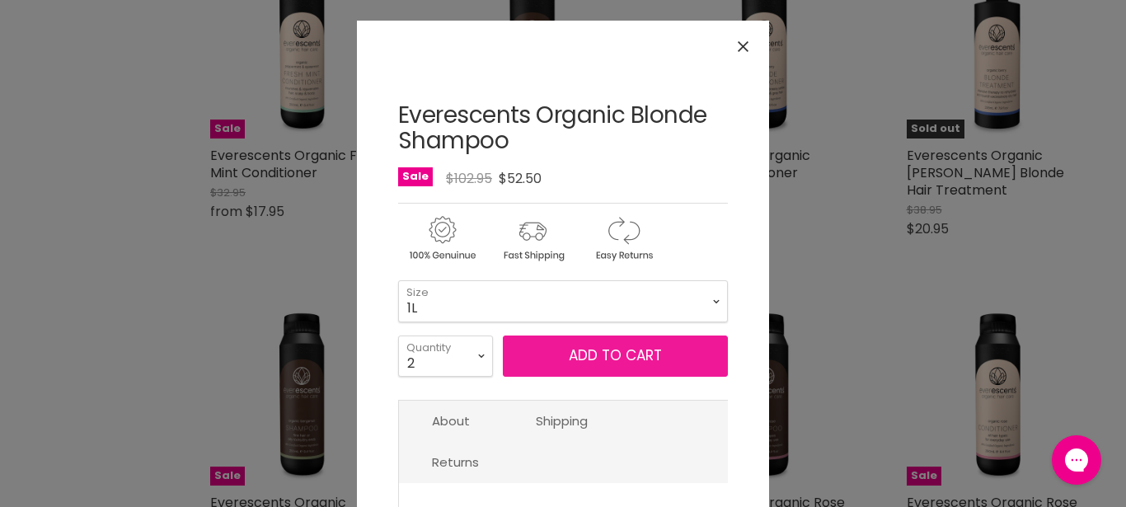
click at [534, 354] on button "Add to cart" at bounding box center [615, 355] width 225 height 41
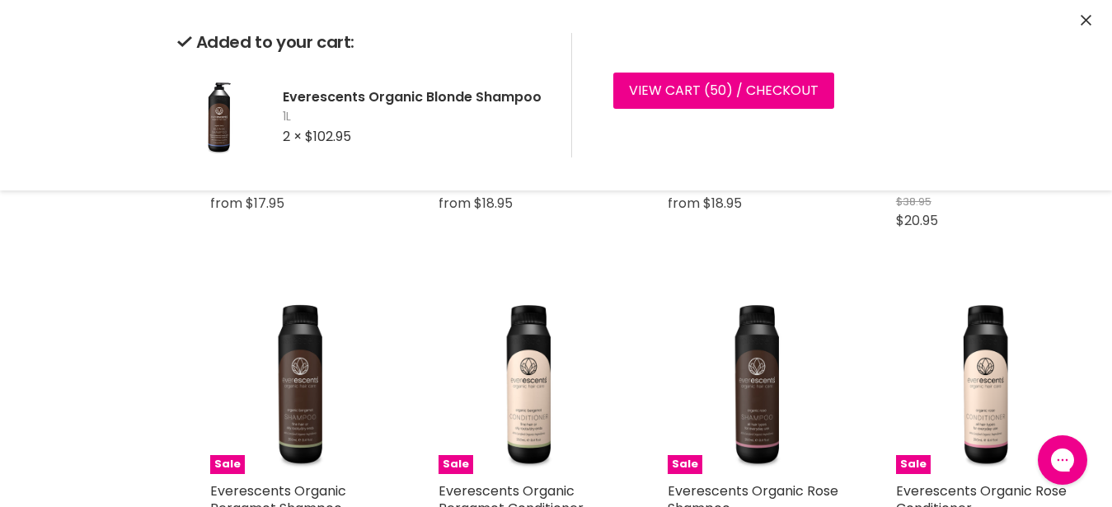
click at [1086, 22] on icon "Close" at bounding box center [1086, 20] width 11 height 11
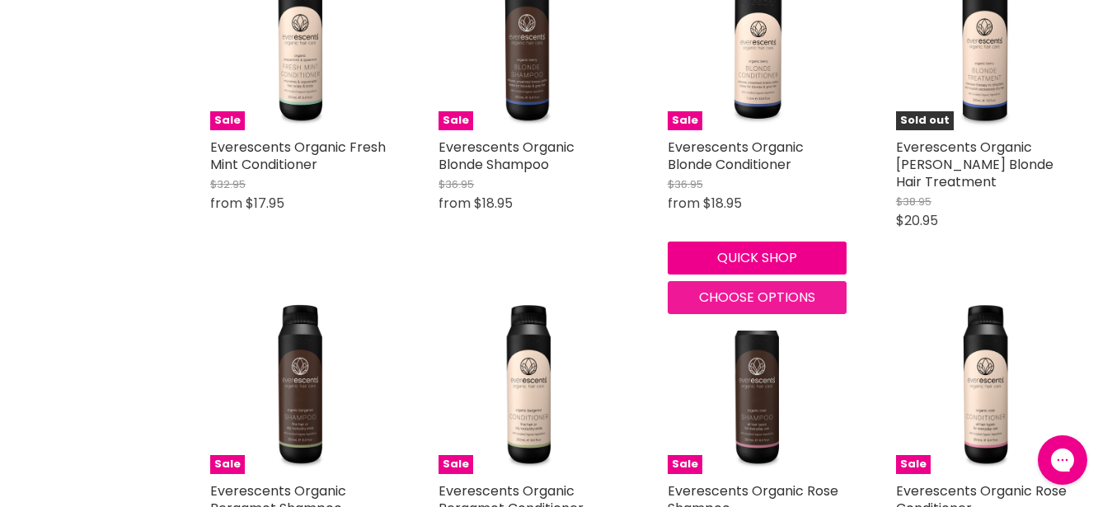
click at [702, 297] on span "Choose options" at bounding box center [757, 297] width 116 height 19
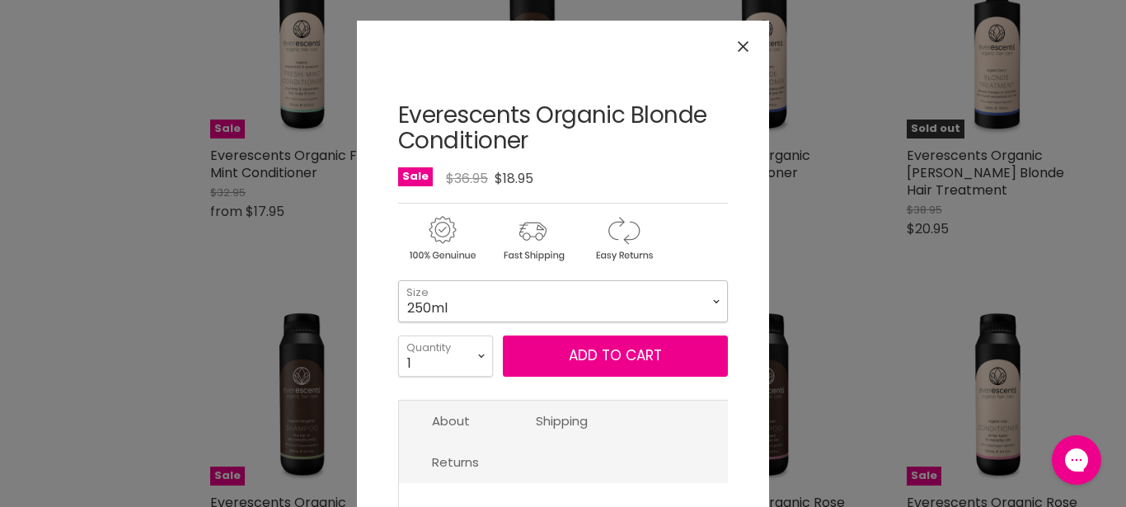
click at [398, 280] on select "250ml 1L" at bounding box center [563, 300] width 330 height 41
click option "1L" at bounding box center [0, 0] width 0 height 0
select select "1L"
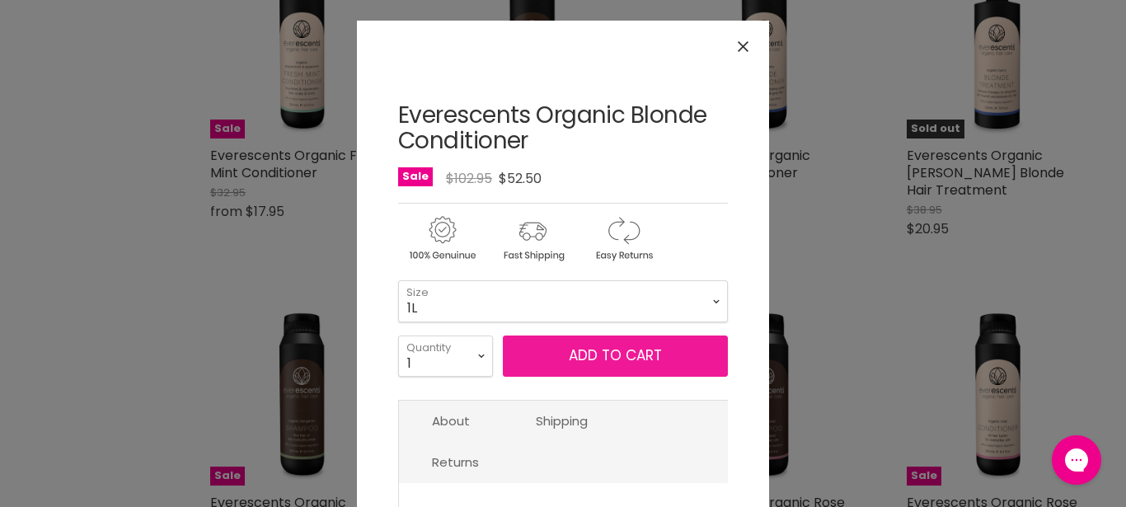
click at [559, 360] on button "Add to cart" at bounding box center [615, 355] width 225 height 41
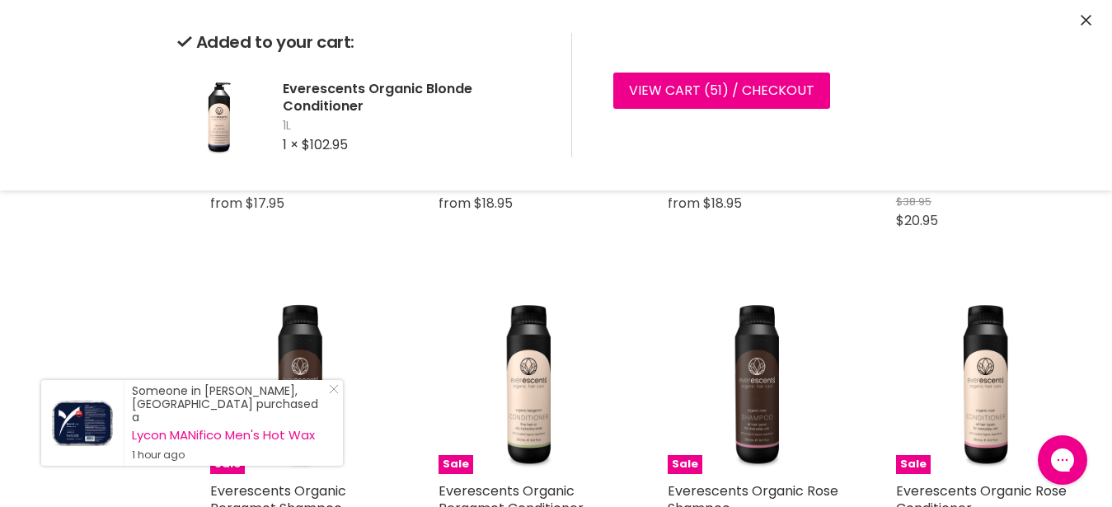
click at [1088, 15] on button "Close" at bounding box center [1086, 20] width 11 height 17
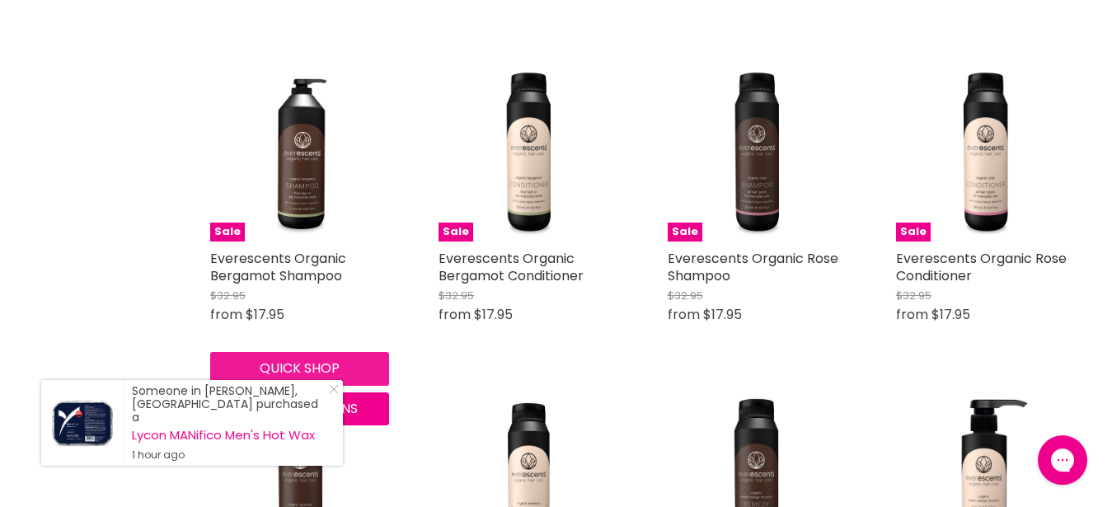
scroll to position [1261, 0]
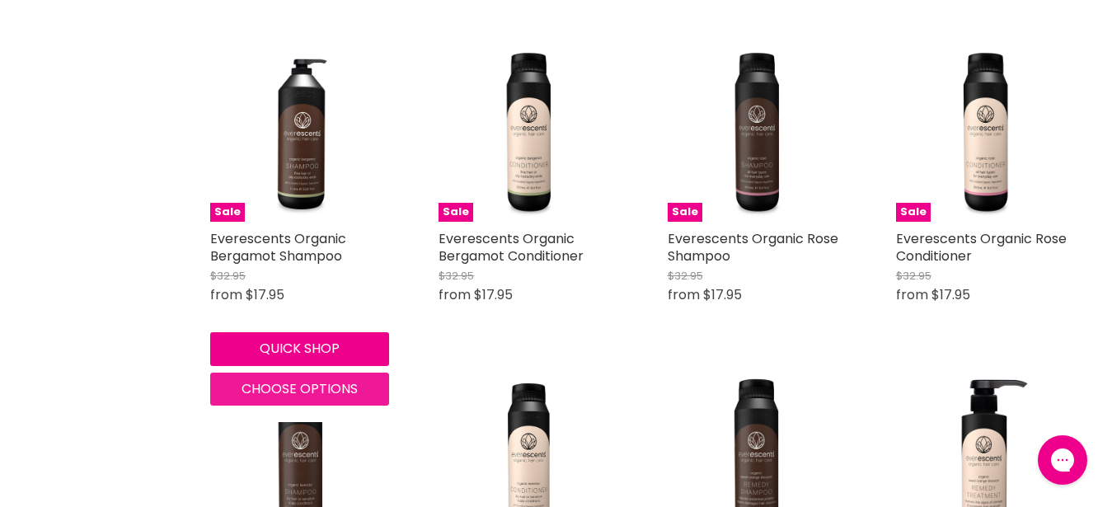
click at [296, 373] on button "Choose options" at bounding box center [299, 389] width 179 height 33
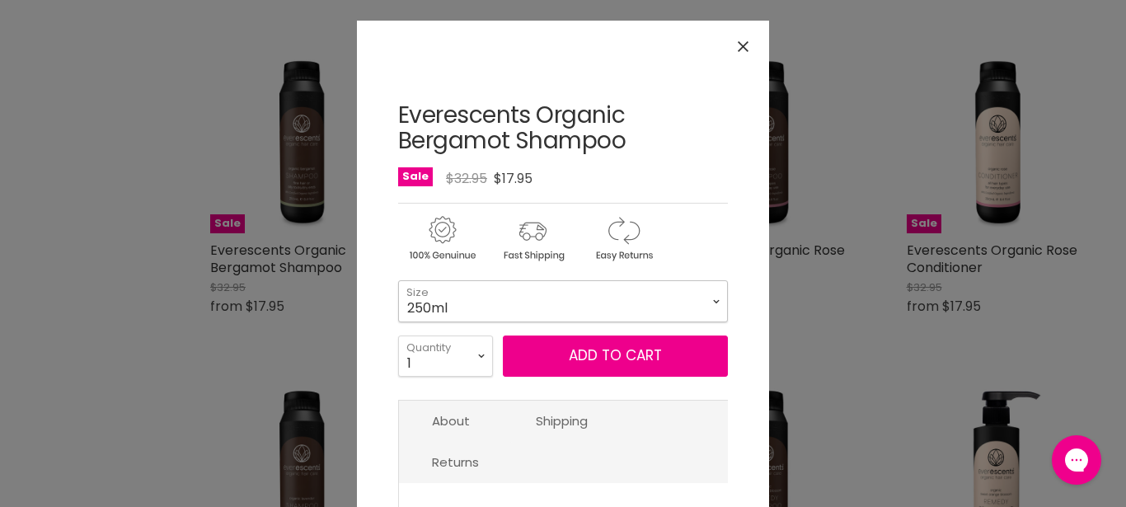
click at [398, 280] on select "250ml 1L" at bounding box center [563, 300] width 330 height 41
click option "1L" at bounding box center [0, 0] width 0 height 0
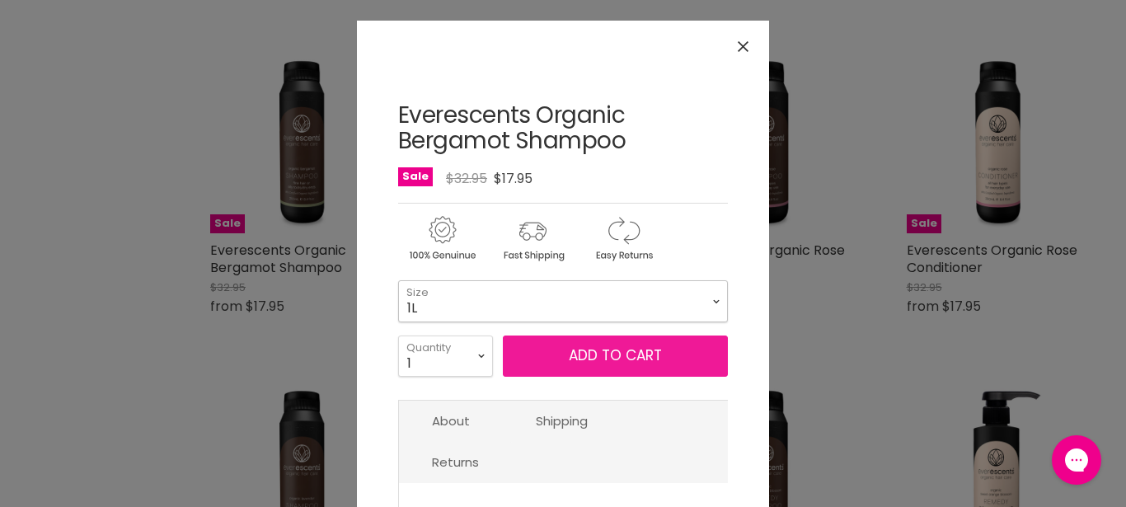
select select "1L"
click at [561, 354] on button "Add to cart" at bounding box center [615, 355] width 225 height 41
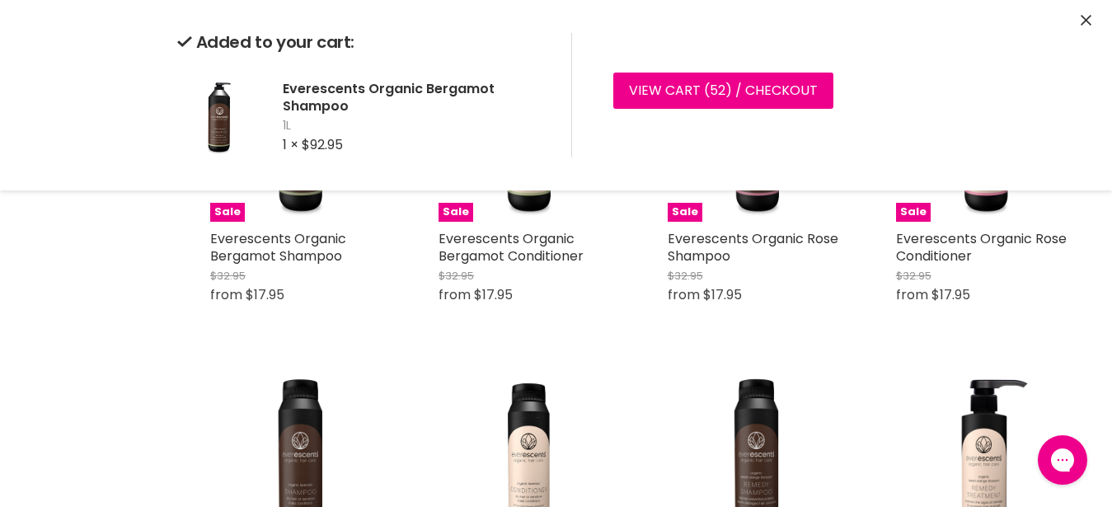
click at [1086, 22] on icon "Close" at bounding box center [1086, 20] width 11 height 11
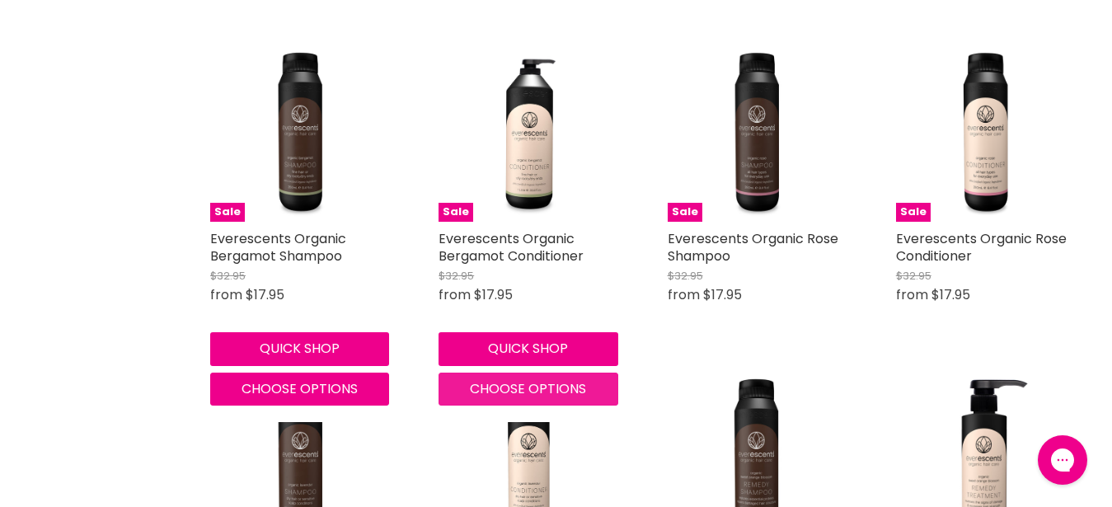
click at [555, 379] on span "Choose options" at bounding box center [528, 388] width 116 height 19
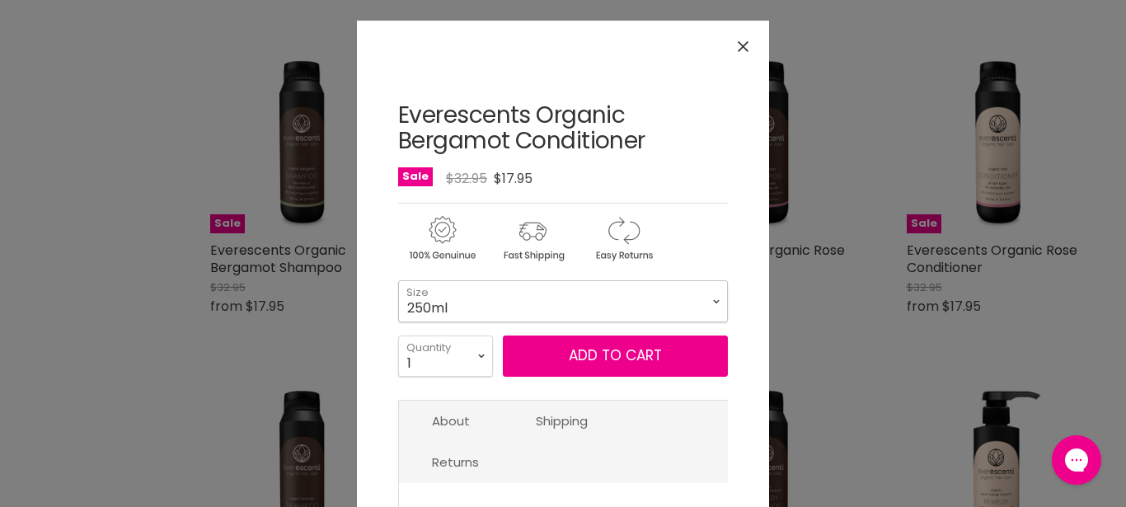
click at [398, 280] on select "250ml 1L" at bounding box center [563, 300] width 330 height 41
click option "1L" at bounding box center [0, 0] width 0 height 0
select select "1L"
click at [398, 335] on select "1 2 3 4 5 6 7 8 9 10+" at bounding box center [445, 355] width 95 height 41
select select "2"
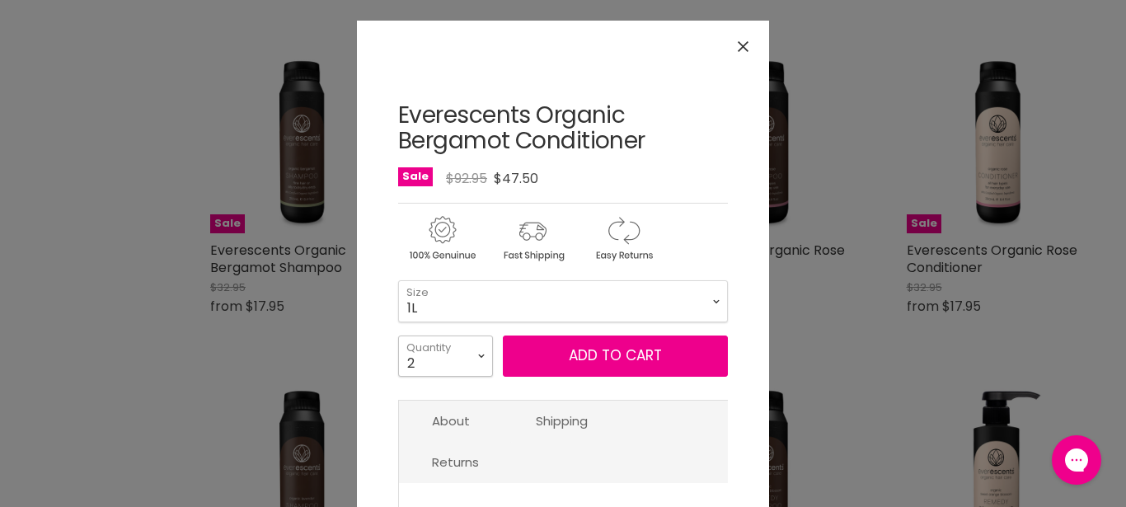
click option "2" at bounding box center [0, 0] width 0 height 0
type input "2"
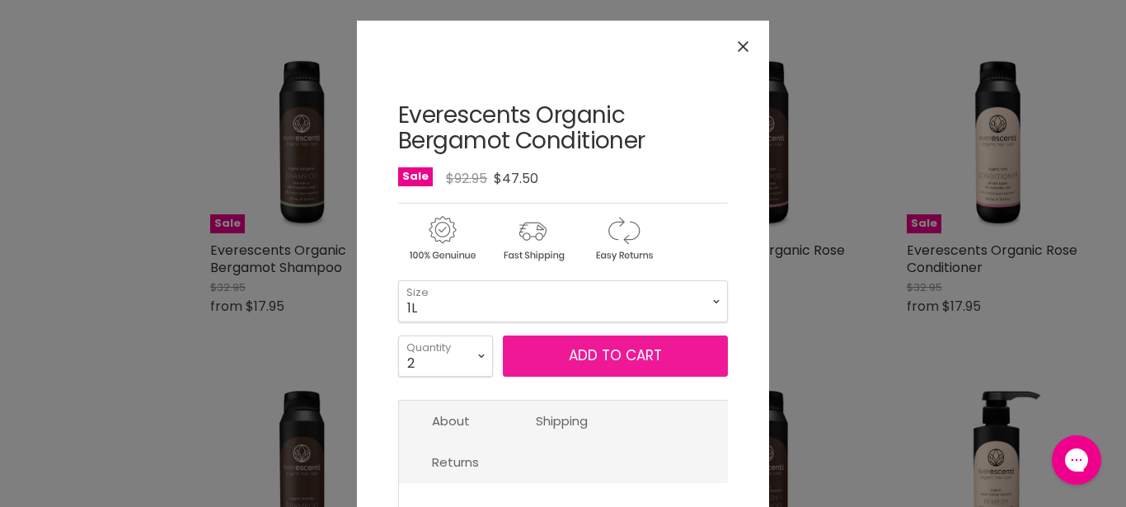
click at [595, 364] on button "Add to cart" at bounding box center [615, 355] width 225 height 41
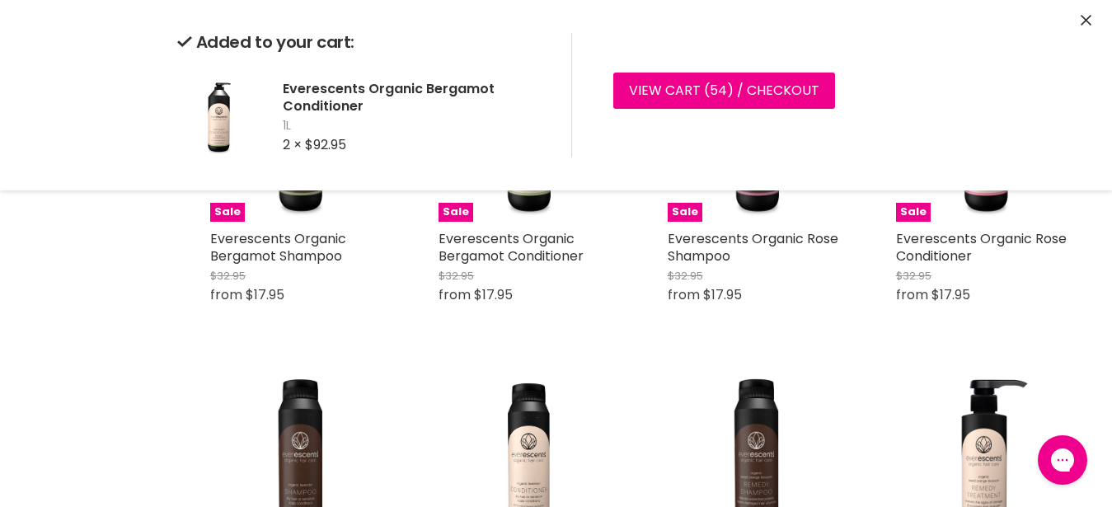
click at [1080, 21] on div "Added to your cart: Everescents Organic Bergamot Conditioner 1L 2 × $92.95 View…" at bounding box center [556, 95] width 1112 height 190
click at [1092, 20] on div "Added to your cart: Everescents Organic Bergamot Conditioner 1L 2 × $92.95 View…" at bounding box center [556, 95] width 1112 height 190
click at [1091, 21] on div "Added to your cart: Everescents Organic Bergamot Conditioner 1L 2 × $92.95 View…" at bounding box center [556, 95] width 1112 height 190
click at [1081, 22] on icon "Close" at bounding box center [1086, 20] width 11 height 11
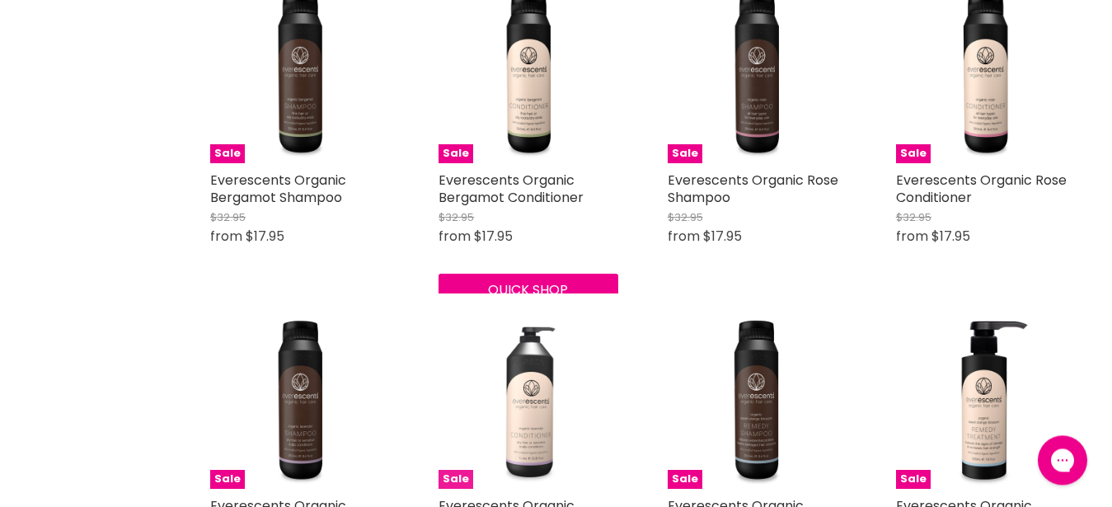
scroll to position [1429, 0]
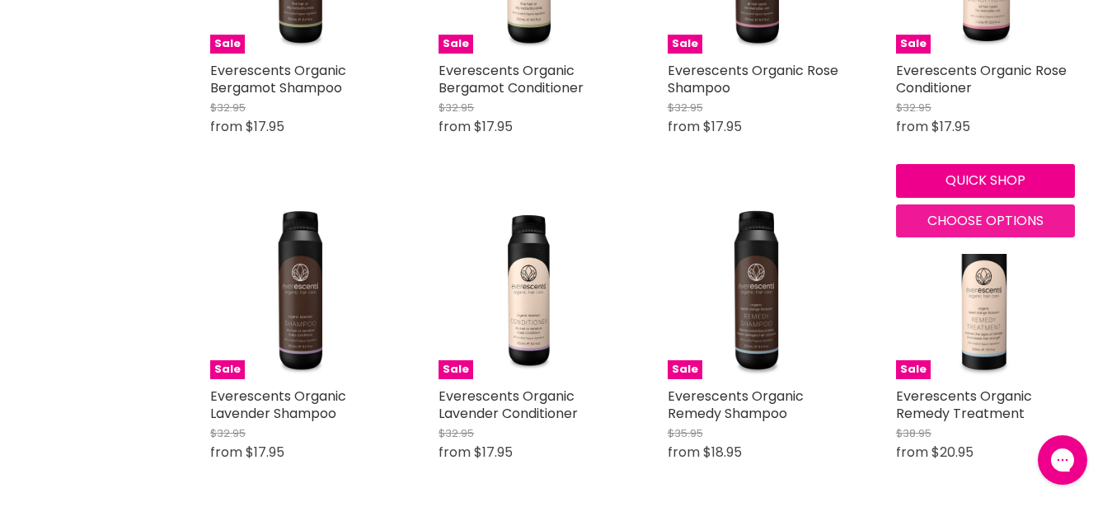
click at [966, 211] on span "Choose options" at bounding box center [985, 220] width 116 height 19
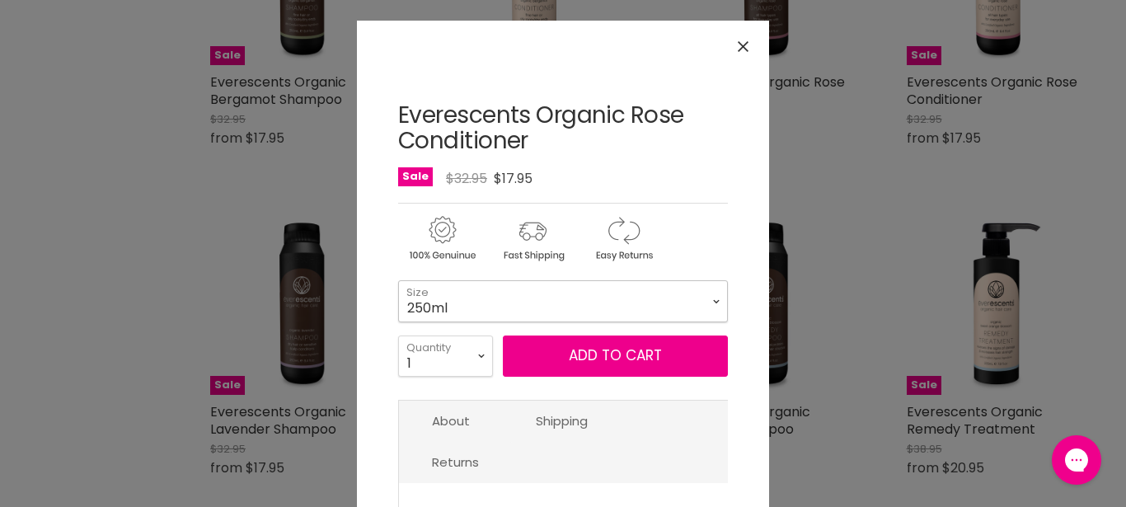
click at [398, 280] on select "250ml 1L" at bounding box center [563, 300] width 330 height 41
click option "1L" at bounding box center [0, 0] width 0 height 0
select select "1L"
click at [398, 335] on select "1 2 3 4 5 6 7 8 9 10+" at bounding box center [445, 355] width 95 height 41
select select "2"
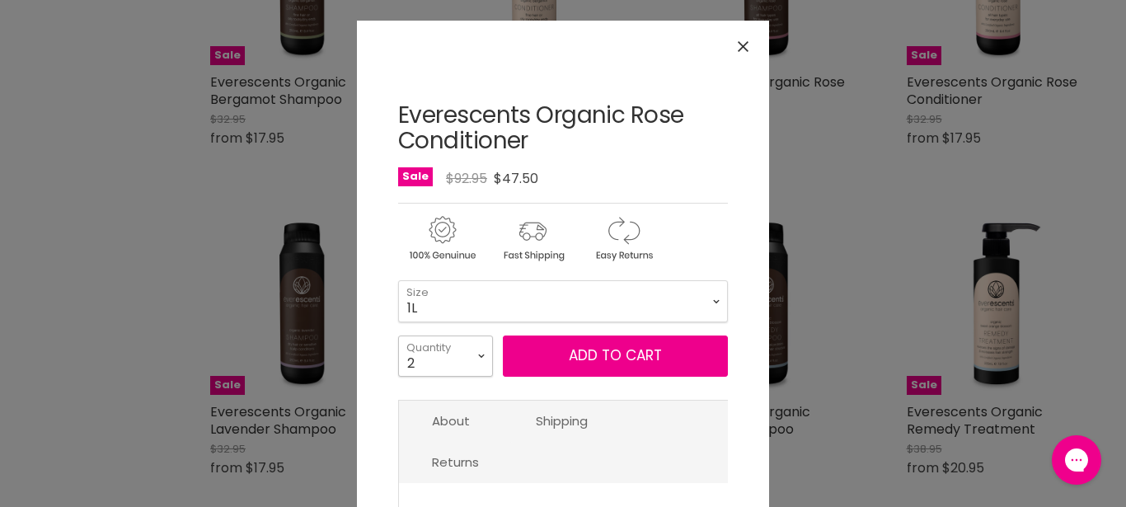
click option "2" at bounding box center [0, 0] width 0 height 0
type input "2"
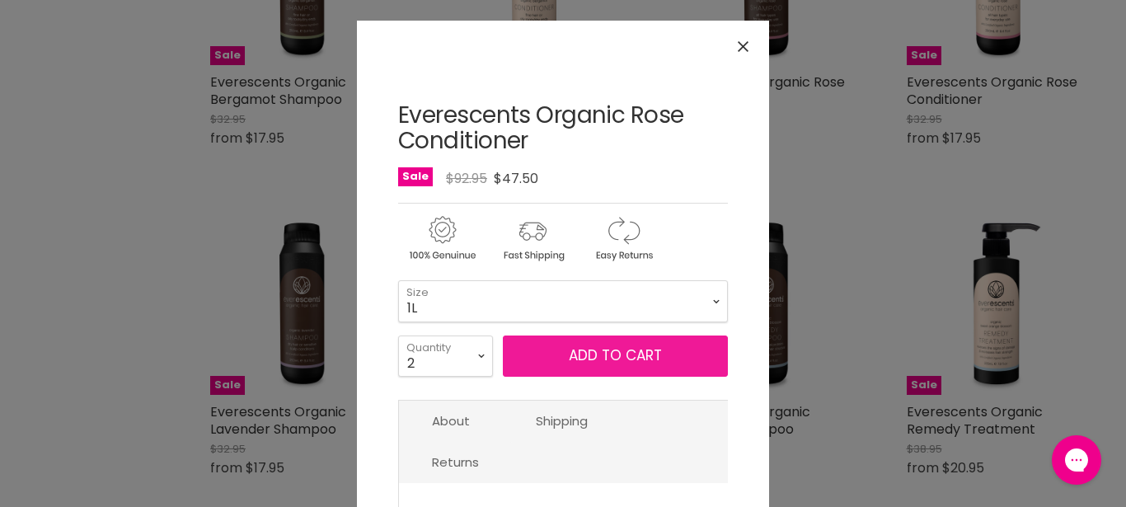
click at [534, 370] on button "Add to cart" at bounding box center [615, 355] width 225 height 41
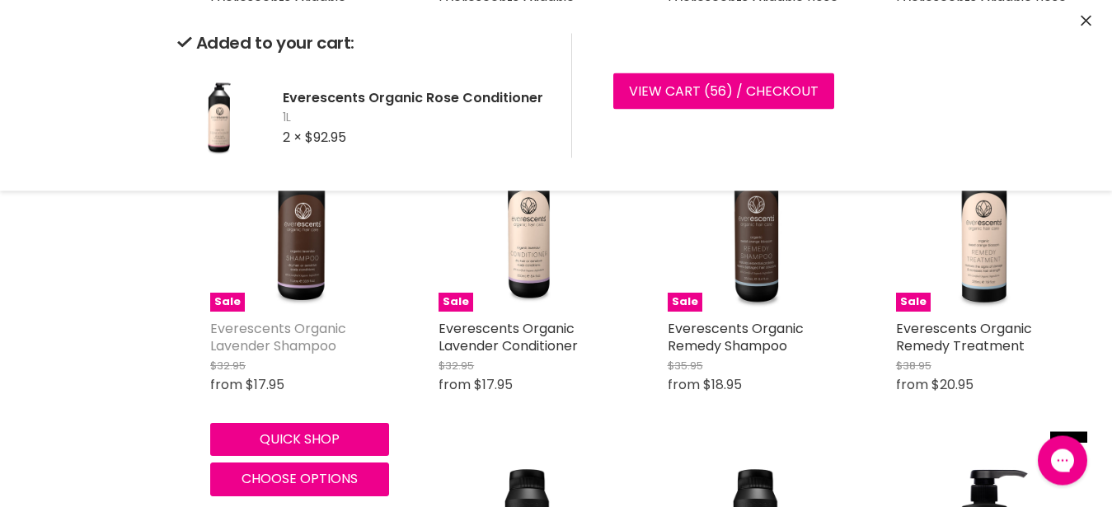
scroll to position [1598, 0]
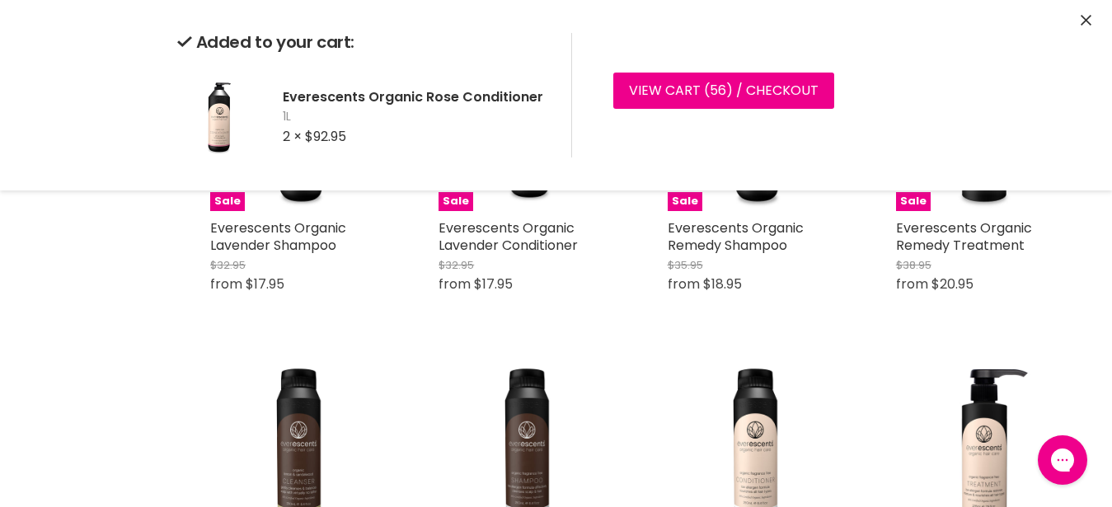
click at [1088, 21] on icon "Close" at bounding box center [1086, 20] width 11 height 11
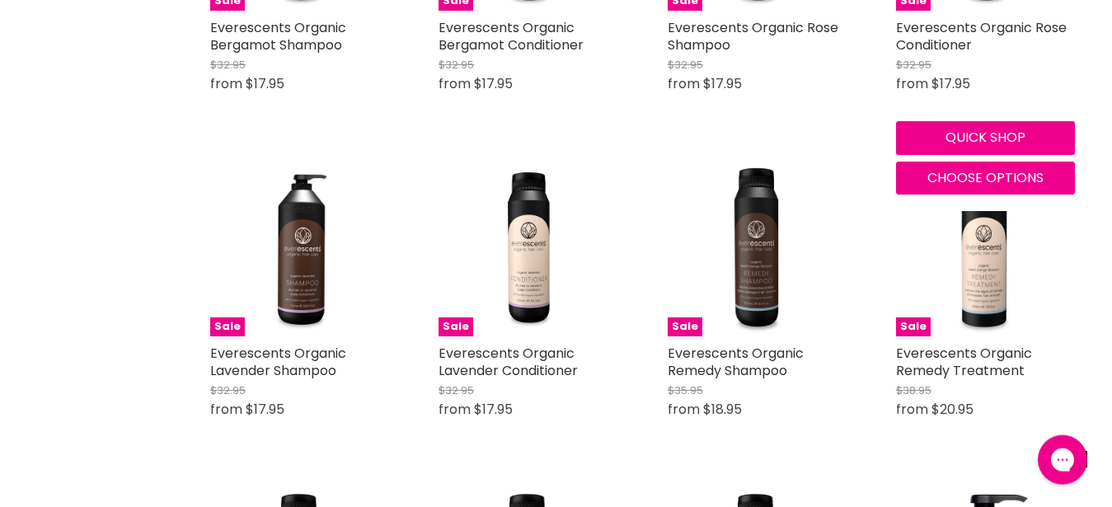
scroll to position [1556, 0]
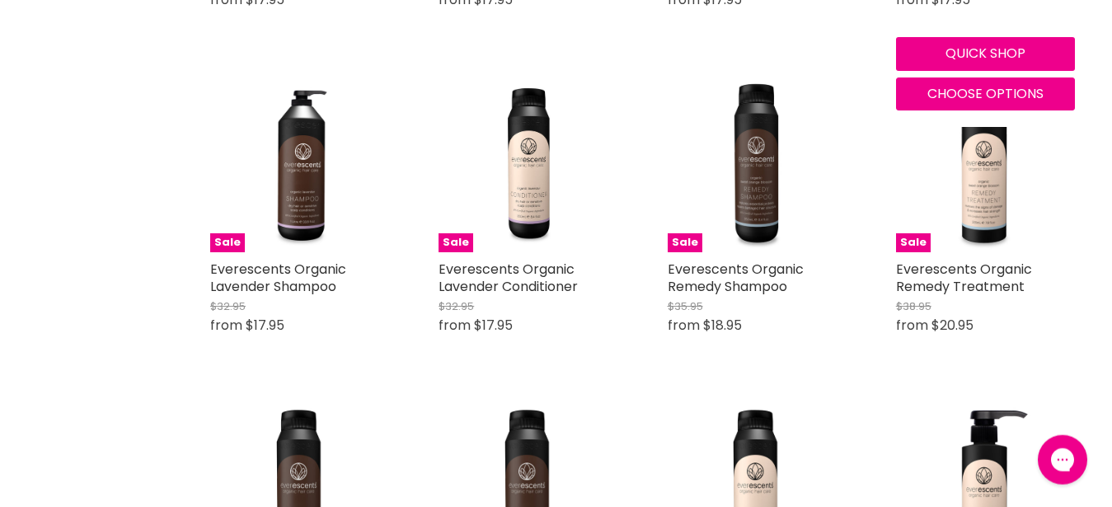
drag, startPoint x: 369, startPoint y: 256, endPoint x: 357, endPoint y: 262, distance: 13.6
click at [369, 260] on h2 "Everescents Organic Lavender Shampoo" at bounding box center [299, 277] width 179 height 35
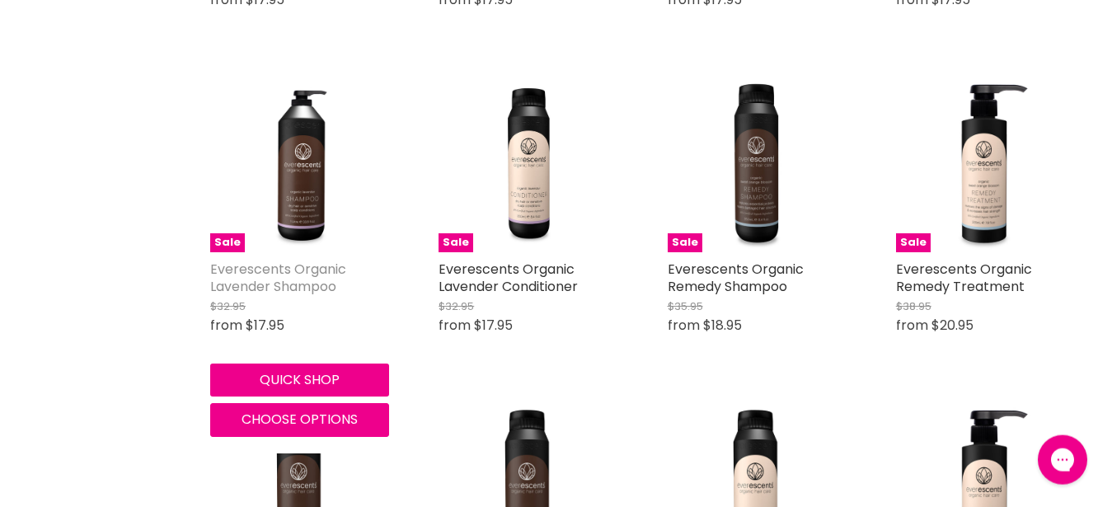
click at [309, 273] on link "Everescents Organic Lavender Shampoo" at bounding box center [278, 278] width 136 height 36
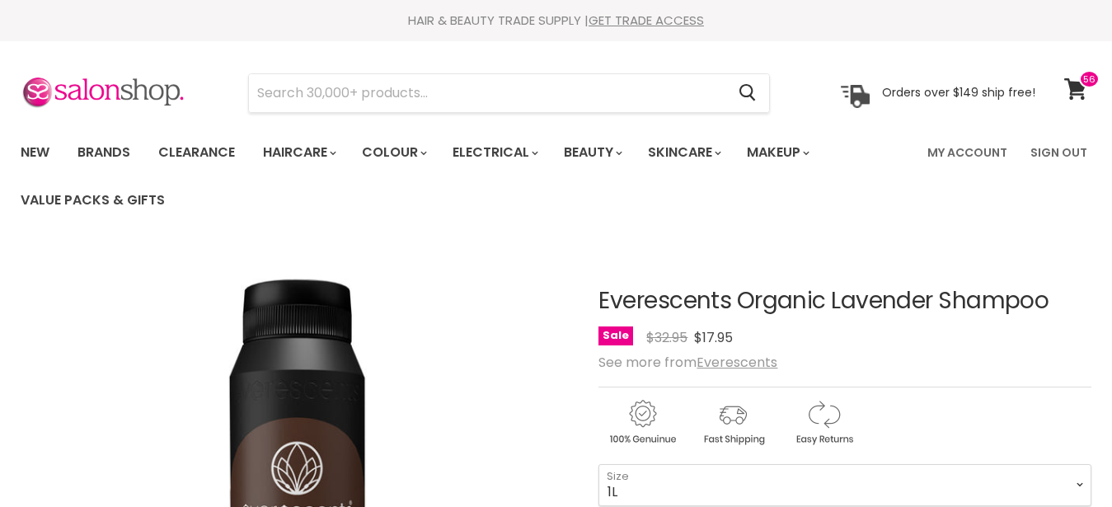
click option "1L" at bounding box center [0, 0] width 0 height 0
select select "1L"
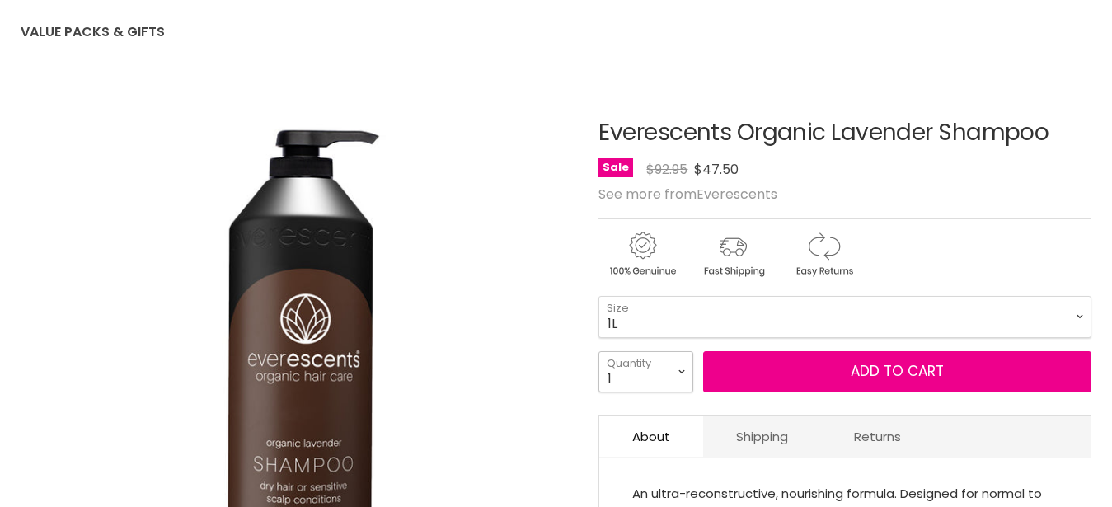
click at [598, 351] on select "1 2 3 4 5 6 7 8 9 10+" at bounding box center [645, 371] width 95 height 41
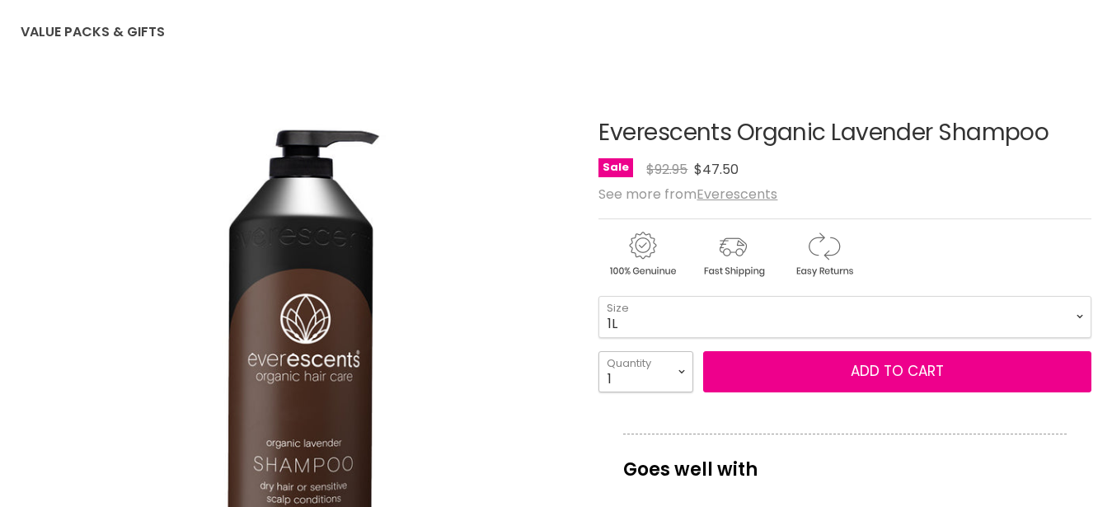
select select "2"
click option "2" at bounding box center [0, 0] width 0 height 0
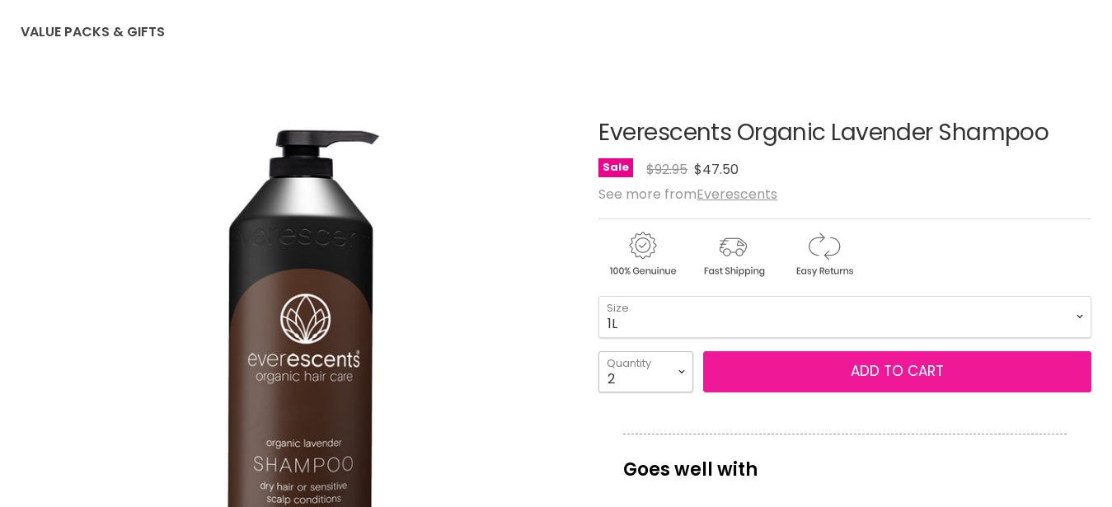
type input "2"
click at [795, 373] on button "Add to cart" at bounding box center [897, 371] width 388 height 41
click at [898, 368] on button "Add to cart" at bounding box center [897, 371] width 388 height 41
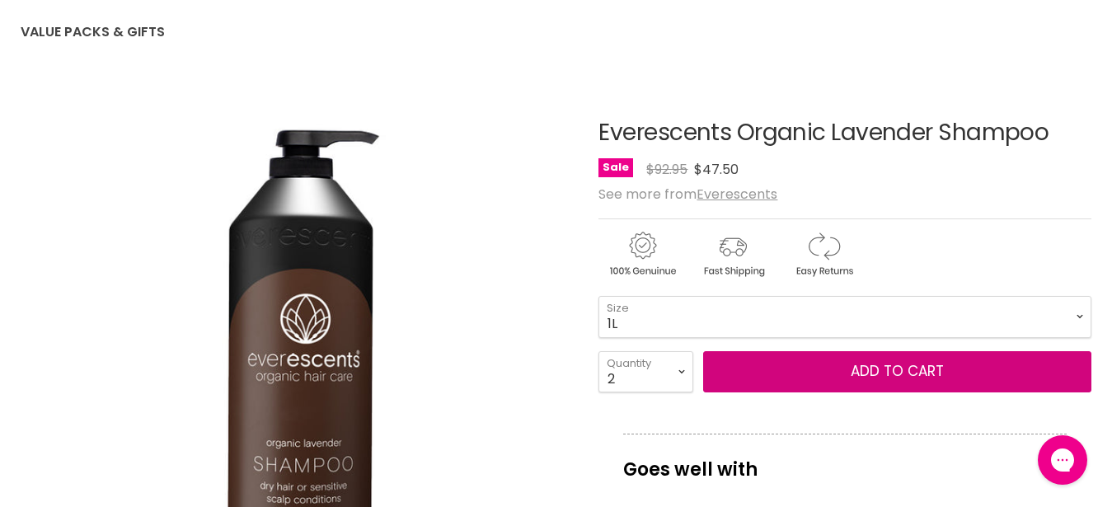
scroll to position [336, 0]
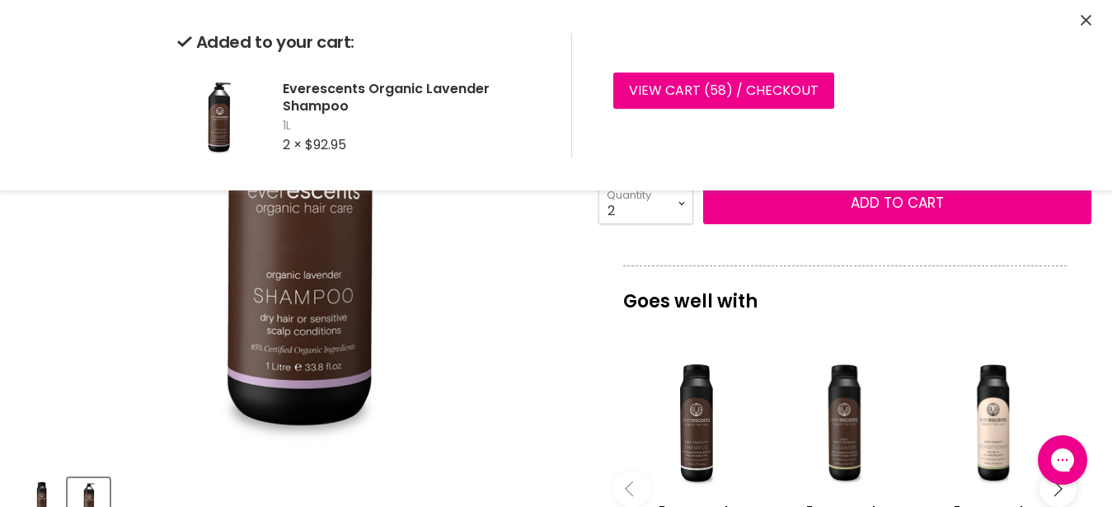
click at [1087, 14] on button "Close" at bounding box center [1086, 20] width 11 height 17
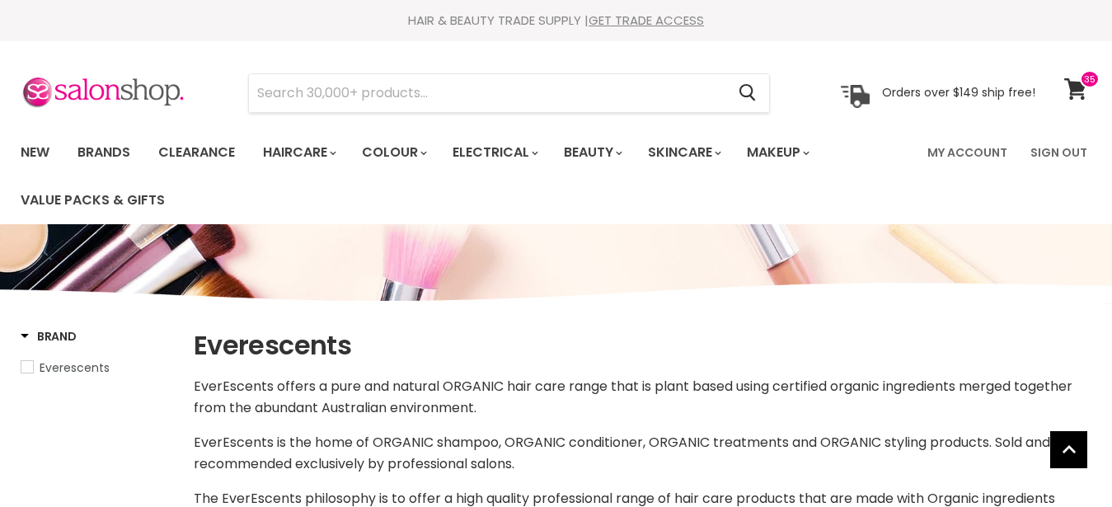
select select "manual"
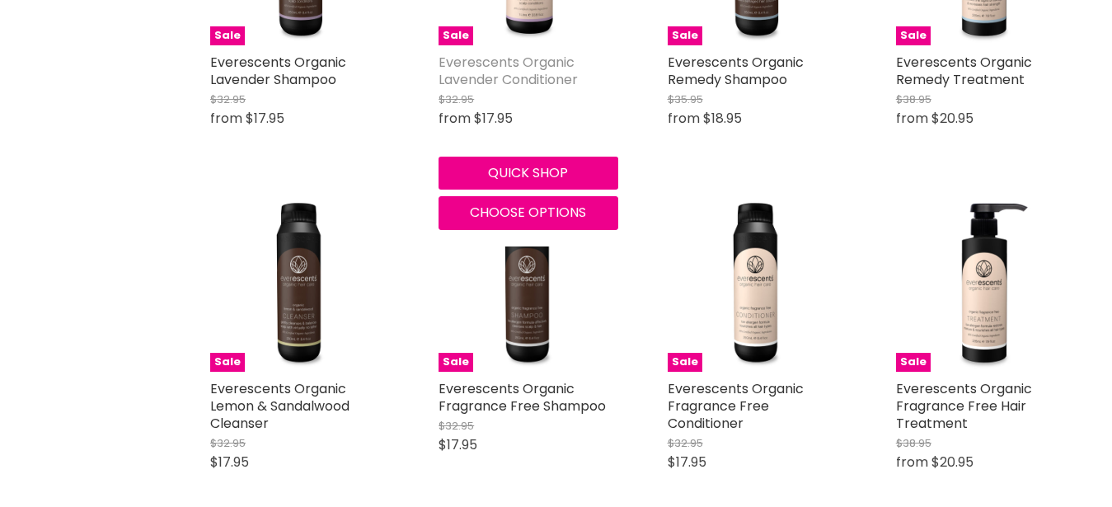
scroll to position [1595, 0]
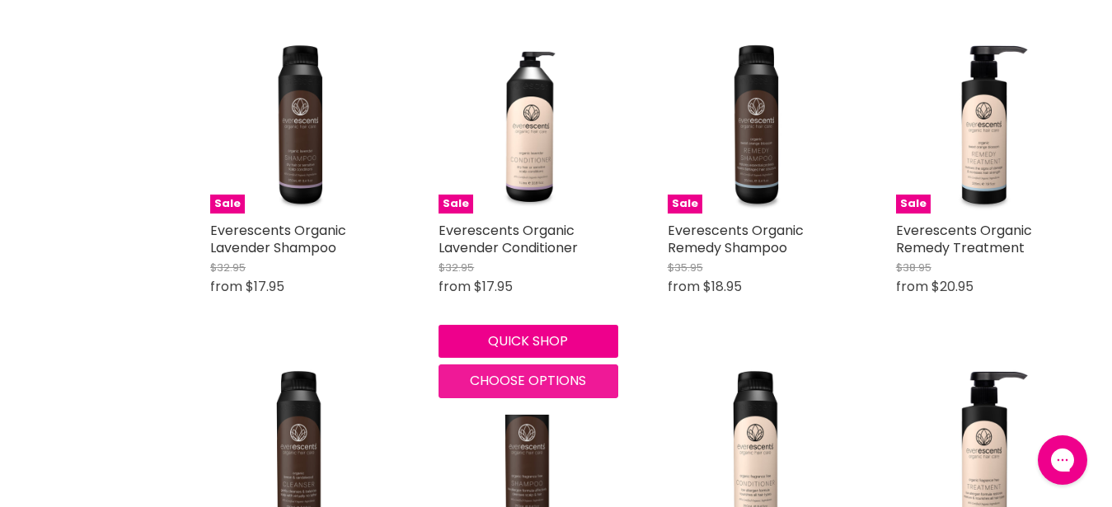
click at [530, 371] on span "Choose options" at bounding box center [528, 380] width 116 height 19
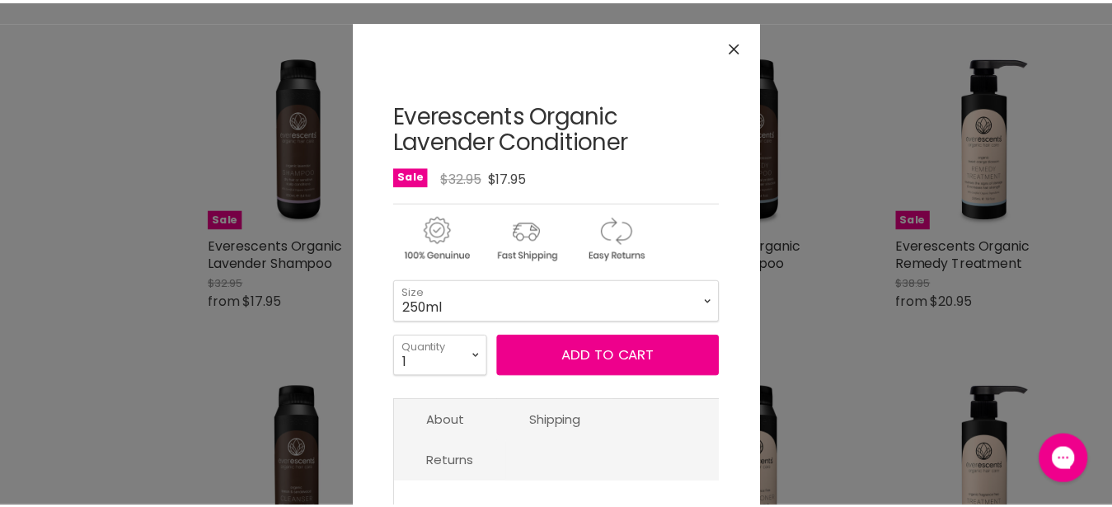
scroll to position [0, 0]
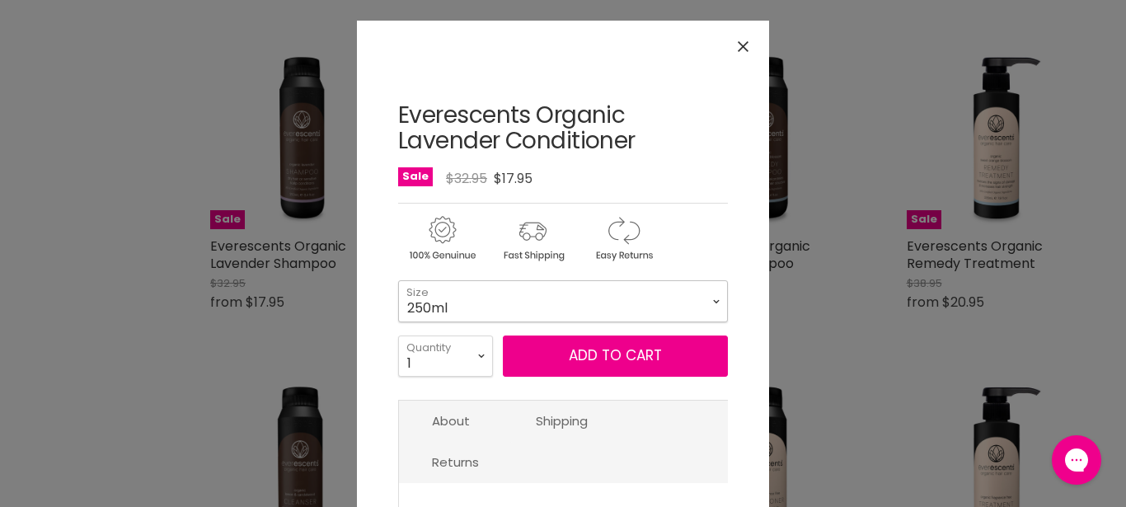
click at [398, 280] on select "250ml 1L" at bounding box center [563, 300] width 330 height 41
click option "1L" at bounding box center [0, 0] width 0 height 0
select select "1L"
click at [398, 335] on select "1 2 3 4 5 6 7 8 9 10+" at bounding box center [445, 355] width 95 height 41
select select "2"
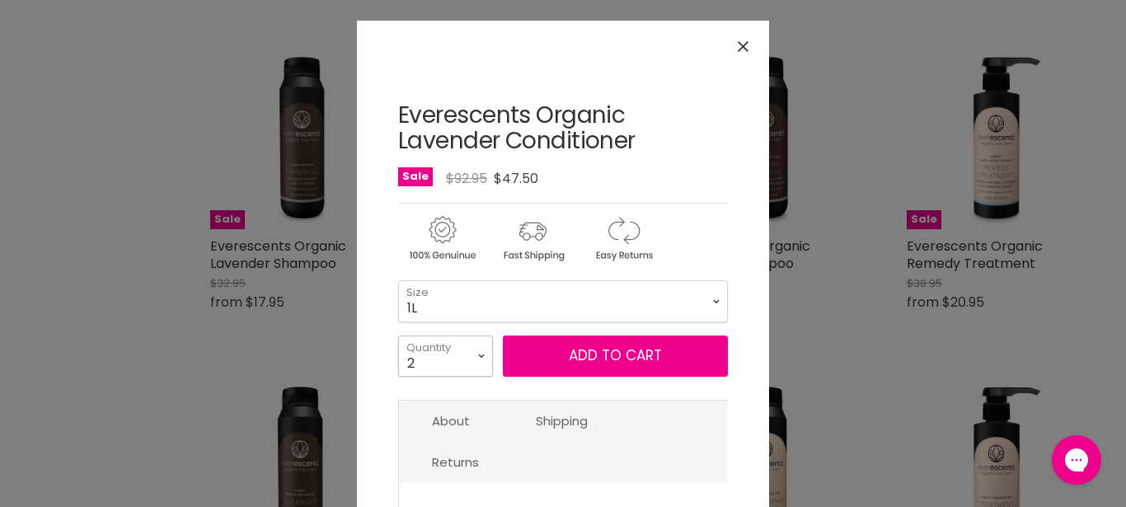
click option "2" at bounding box center [0, 0] width 0 height 0
type input "2"
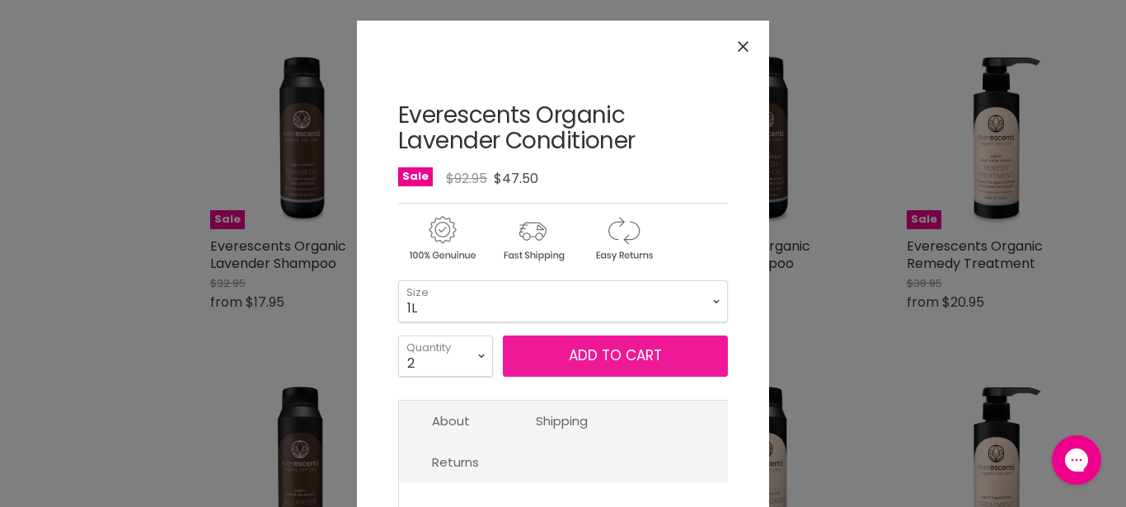
click at [578, 362] on button "Add to cart" at bounding box center [615, 355] width 225 height 41
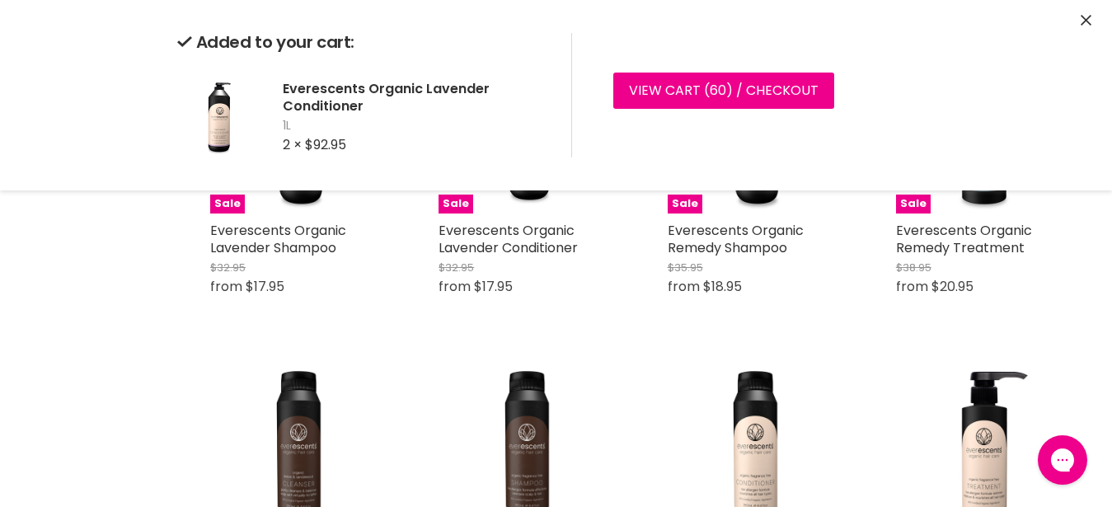
click at [1086, 23] on icon "Close" at bounding box center [1086, 20] width 11 height 11
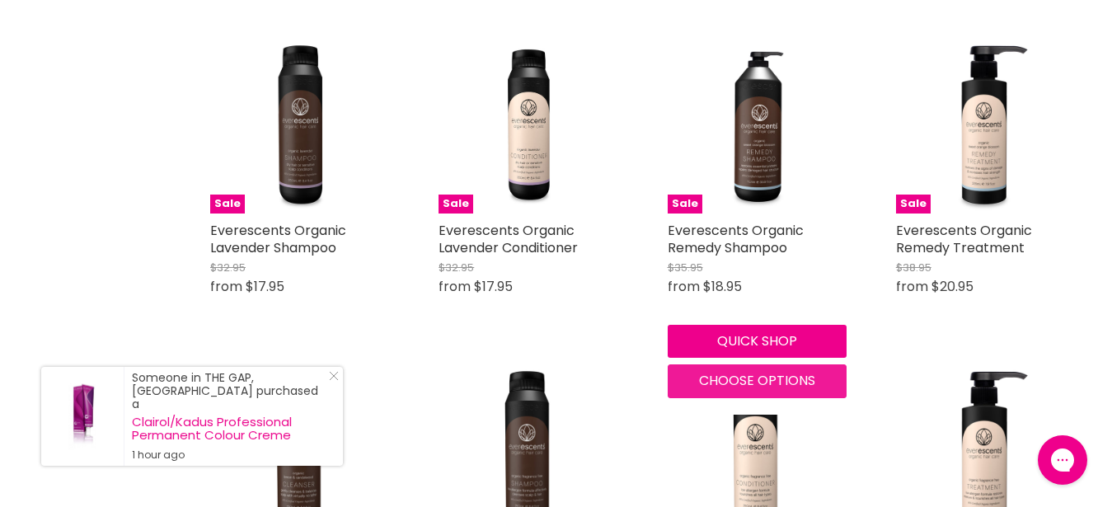
click at [720, 371] on span "Choose options" at bounding box center [757, 380] width 116 height 19
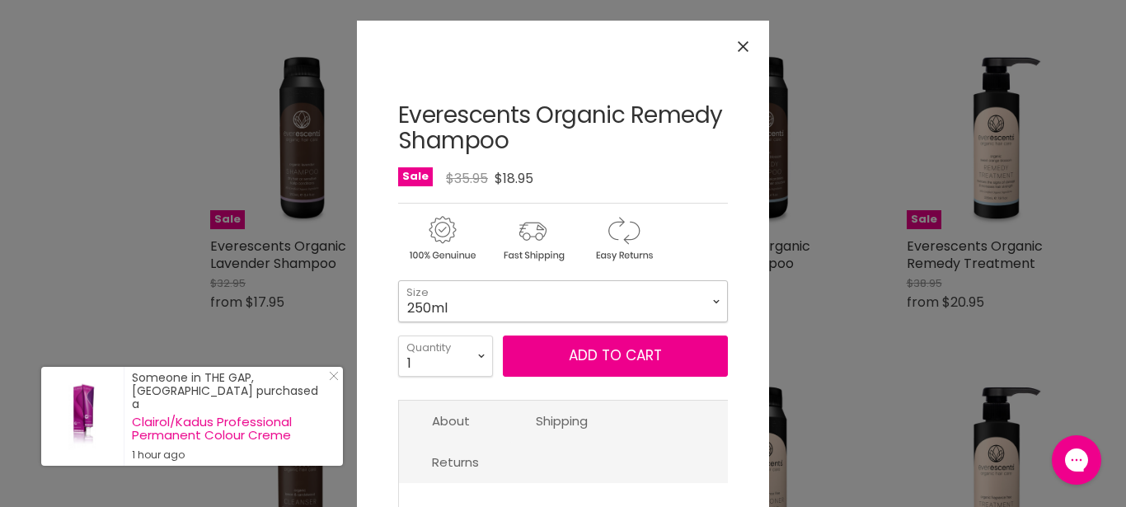
click at [398, 280] on select "250ml 1Litre" at bounding box center [563, 300] width 330 height 41
click option "1Litre" at bounding box center [0, 0] width 0 height 0
select select "1Litre"
click at [398, 335] on select "1 2 3 4 5 6 7 8 9 10+" at bounding box center [445, 355] width 95 height 41
select select "2"
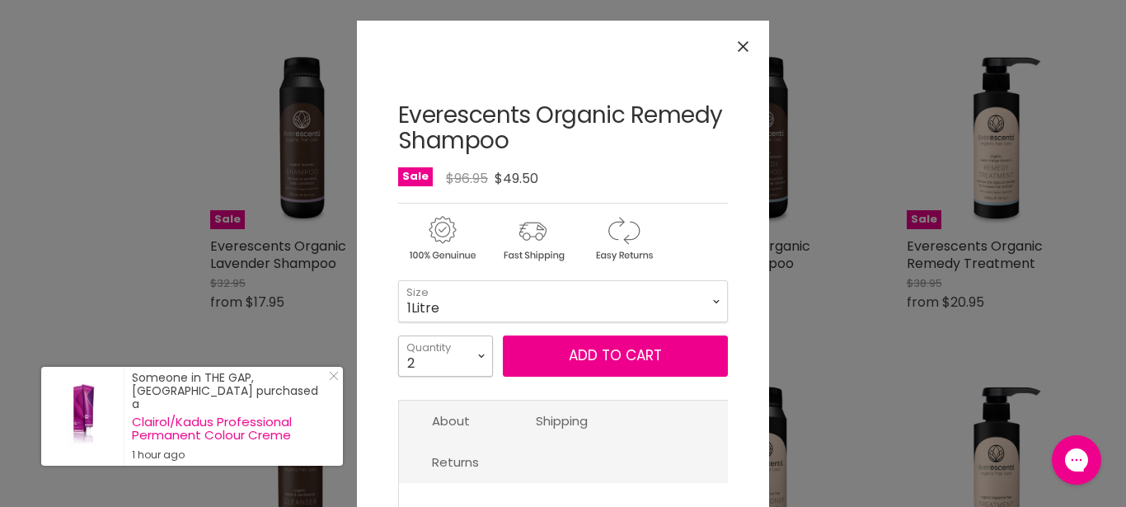
click option "2" at bounding box center [0, 0] width 0 height 0
type input "2"
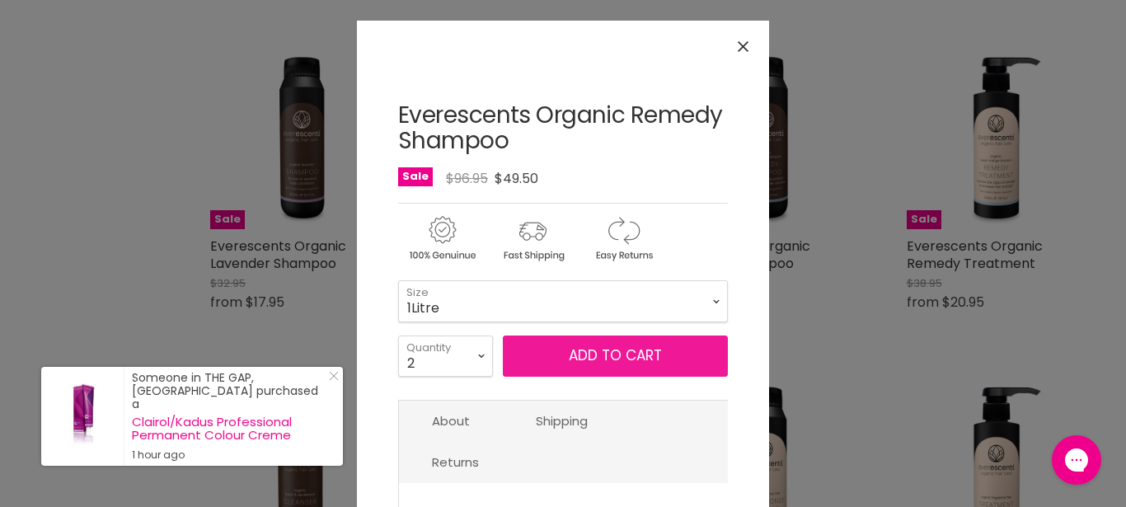
click at [583, 357] on button "Add to cart" at bounding box center [615, 355] width 225 height 41
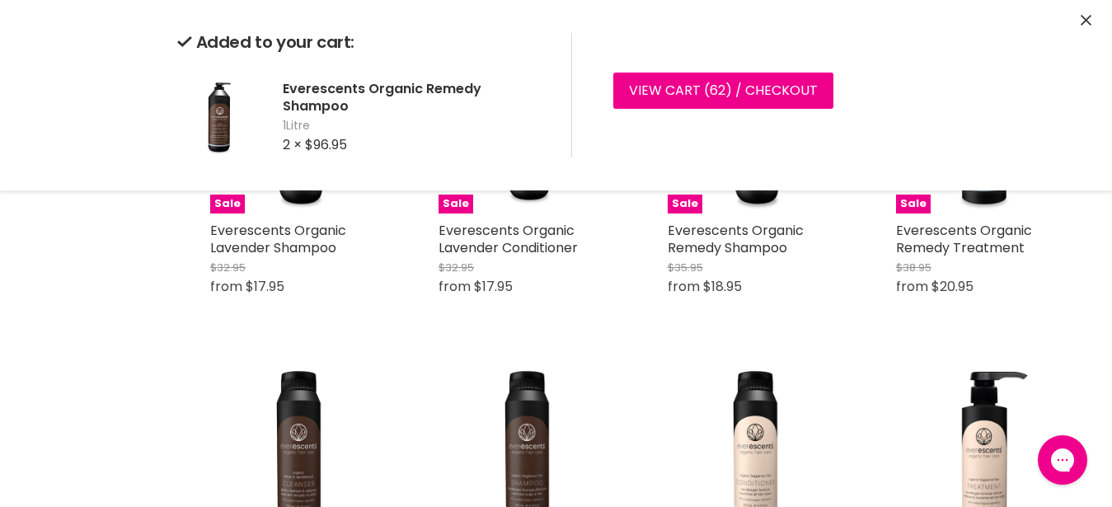
click at [1084, 21] on icon "Close" at bounding box center [1086, 20] width 11 height 11
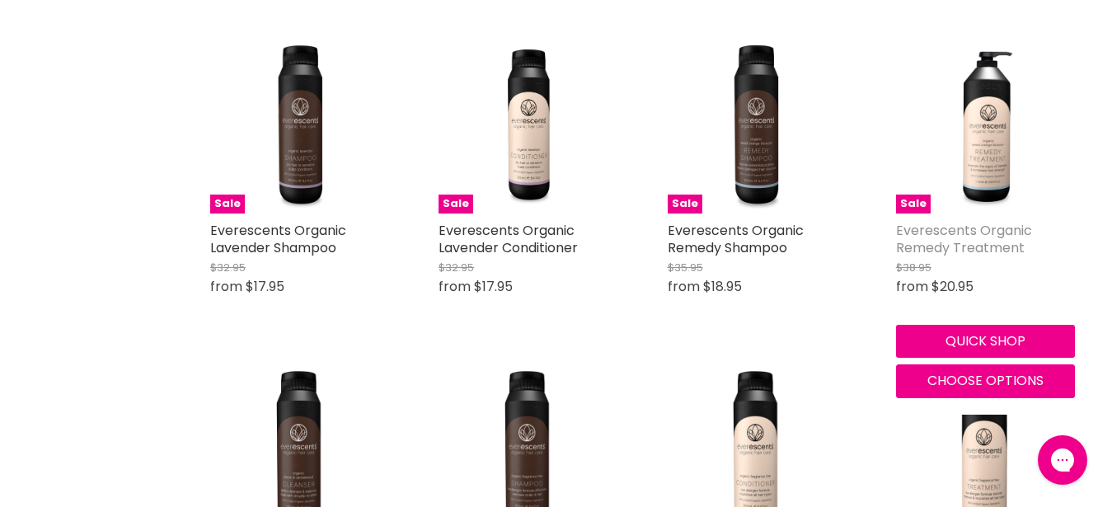
click at [991, 228] on link "Everescents Organic Remedy Treatment" at bounding box center [964, 239] width 136 height 36
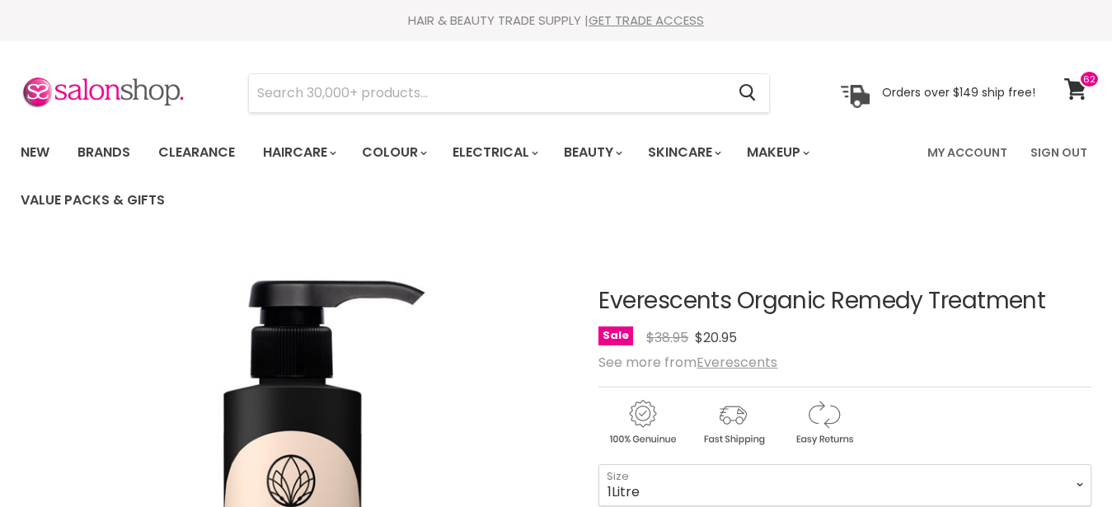
click option "1Litre" at bounding box center [0, 0] width 0 height 0
select select "1Litre"
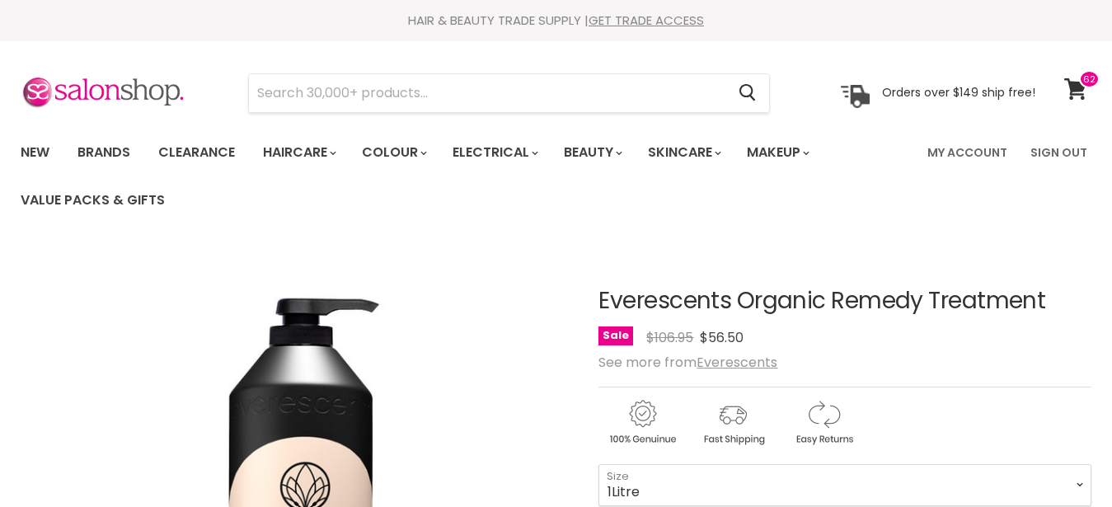
scroll to position [168, 0]
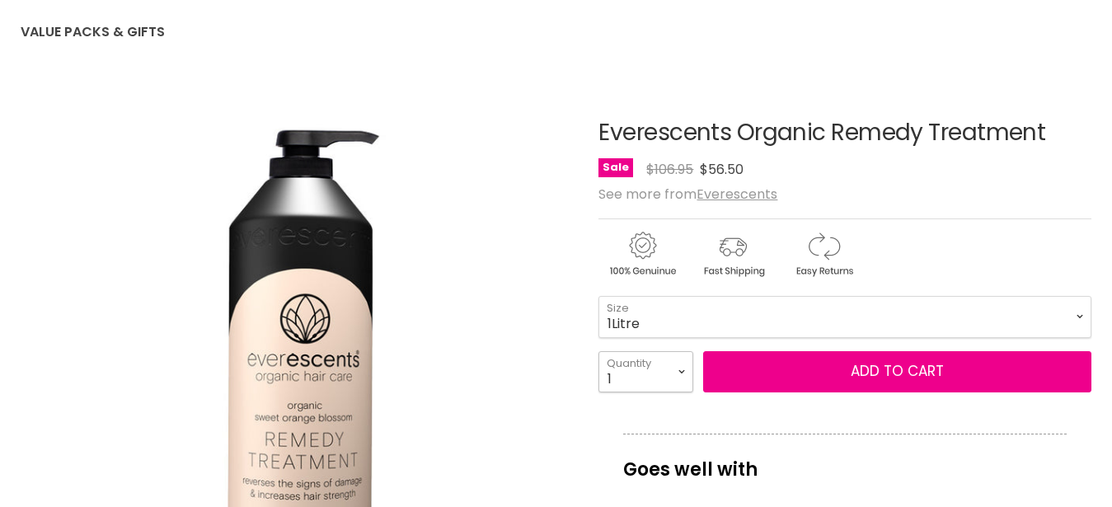
click at [598, 351] on select "1 2 3 4 5 6 7 8 9 10+" at bounding box center [645, 371] width 95 height 41
select select "3"
click option "3" at bounding box center [0, 0] width 0 height 0
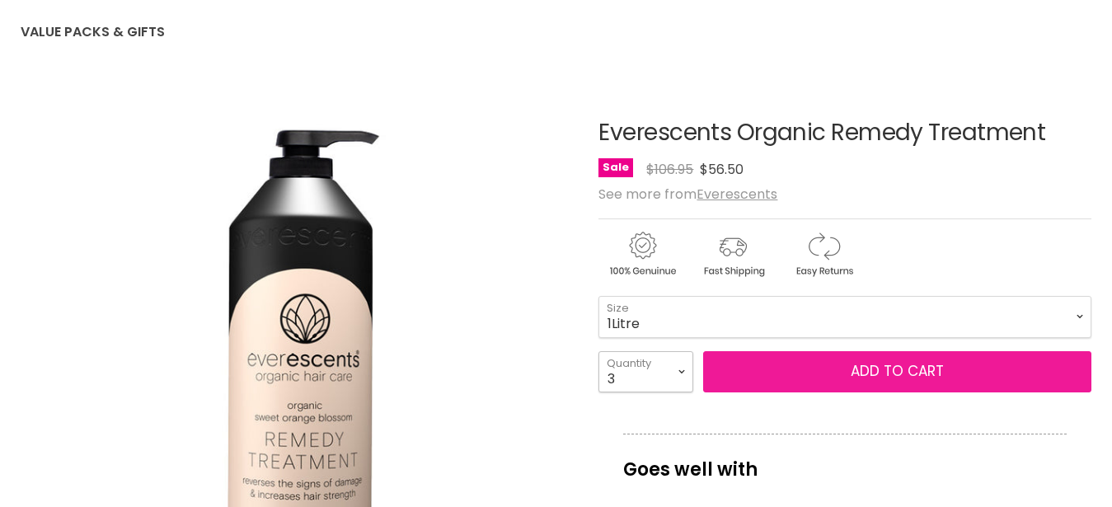
type input "3"
click at [922, 371] on button "Add to cart" at bounding box center [897, 371] width 388 height 41
click at [819, 378] on button "Add to cart" at bounding box center [897, 371] width 388 height 41
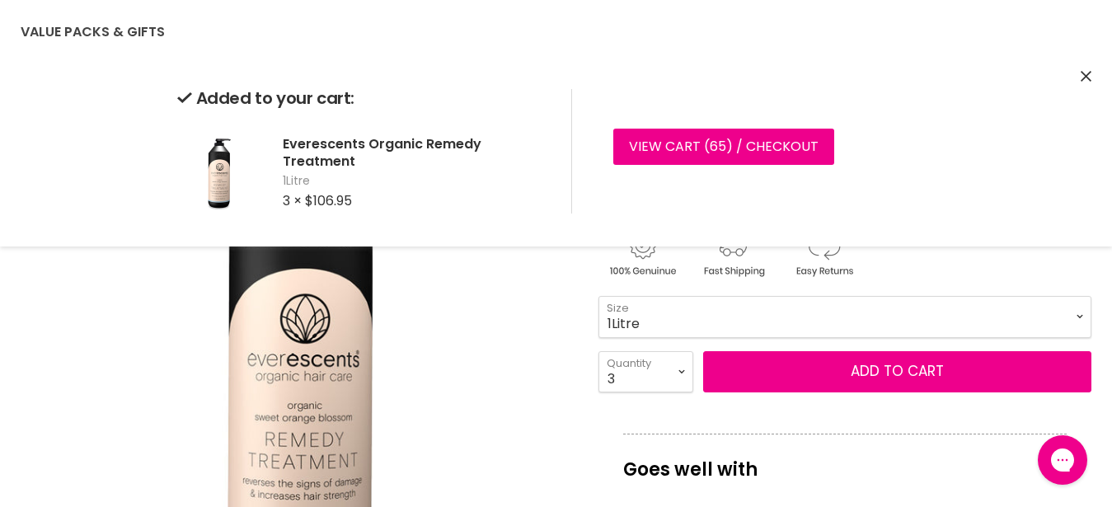
click at [1086, 73] on icon "Close" at bounding box center [1086, 76] width 11 height 11
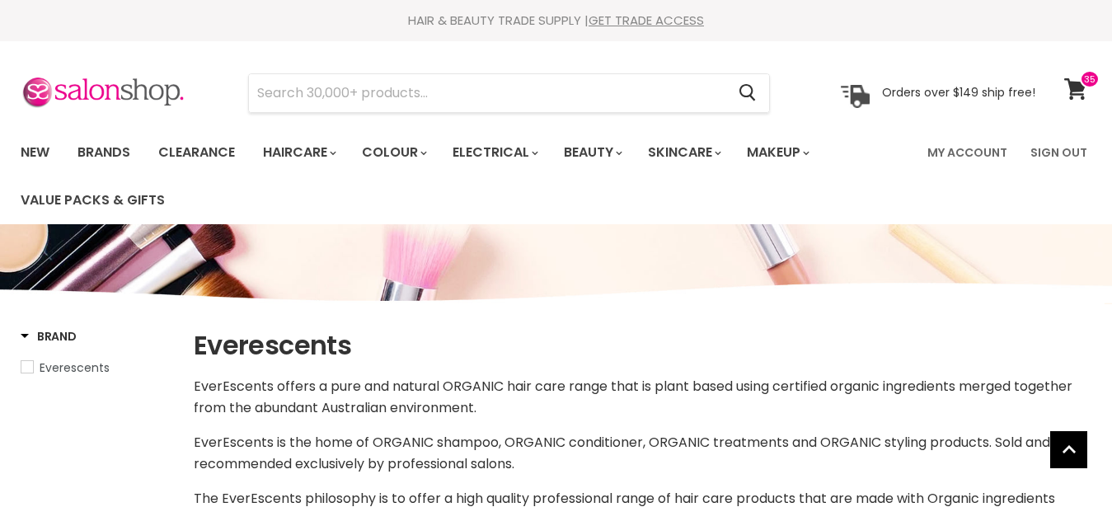
select select "manual"
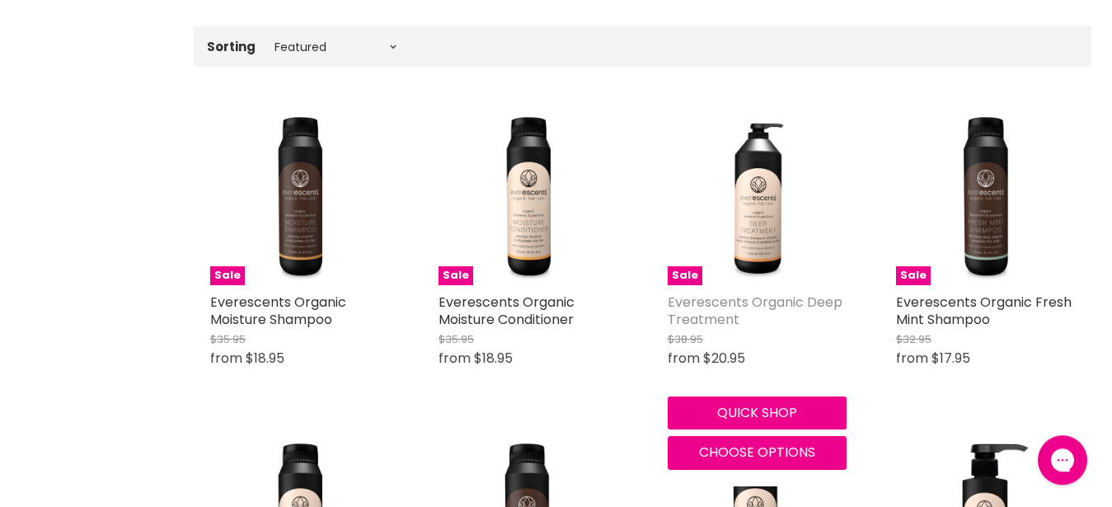
scroll to position [546, 0]
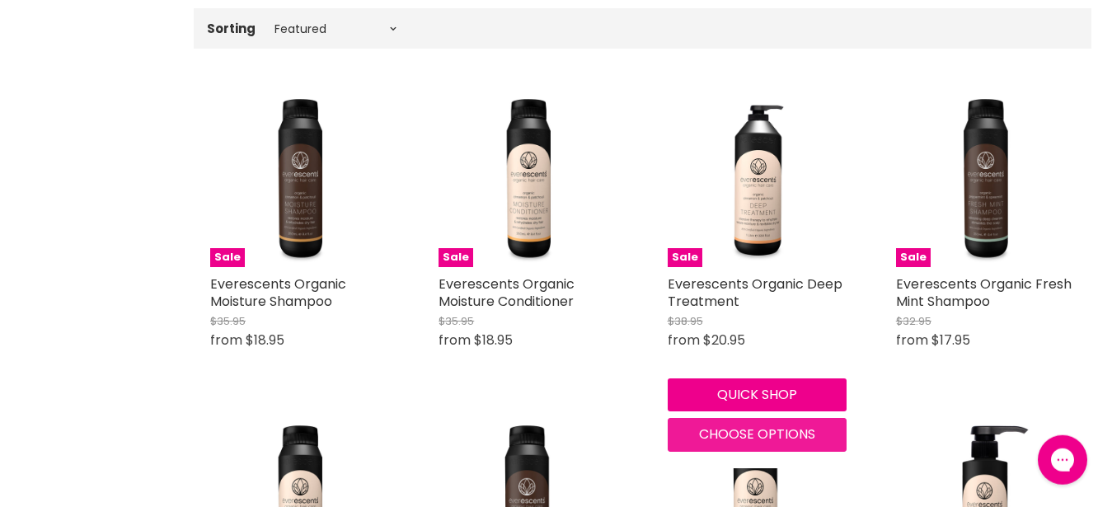
click at [725, 439] on span "Choose options" at bounding box center [757, 434] width 116 height 19
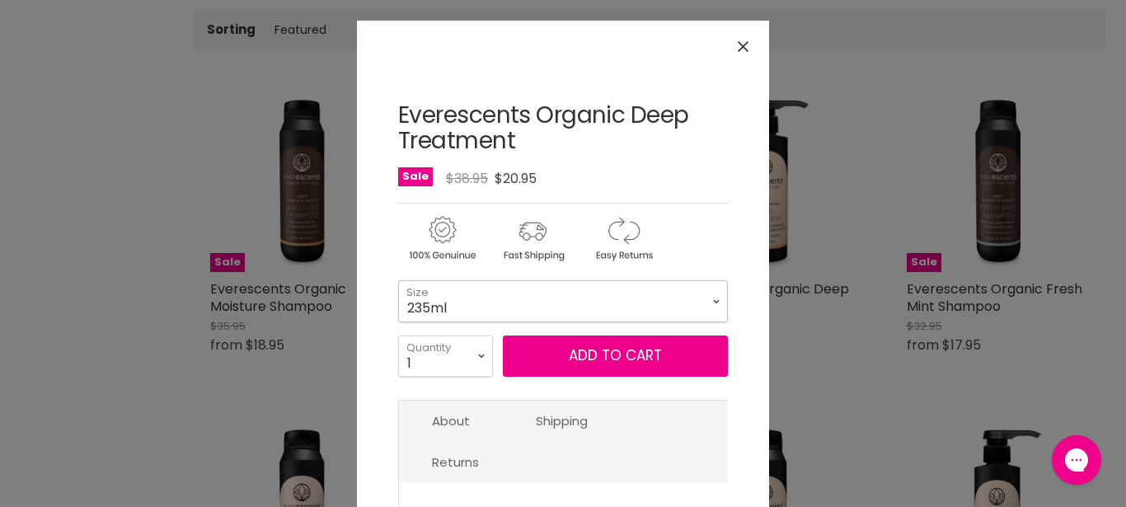
click at [398, 280] on select "235ml 1L" at bounding box center [563, 300] width 330 height 41
click option "1L" at bounding box center [0, 0] width 0 height 0
select select "1L"
click at [398, 335] on select "1 2 3 4 5 6 7 8 9 10+" at bounding box center [445, 355] width 95 height 41
select select "2"
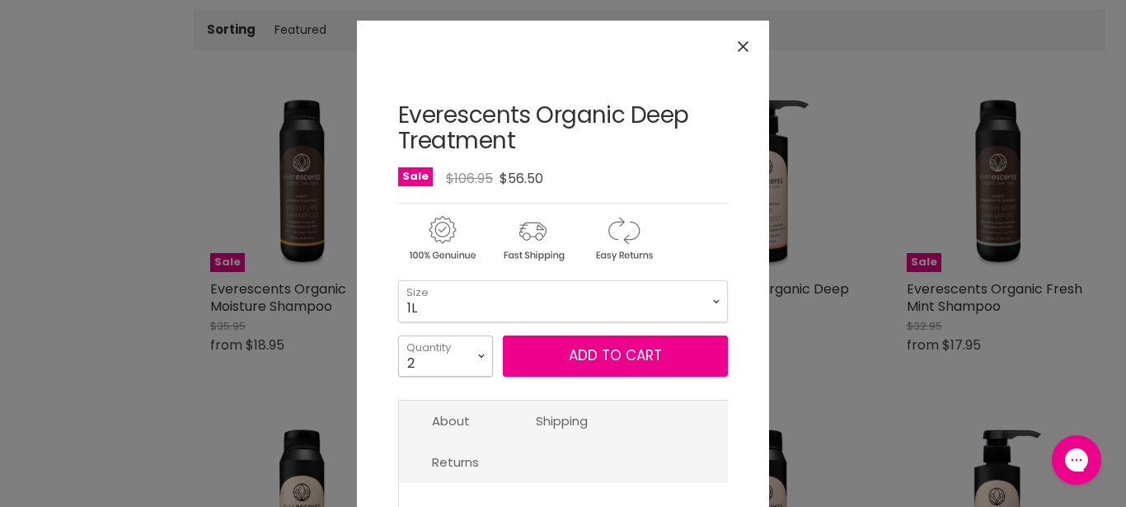
click option "2" at bounding box center [0, 0] width 0 height 0
type input "2"
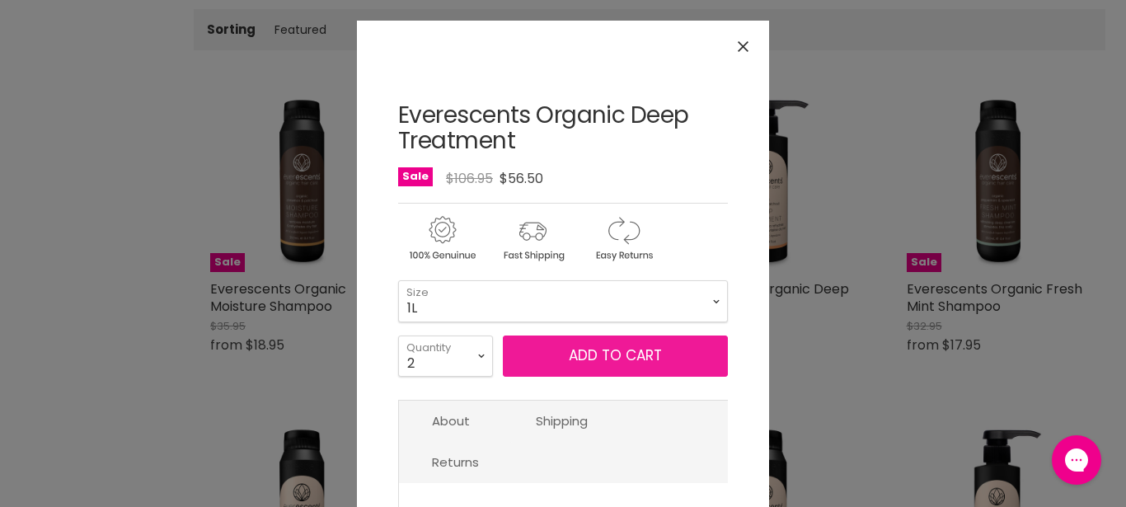
click at [553, 354] on button "Add to cart" at bounding box center [615, 355] width 225 height 41
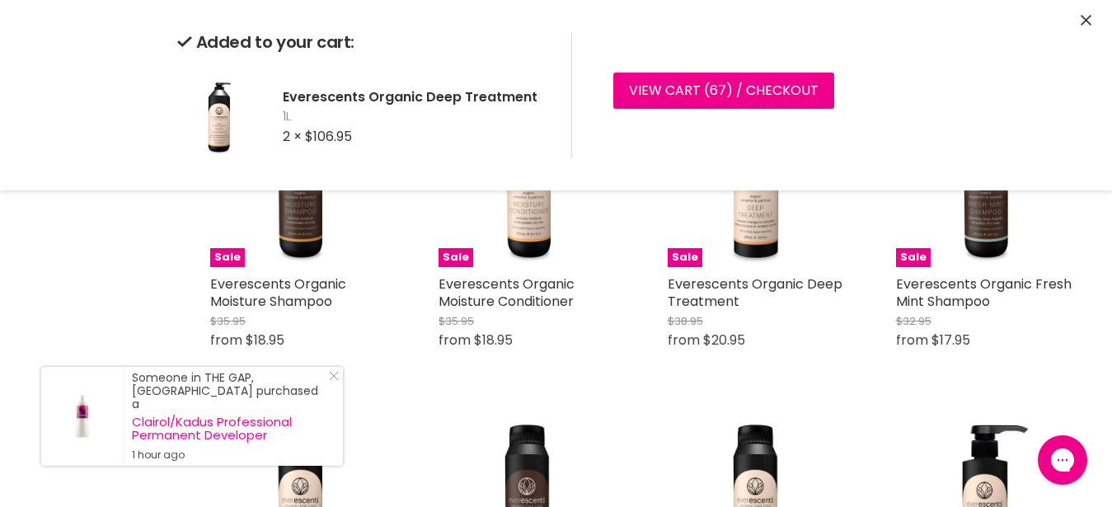
click at [1088, 21] on icon "Close" at bounding box center [1086, 20] width 11 height 11
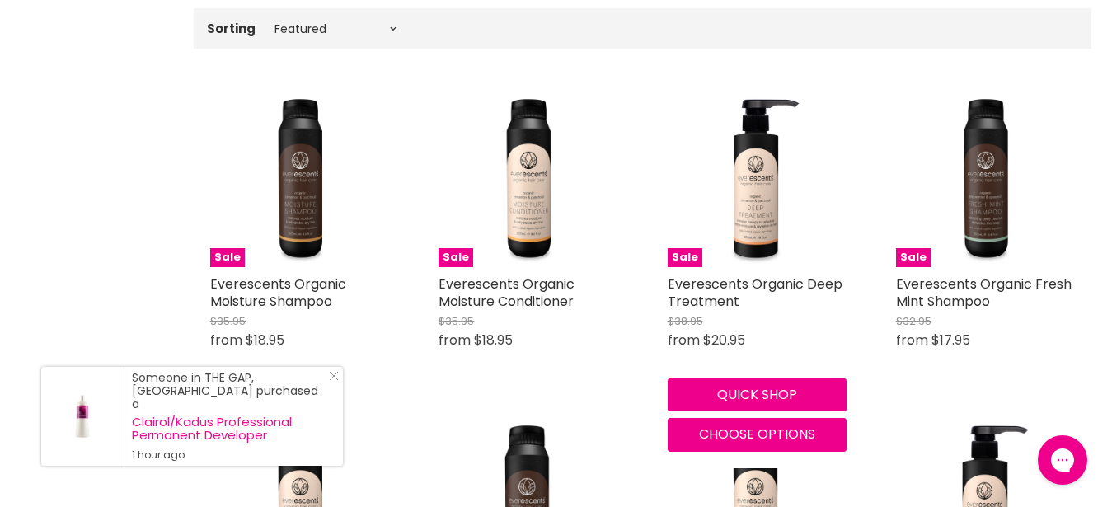
scroll to position [0, 0]
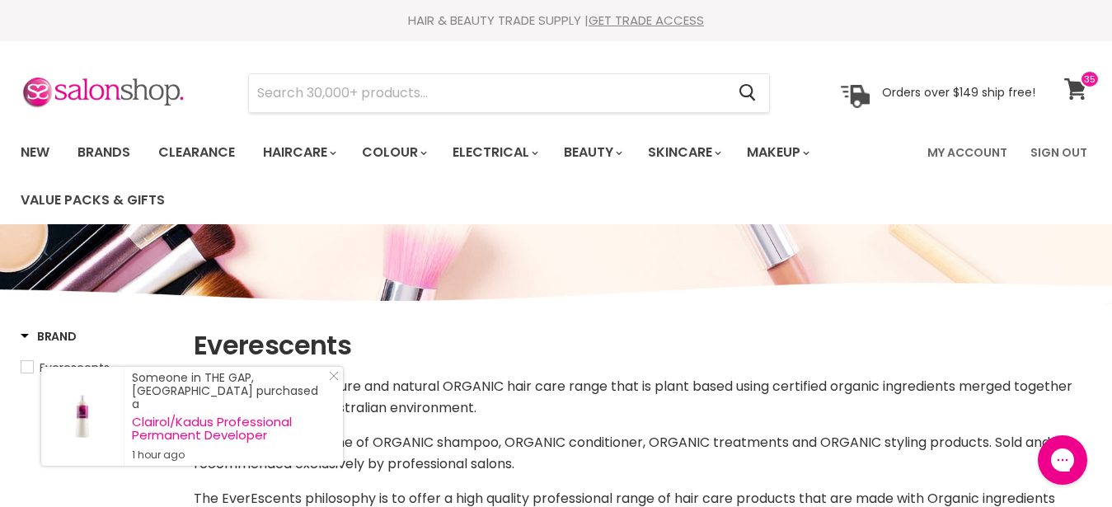
click at [1077, 85] on icon at bounding box center [1075, 88] width 22 height 21
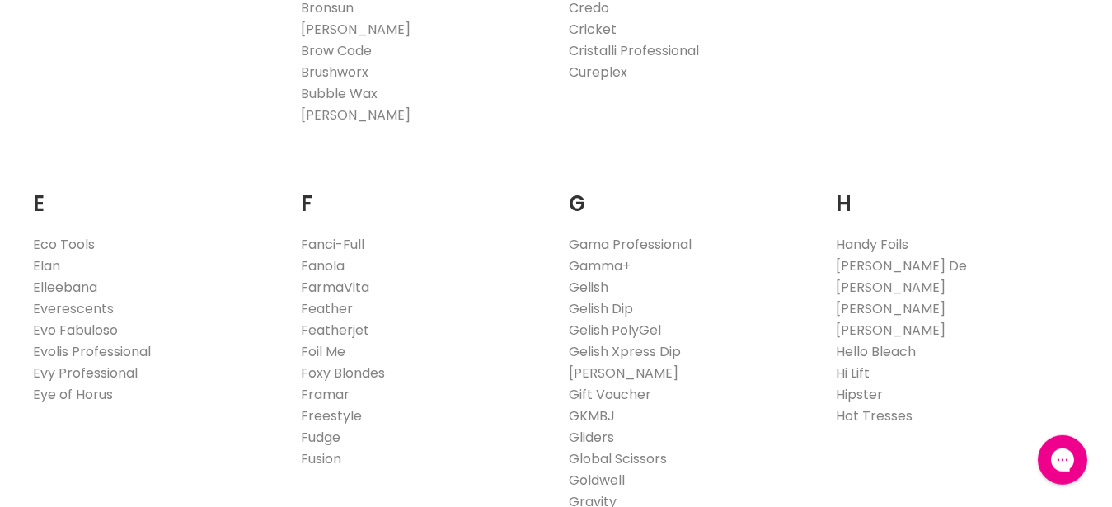
scroll to position [975, 0]
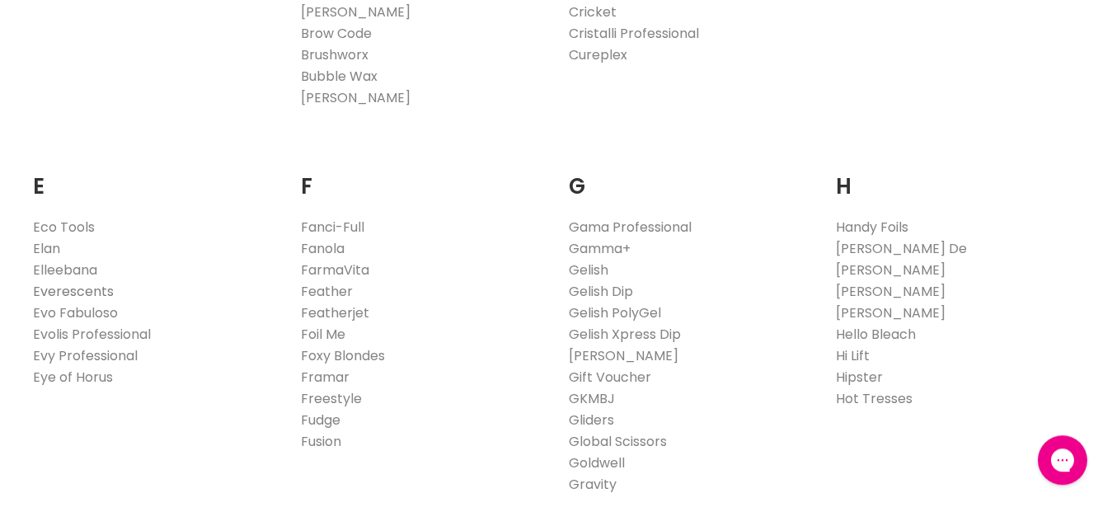
click at [91, 289] on link "Everescents" at bounding box center [73, 291] width 81 height 19
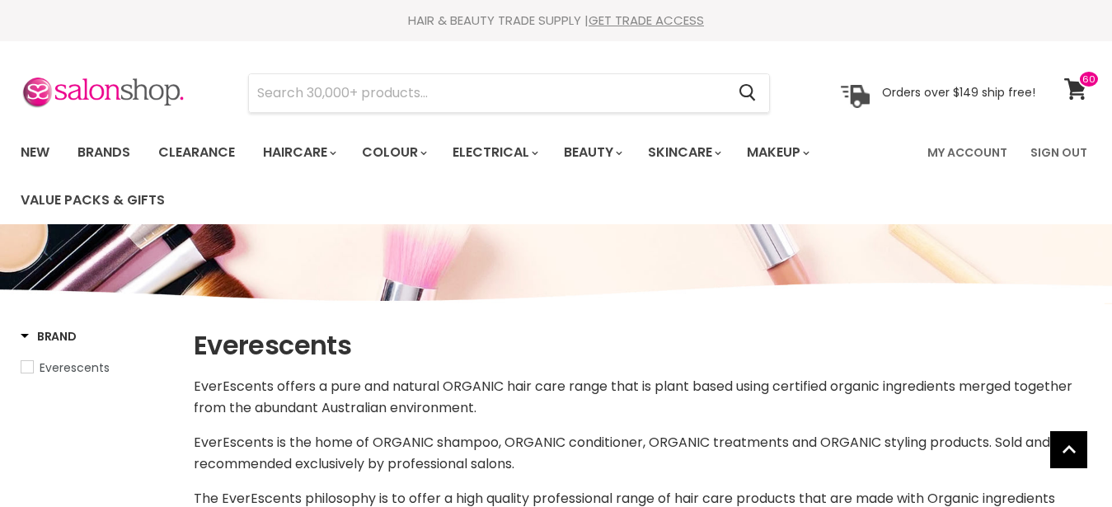
select select "manual"
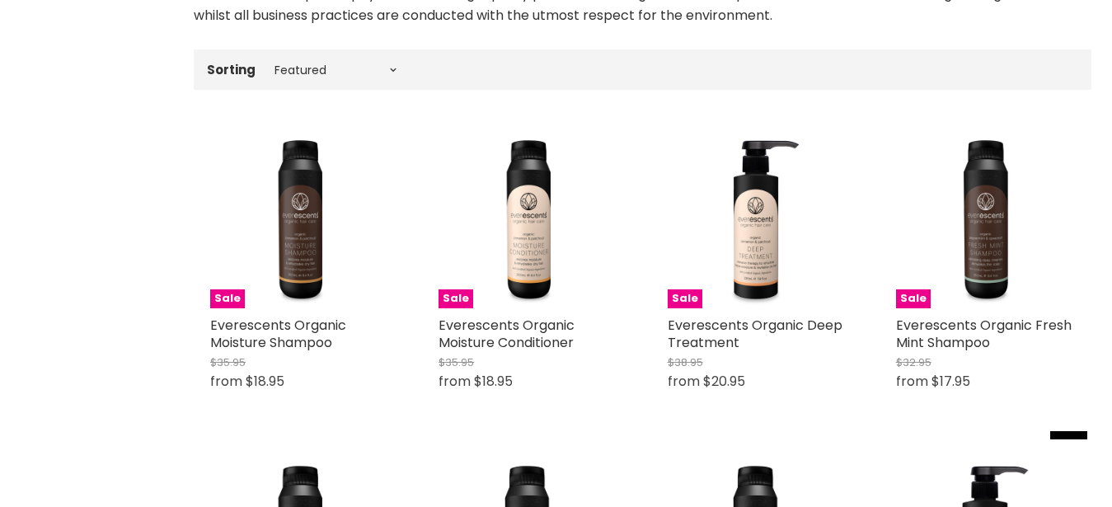
click at [284, 340] on link "Everescents Organic Moisture Shampoo" at bounding box center [278, 334] width 136 height 36
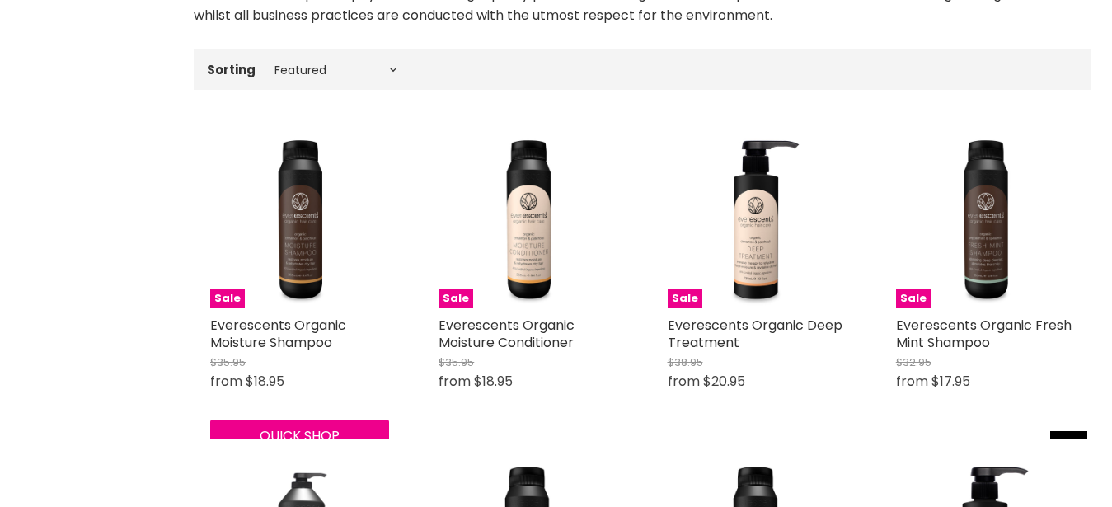
scroll to position [669, 0]
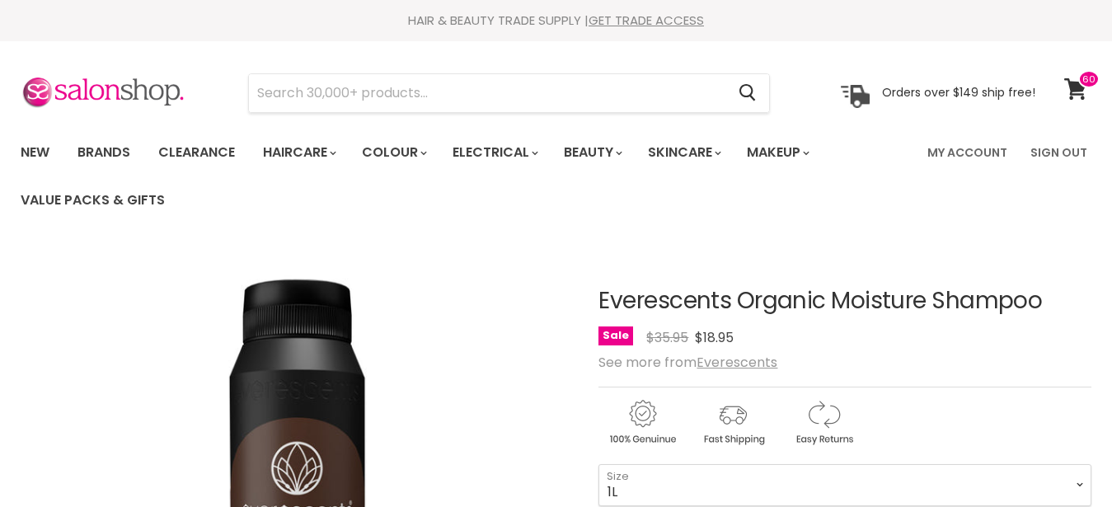
click option "1L" at bounding box center [0, 0] width 0 height 0
select select "1L"
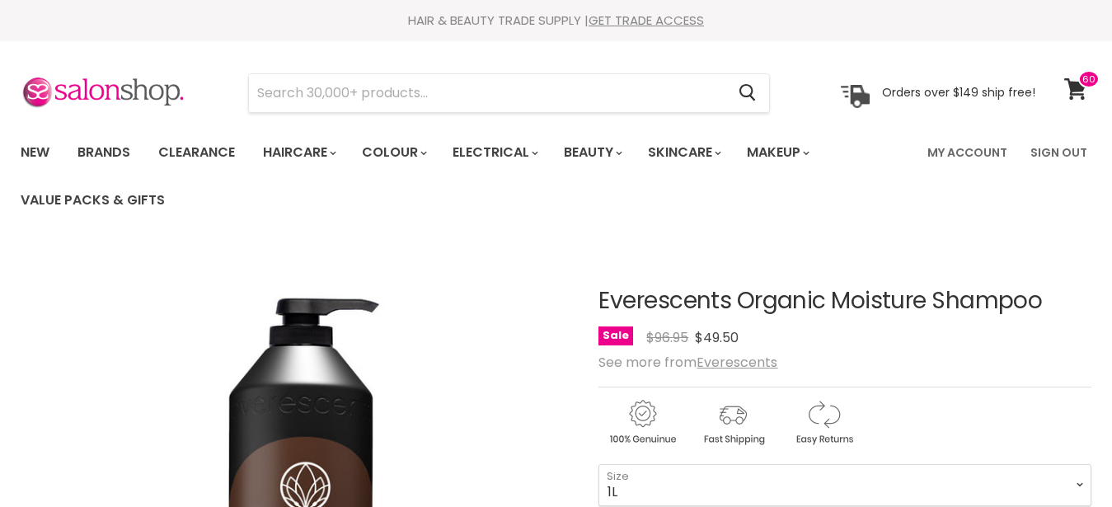
scroll to position [168, 0]
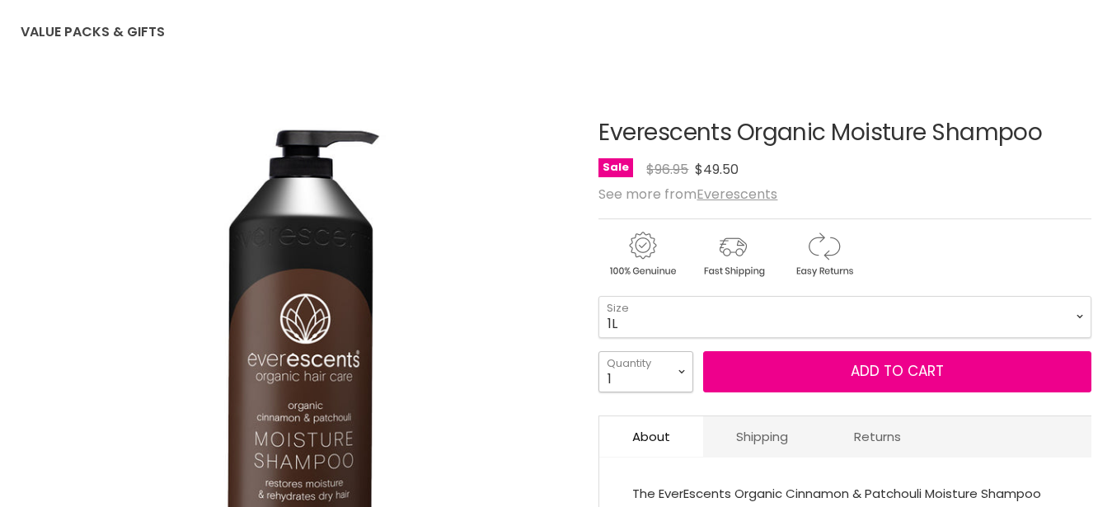
click at [598, 351] on select "1 2 3 4 5 6 7 8 9 10+" at bounding box center [645, 371] width 95 height 41
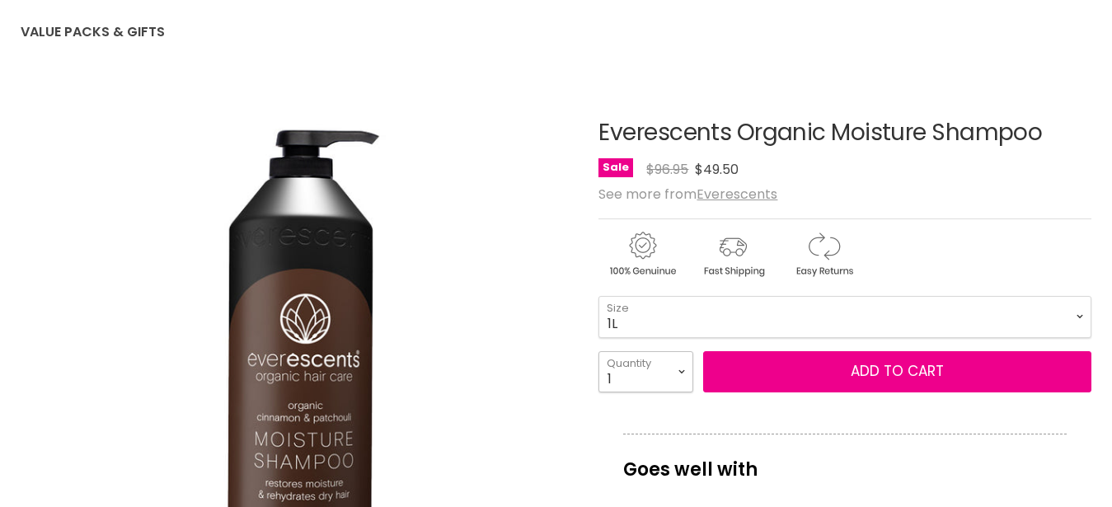
select select "6"
click option "6" at bounding box center [0, 0] width 0 height 0
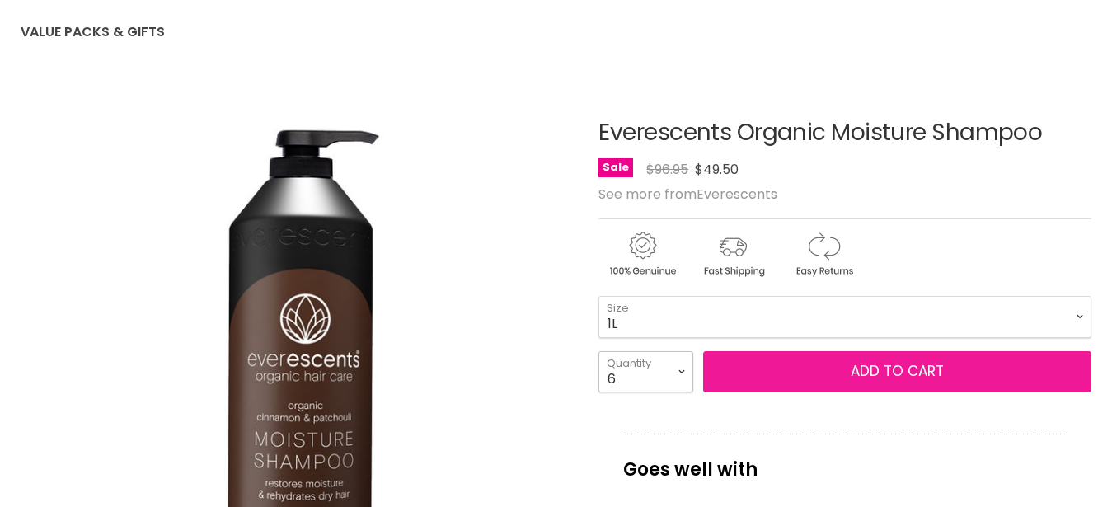
type input "6"
click at [768, 368] on button "Add to cart" at bounding box center [897, 371] width 388 height 41
click at [887, 372] on button "Add to cart" at bounding box center [897, 371] width 388 height 41
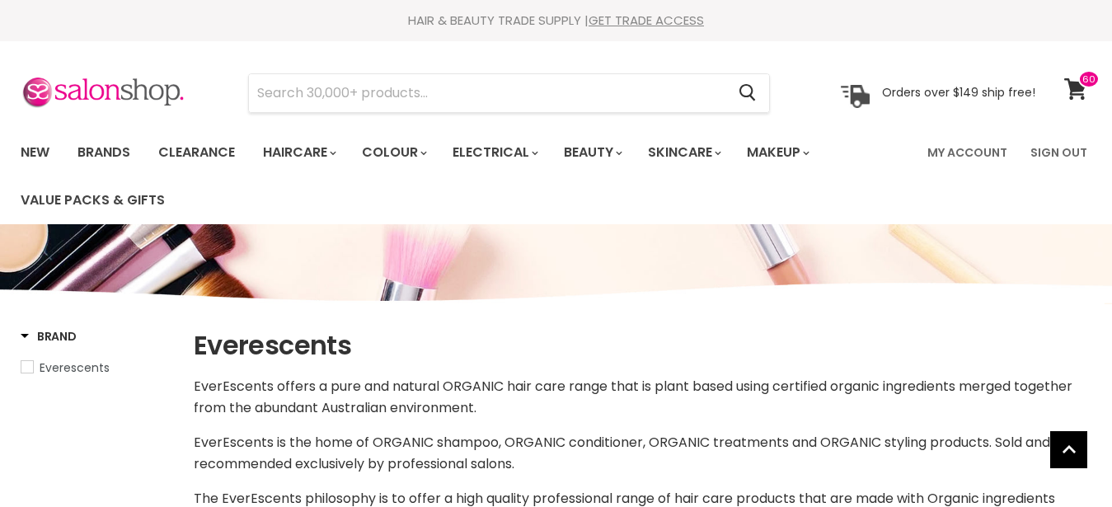
select select "manual"
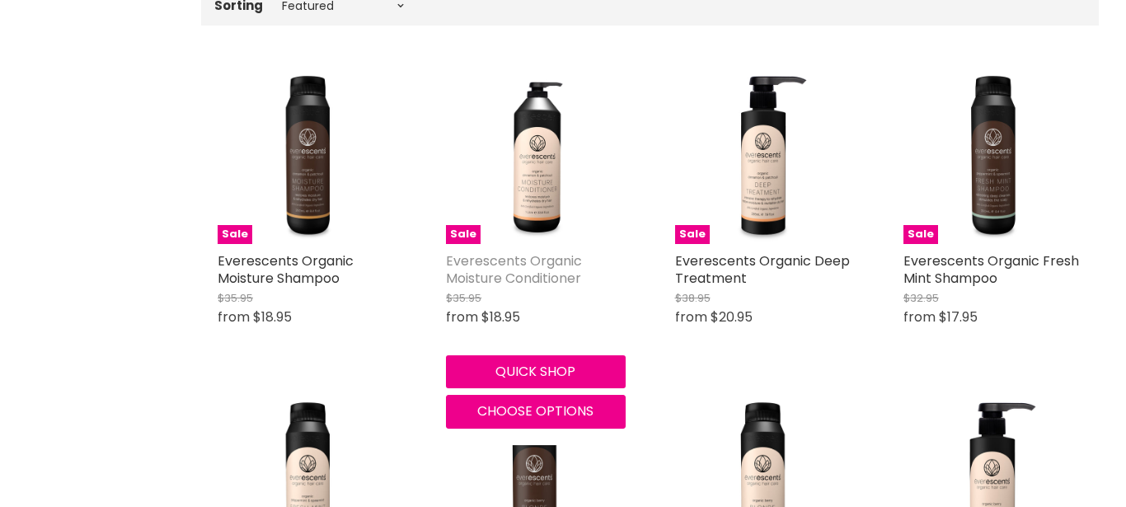
scroll to position [569, 0]
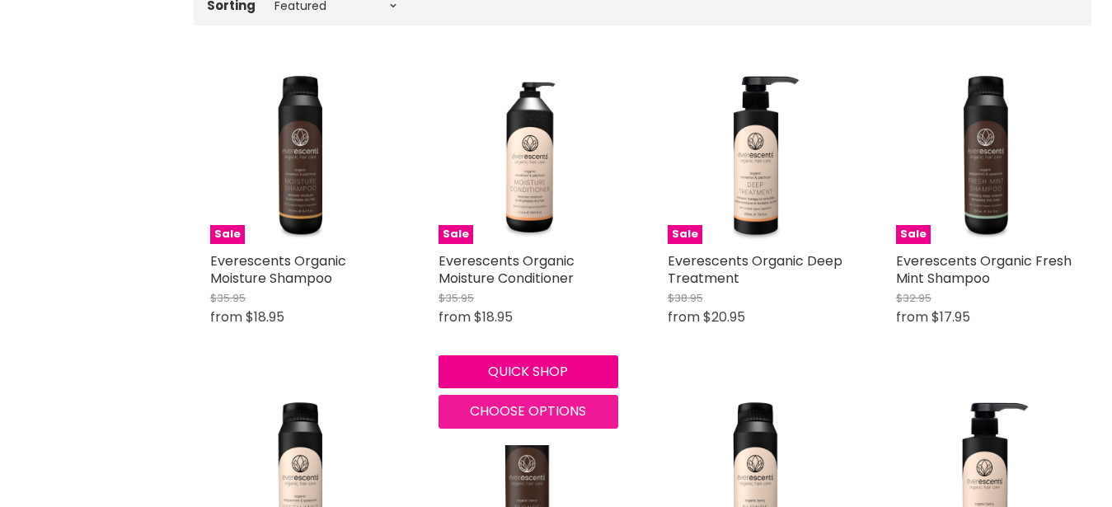
click at [515, 403] on span "Choose options" at bounding box center [528, 410] width 116 height 19
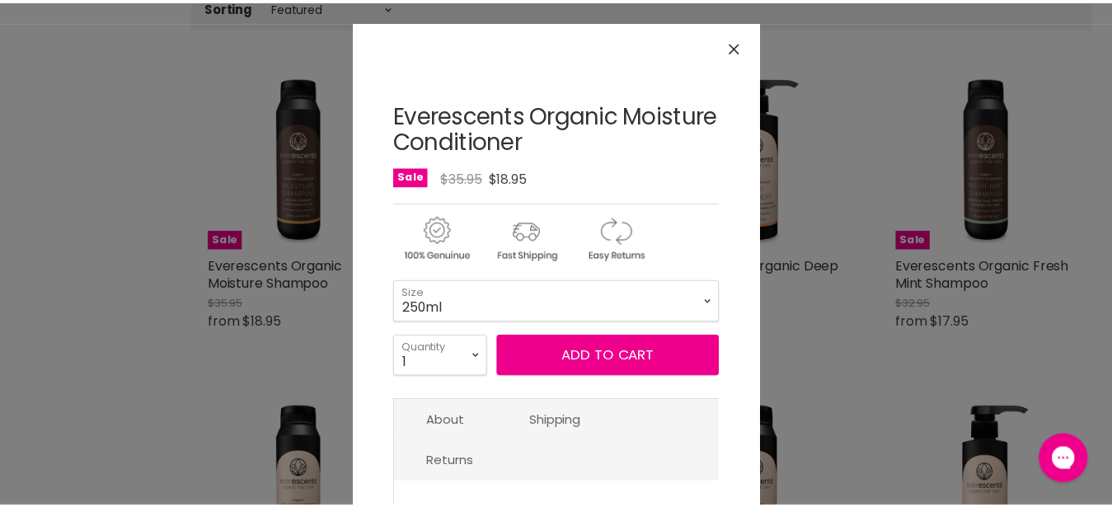
scroll to position [0, 0]
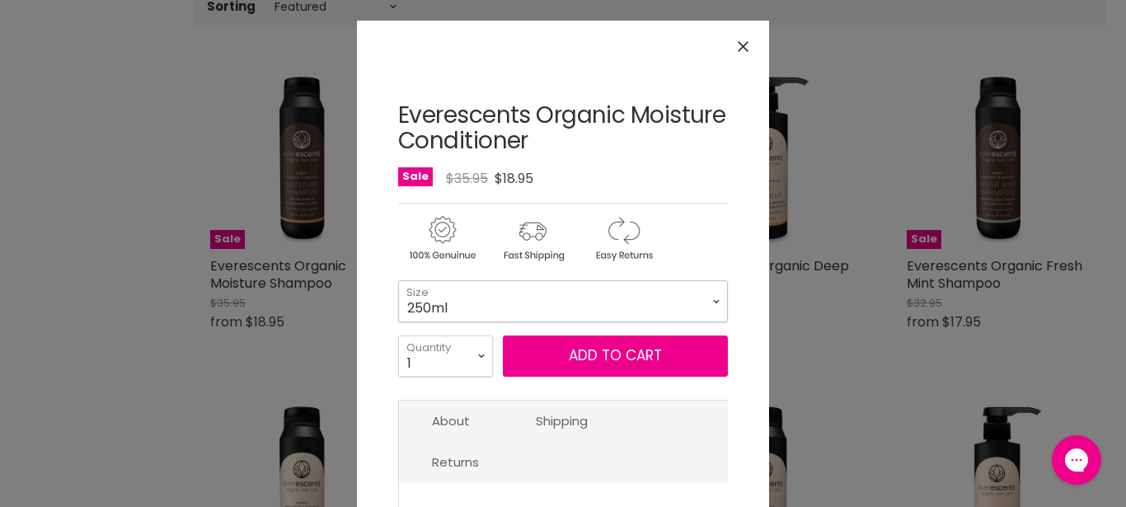
click at [398, 280] on select "250ml 1L" at bounding box center [563, 300] width 330 height 41
click option "1L" at bounding box center [0, 0] width 0 height 0
select select "1L"
click at [398, 335] on select "1 2 3 4 5 6 7 8 9 10+" at bounding box center [445, 355] width 95 height 41
select select "5"
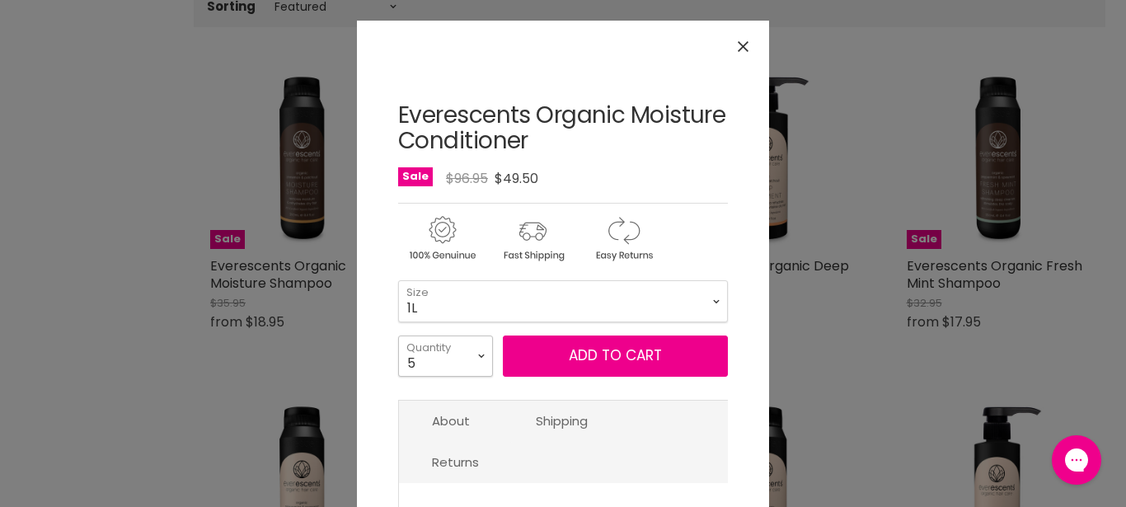
click option "5" at bounding box center [0, 0] width 0 height 0
type input "5"
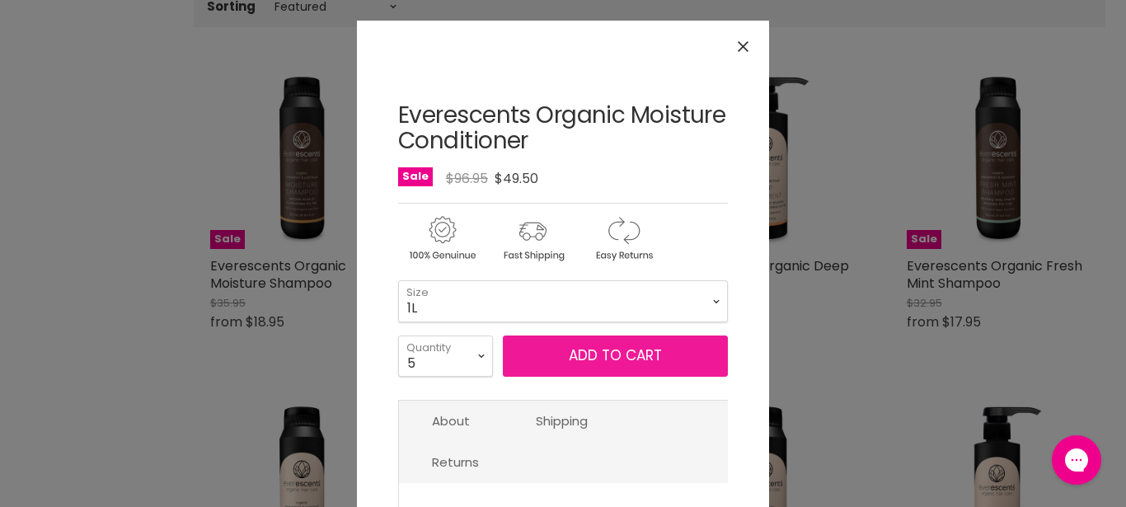
click at [621, 358] on button "Add to cart" at bounding box center [615, 355] width 225 height 41
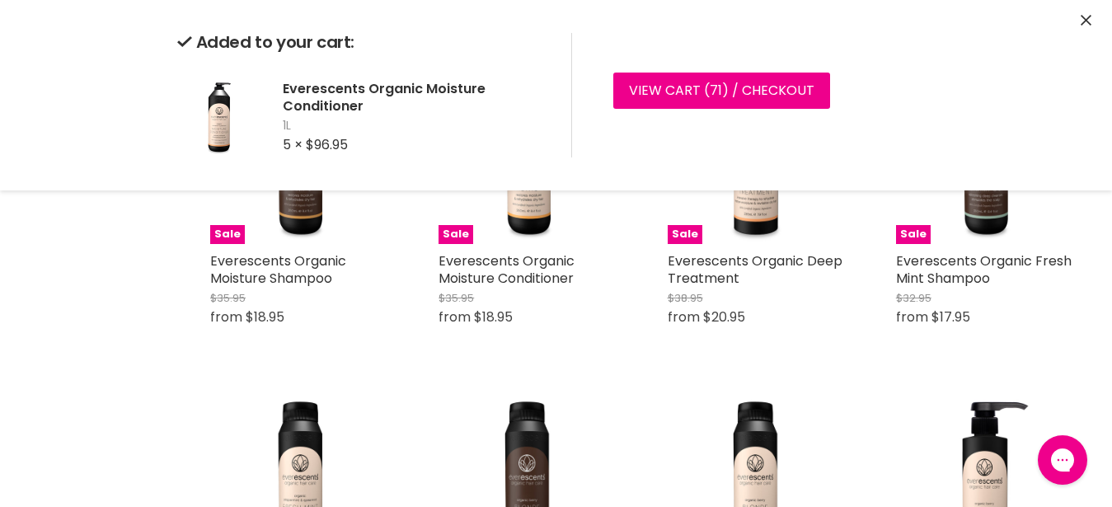
click at [1081, 19] on icon "Close" at bounding box center [1086, 20] width 11 height 11
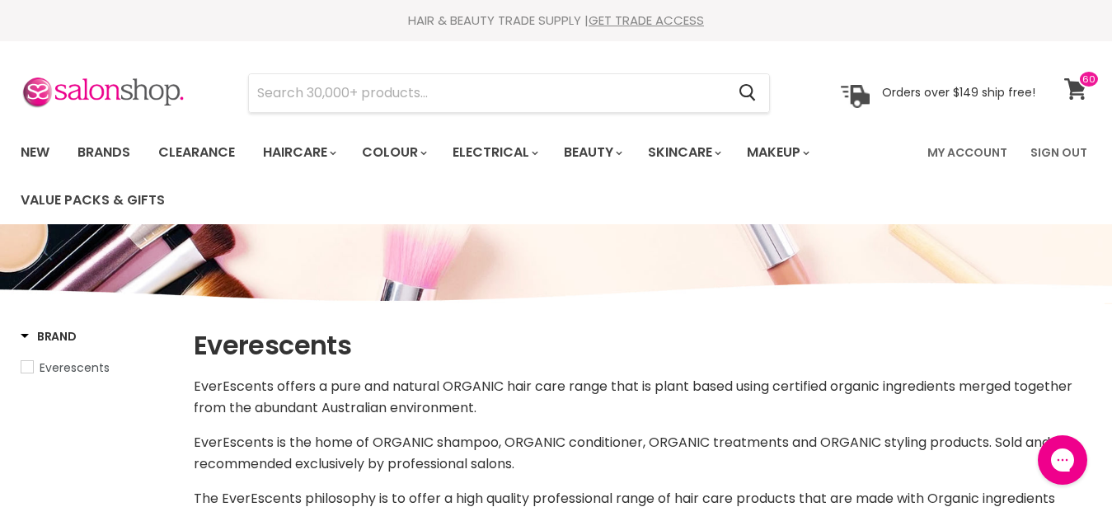
click at [1082, 94] on icon at bounding box center [1075, 88] width 22 height 21
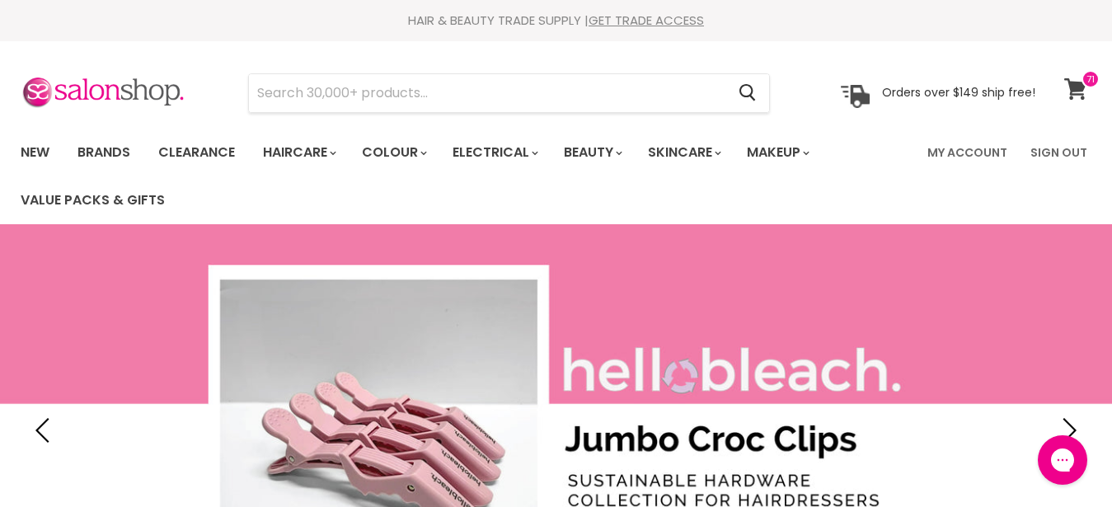
click at [1081, 86] on icon at bounding box center [1075, 88] width 22 height 21
